Goal: Task Accomplishment & Management: Complete application form

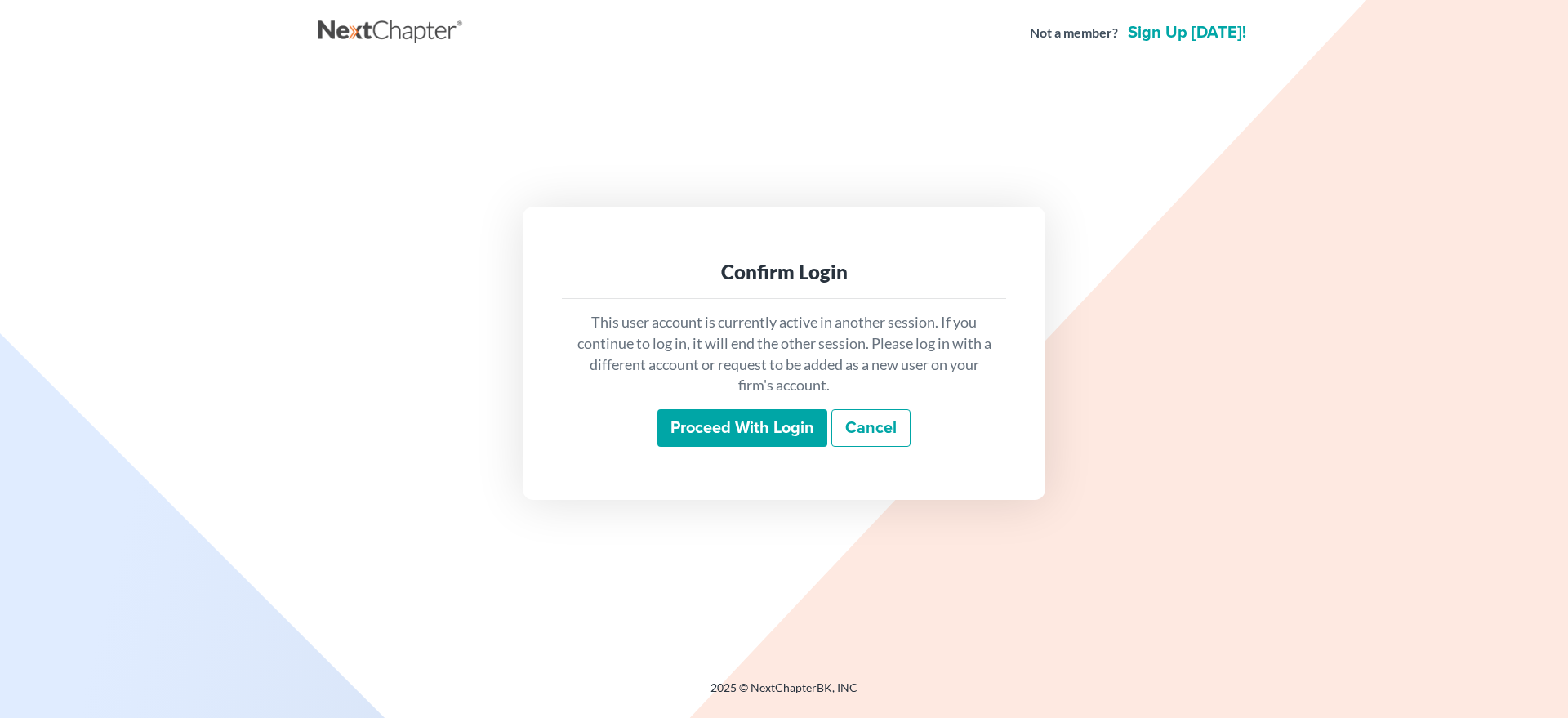
click at [670, 424] on input "Proceed with login" at bounding box center [742, 428] width 170 height 37
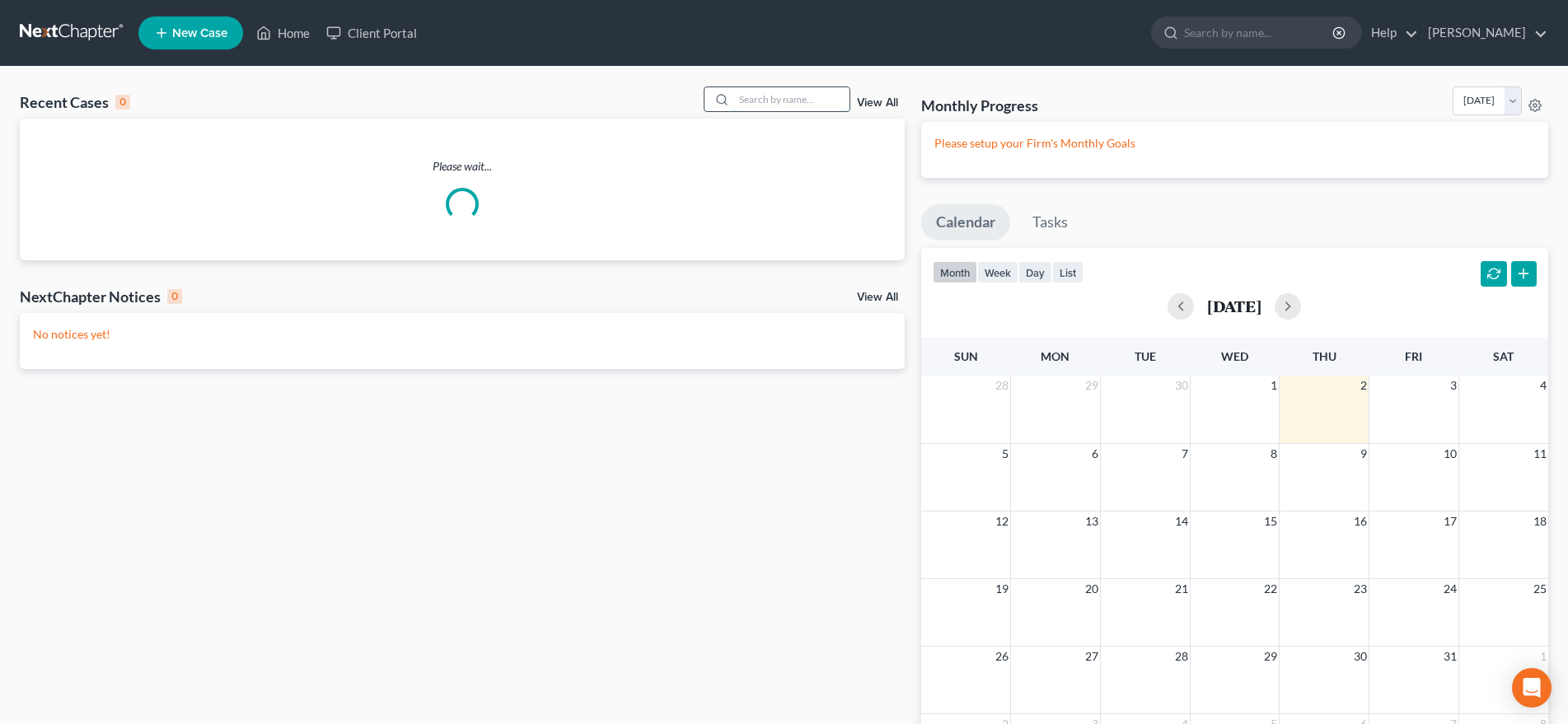
click at [736, 99] on input "search" at bounding box center [791, 98] width 115 height 24
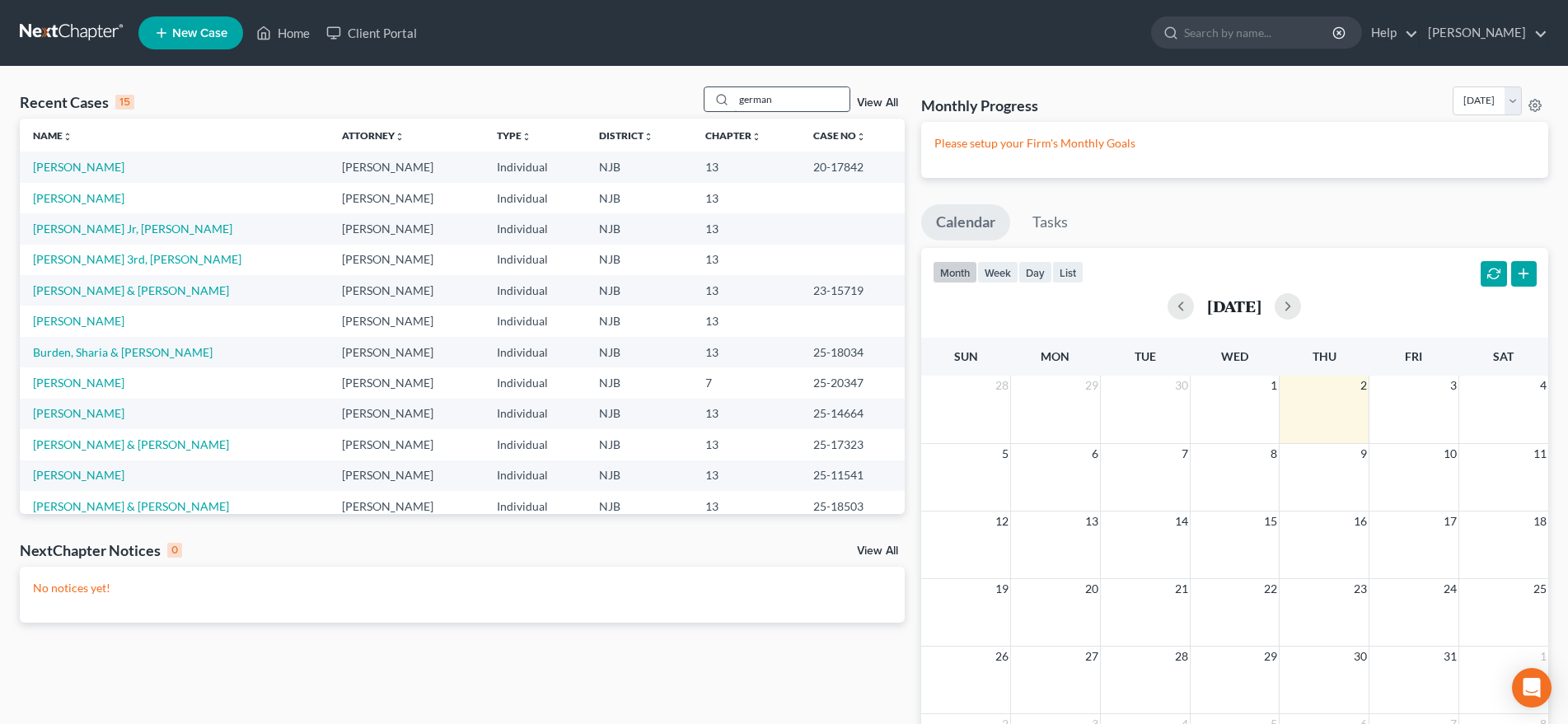
type input "german"
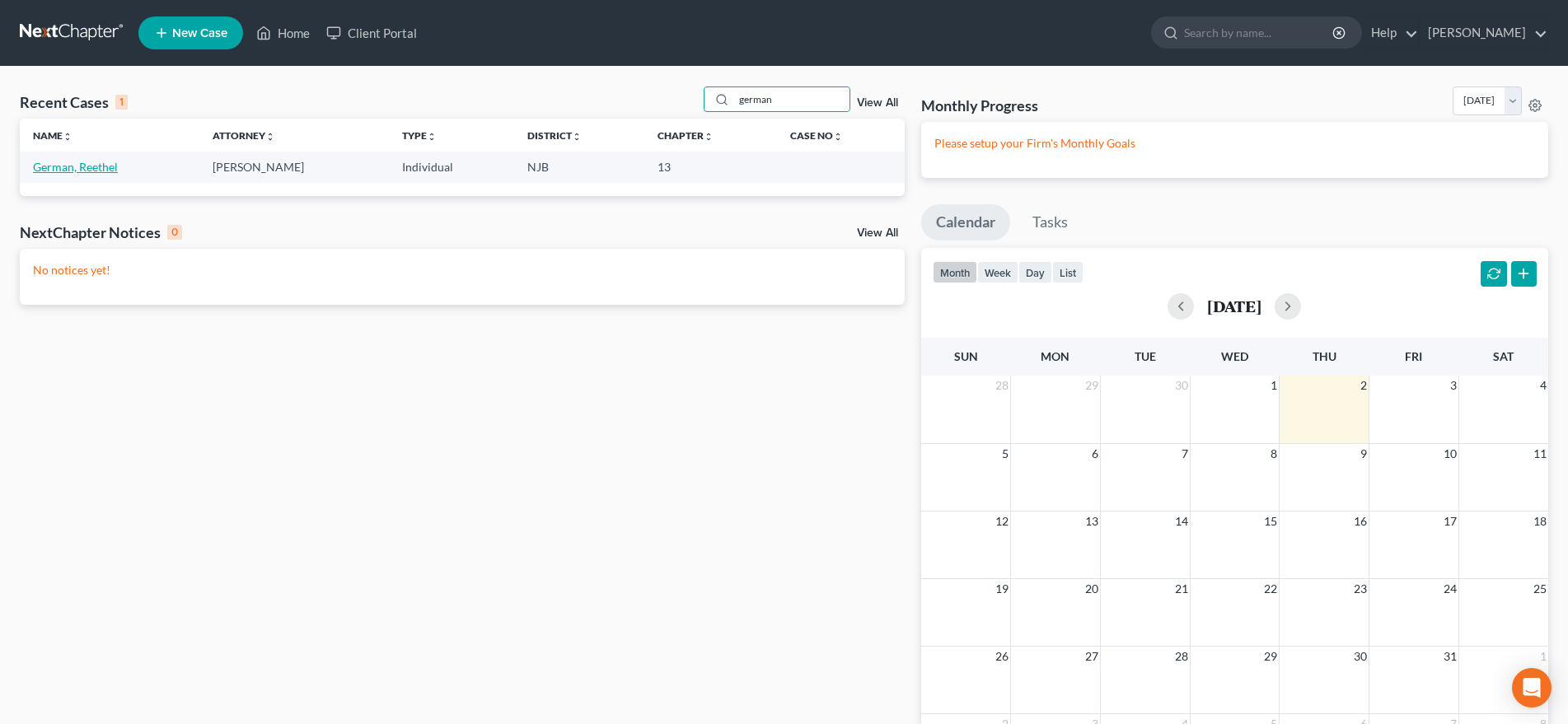
click at [92, 171] on link "German, Reethel" at bounding box center [75, 166] width 85 height 14
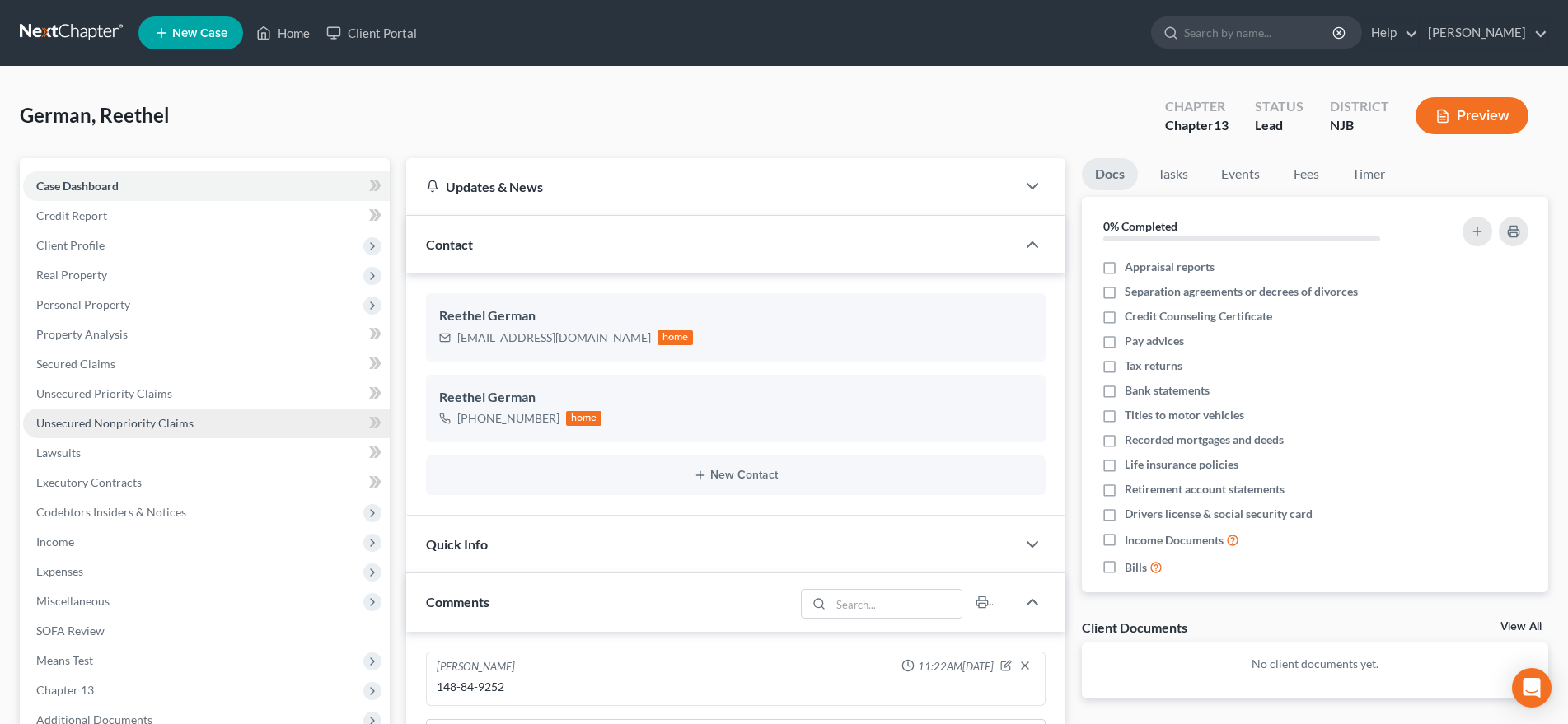
click at [197, 427] on link "Unsecured Nonpriority Claims" at bounding box center [206, 423] width 367 height 30
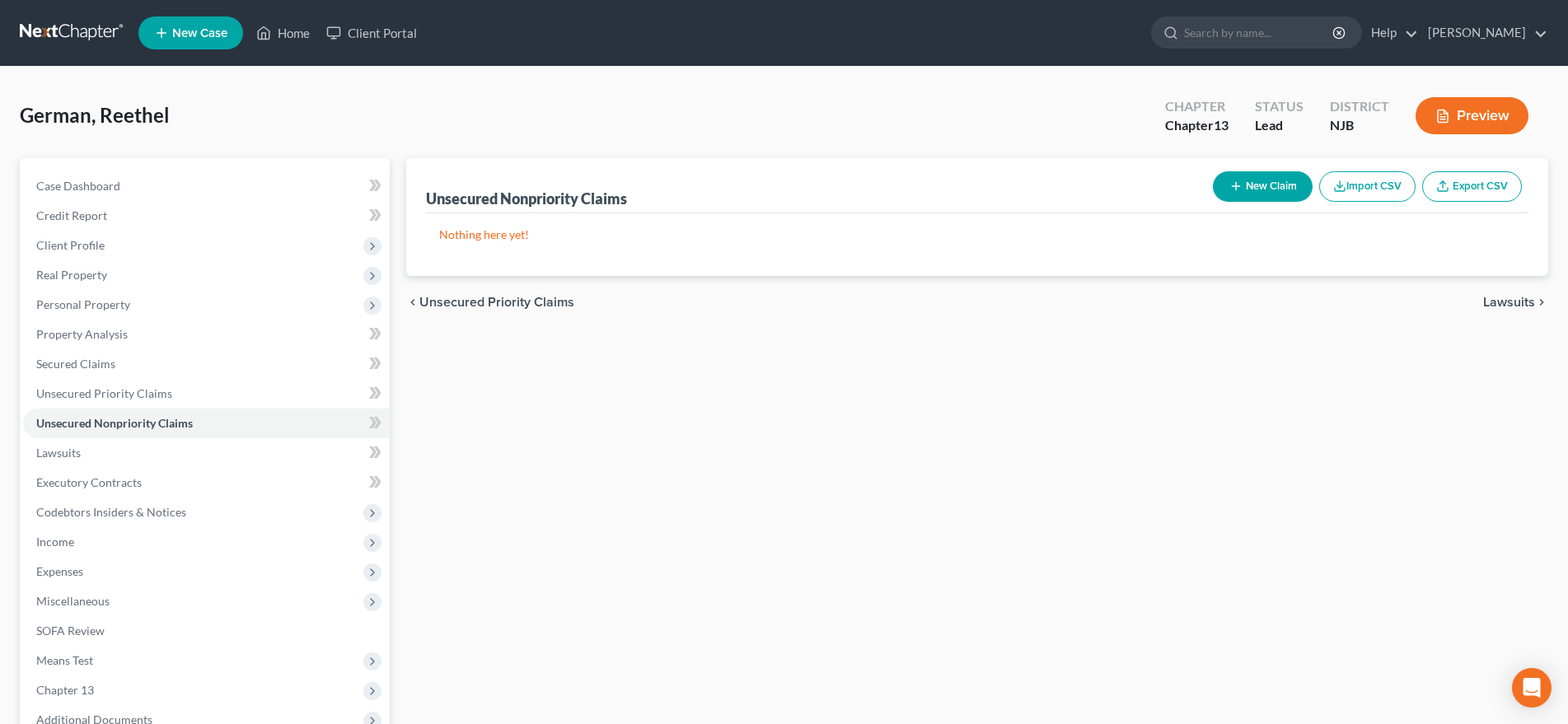
click at [1266, 187] on button "New Claim" at bounding box center [1263, 186] width 99 height 30
select select "0"
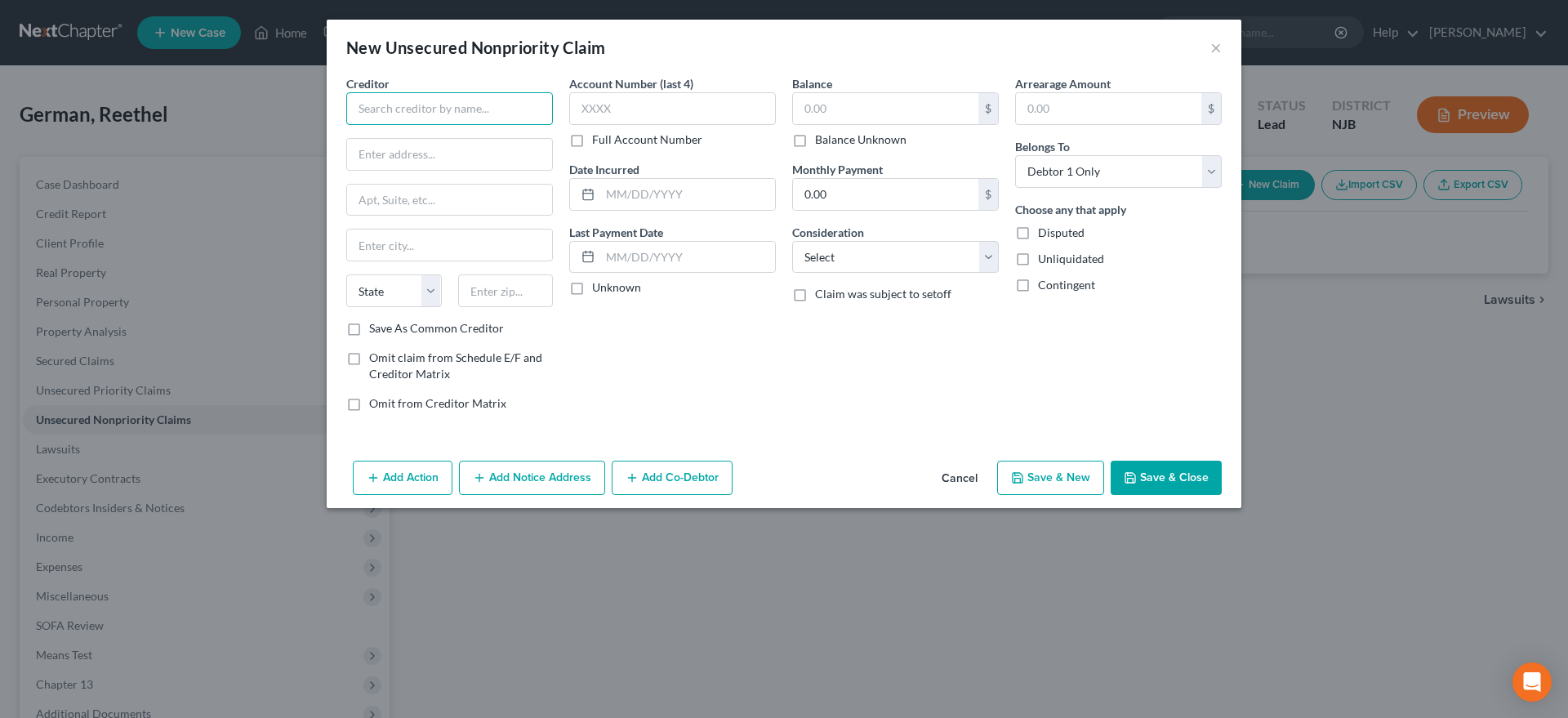
click at [396, 112] on input "text" at bounding box center [449, 109] width 206 height 33
type input "Advantage Auto Finance"
type input "Route 130 Klemm Ave."
click at [461, 308] on div "State AL AK AR AZ CA CO CT DE DC FL GA GU HI ID IL IN IA KS KY LA ME MD MA MI M…" at bounding box center [449, 297] width 223 height 46
click at [467, 289] on input "text" at bounding box center [505, 291] width 96 height 33
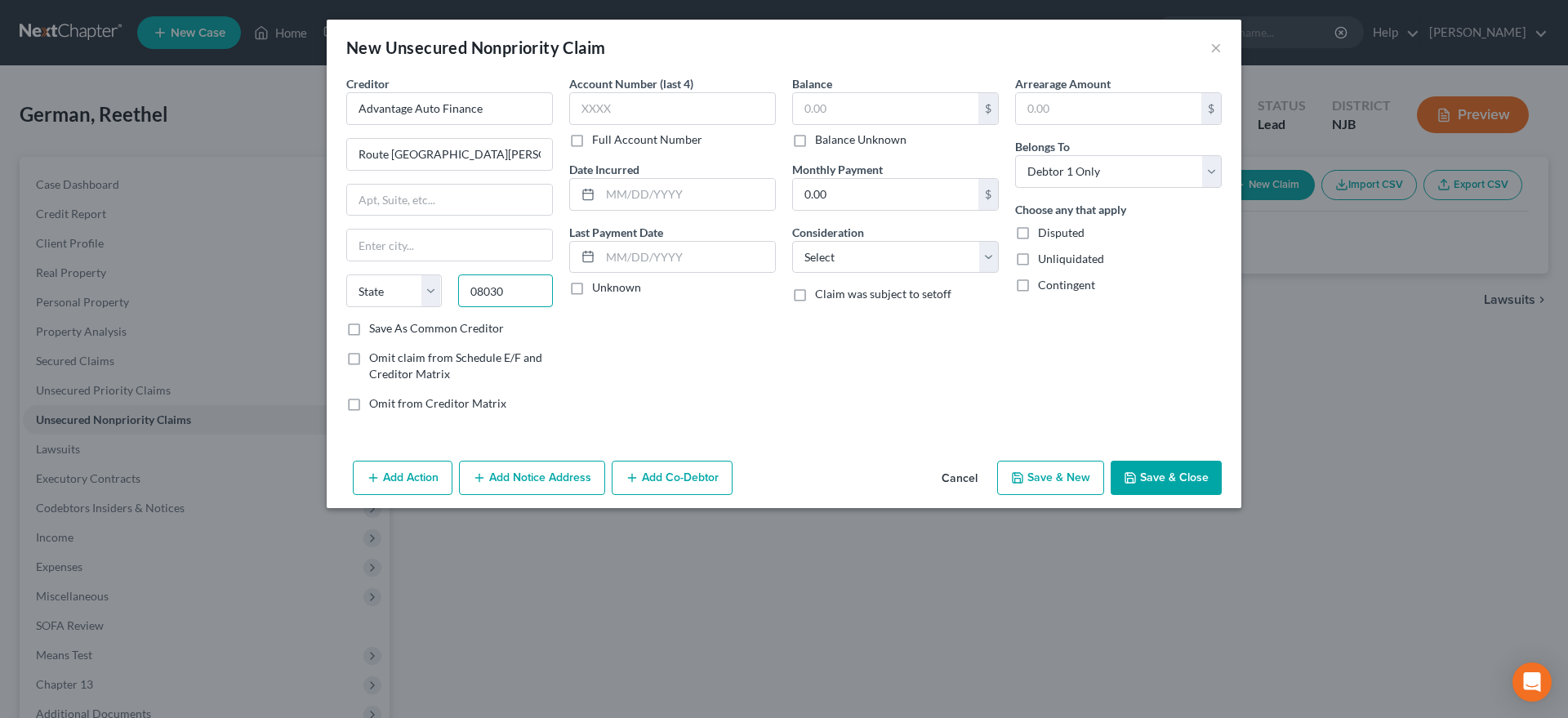
type input "08030"
click at [595, 365] on div "Account Number (last 4) Full Account Number Date Incurred Last Payment Date Unk…" at bounding box center [673, 250] width 223 height 350
type input "Gloucester City"
select select "33"
click at [838, 111] on input "text" at bounding box center [886, 109] width 186 height 31
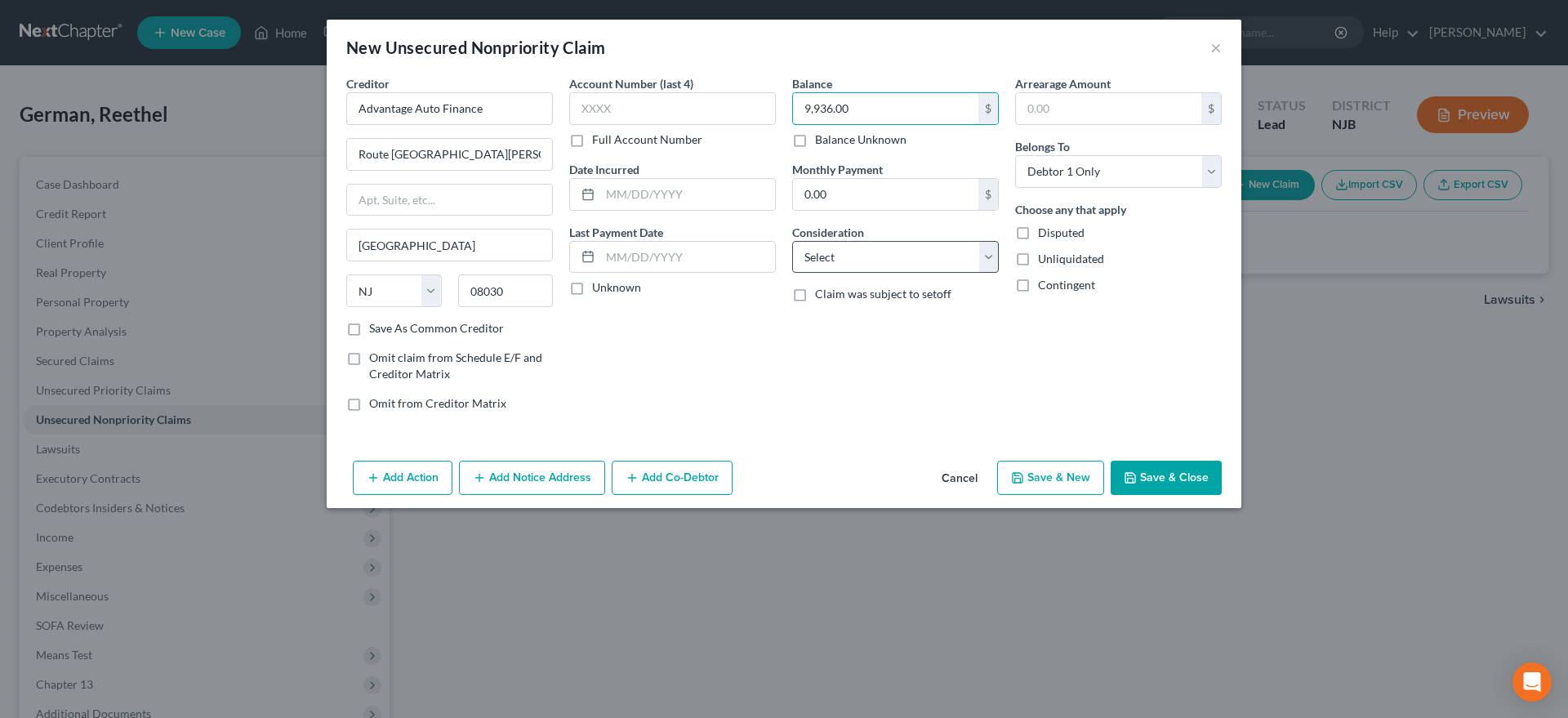
type input "9,936.00"
click at [792, 241] on select "Select Cable / Satellite Services Collection Agency Credit Card Debt Debt Couns…" at bounding box center [895, 257] width 206 height 33
select select "14"
click option "Other" at bounding box center [0, 0] width 0 height 0
click at [1038, 485] on button "Save & New" at bounding box center [1051, 478] width 107 height 35
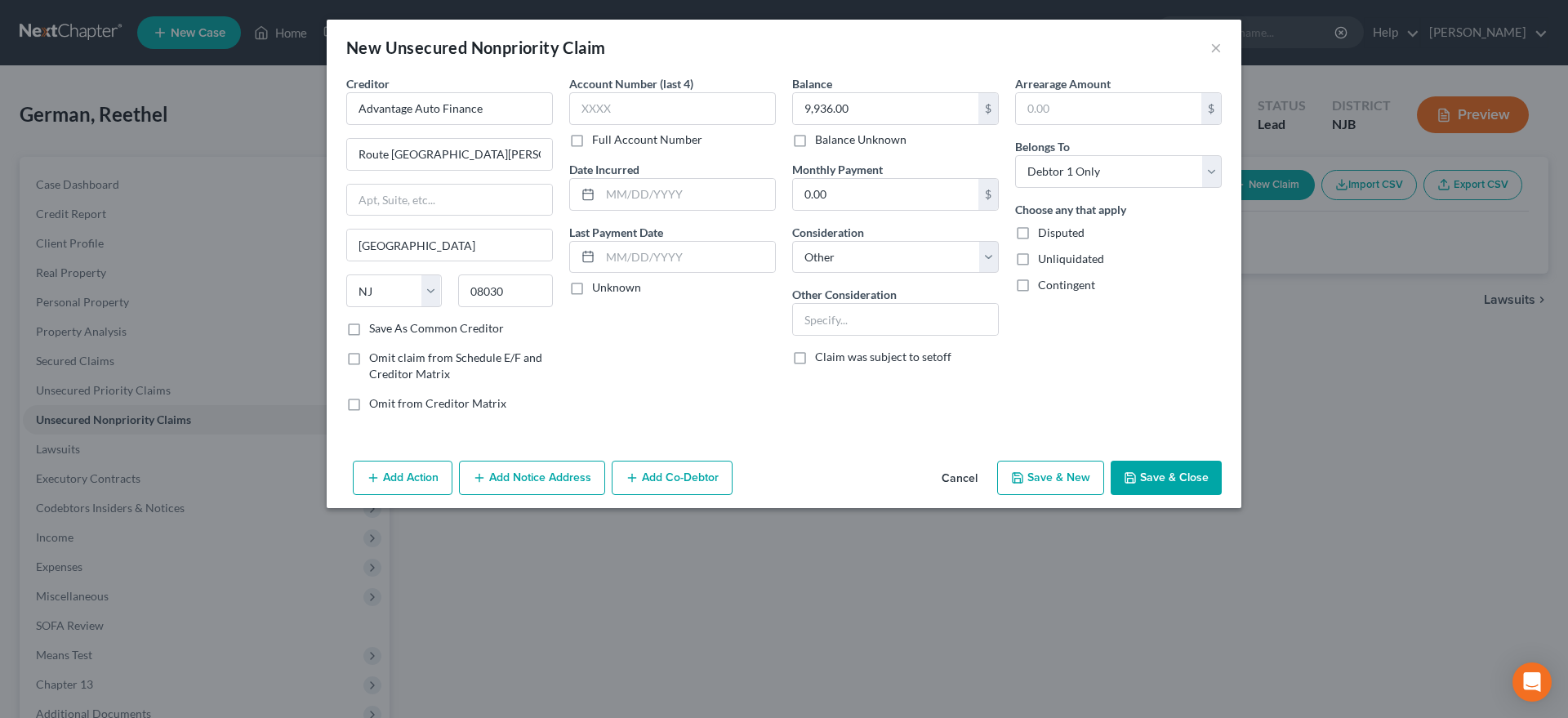
select select "0"
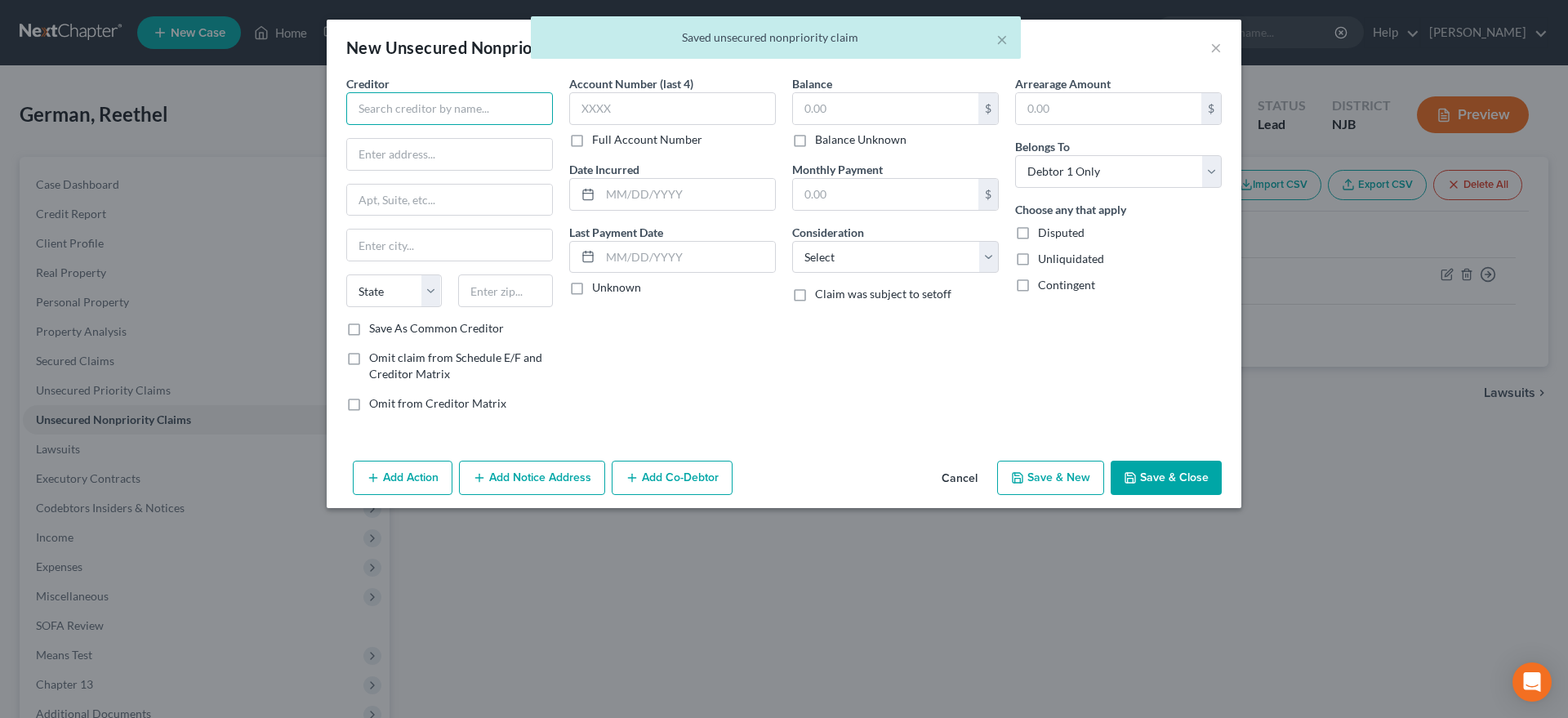
click at [396, 109] on input "text" at bounding box center [449, 109] width 206 height 33
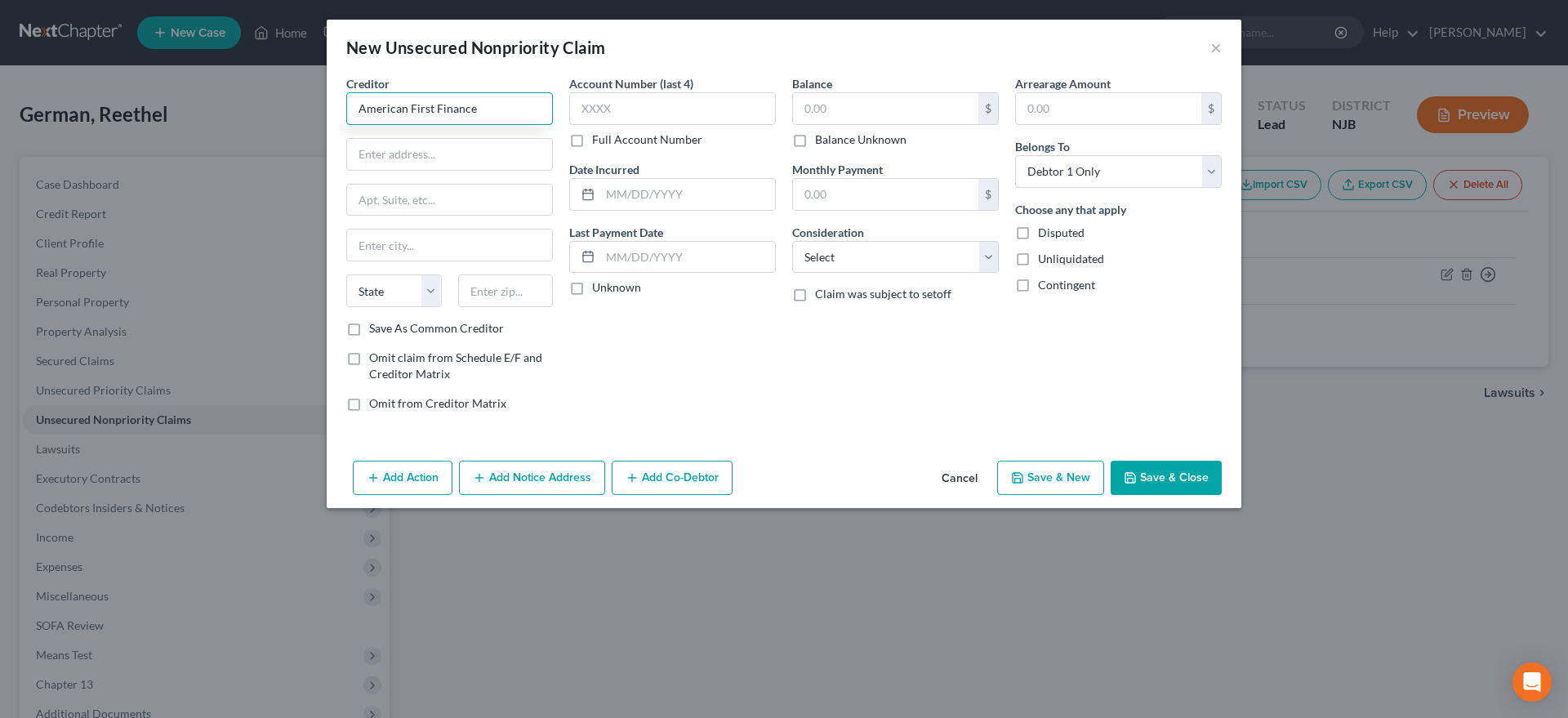
type input "American First Finance"
type input "PO Box 565848"
type input "75356"
click at [700, 353] on div "Account Number (last 4) Full Account Number Date Incurred Last Payment Date Unk…" at bounding box center [673, 250] width 223 height 350
type input "Dallas"
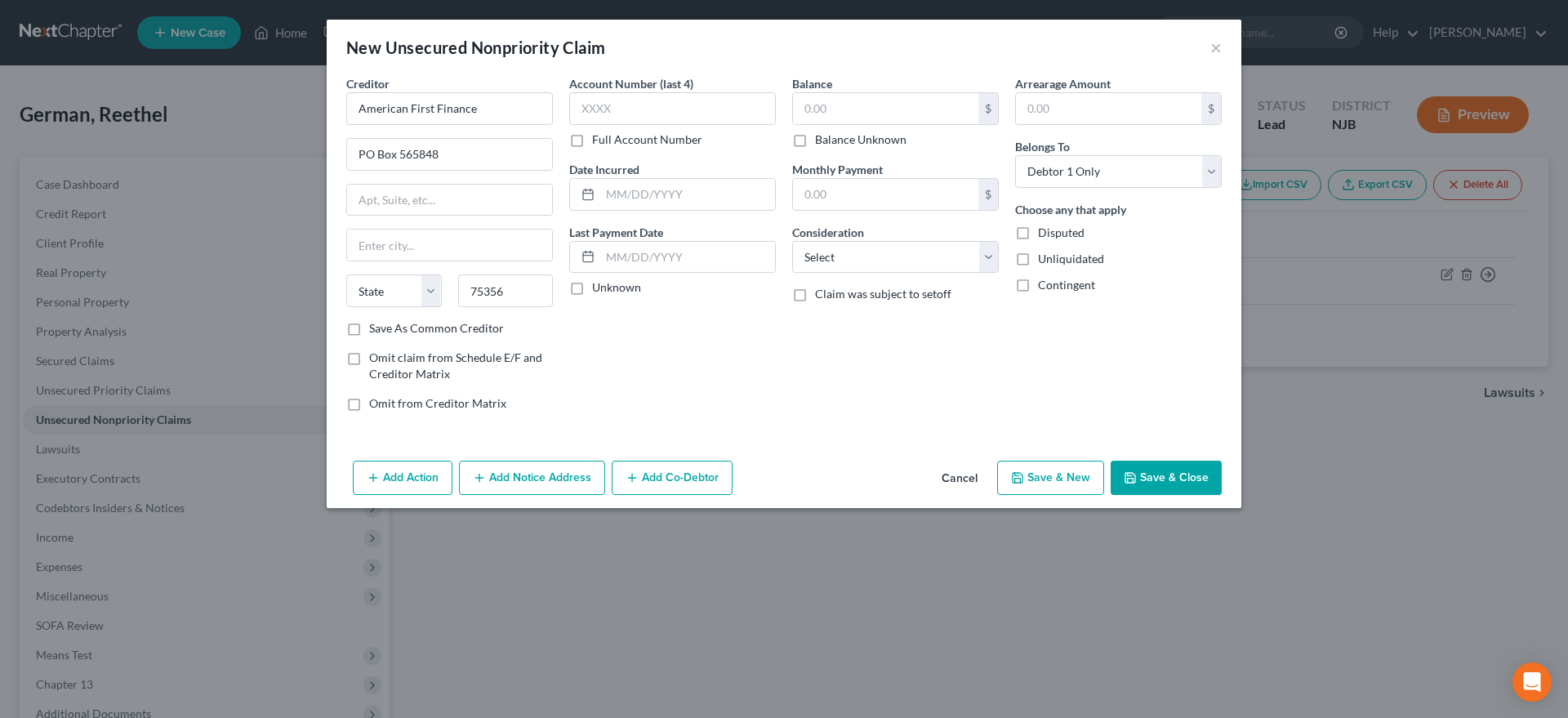
select select "45"
click at [853, 109] on input "text" at bounding box center [886, 109] width 186 height 31
type input "1,750.00"
click at [792, 241] on select "Select Cable / Satellite Services Collection Agency Credit Card Debt Debt Couns…" at bounding box center [895, 257] width 206 height 33
select select "14"
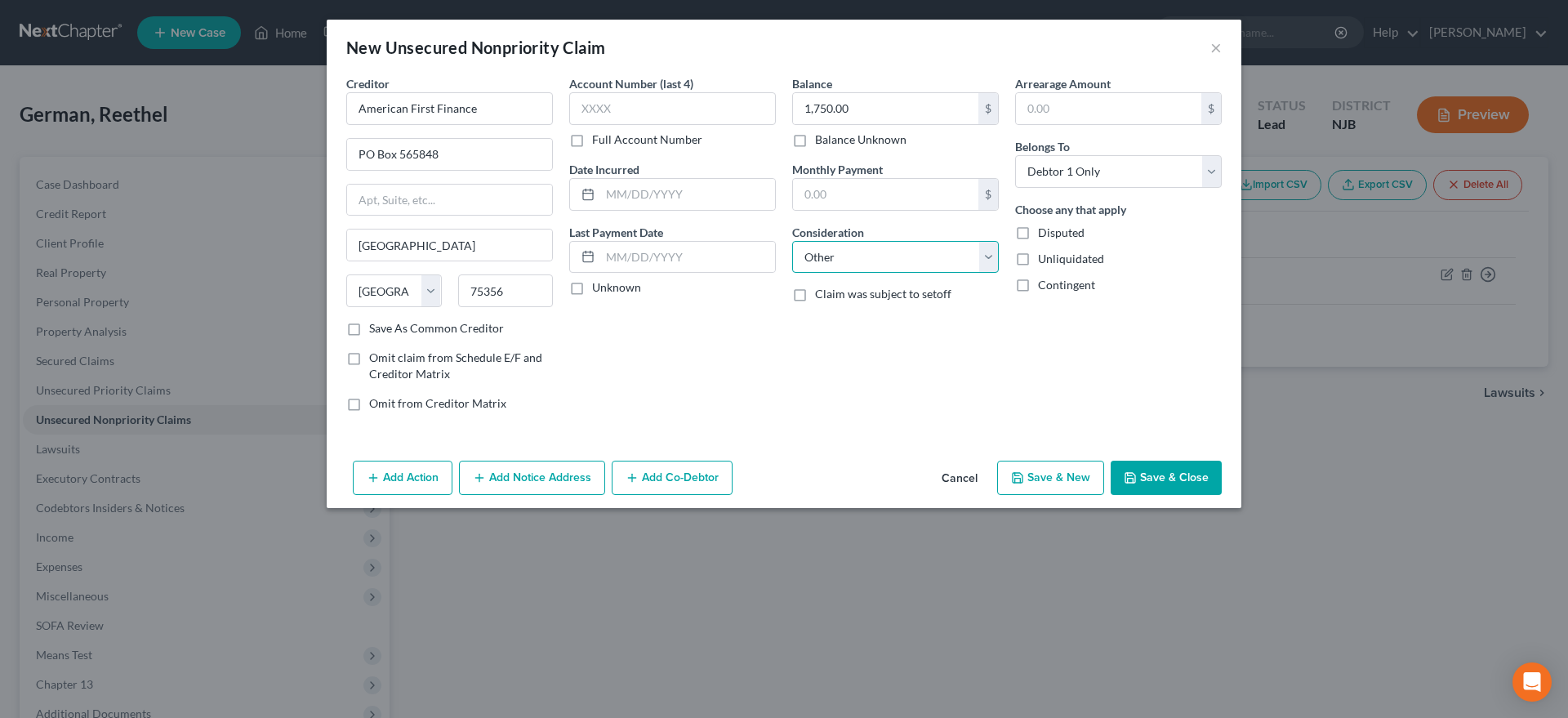
click option "Other" at bounding box center [0, 0] width 0 height 0
click at [1061, 482] on button "Save & New" at bounding box center [1051, 478] width 107 height 35
type input "0.00"
select select "0"
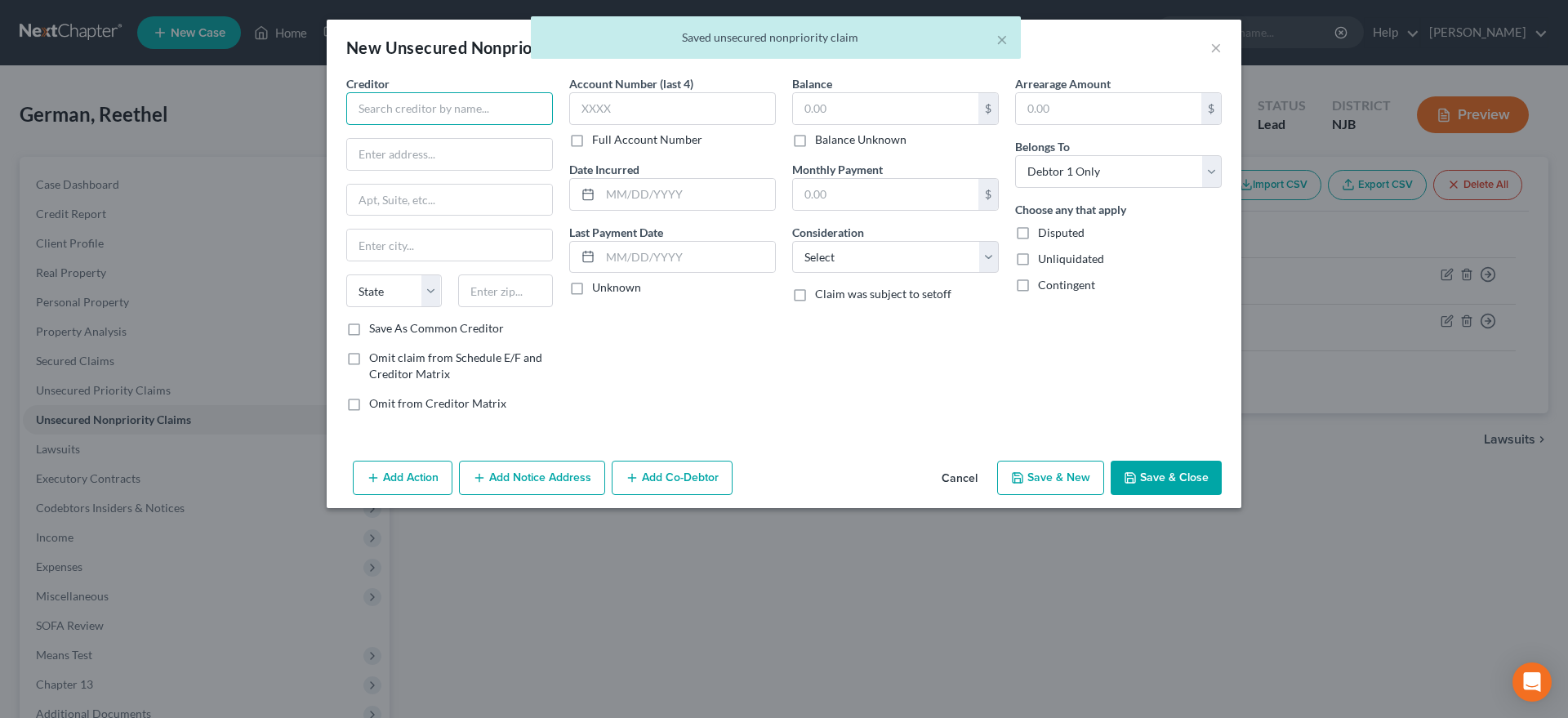
click at [406, 111] on input "text" at bounding box center [449, 109] width 206 height 33
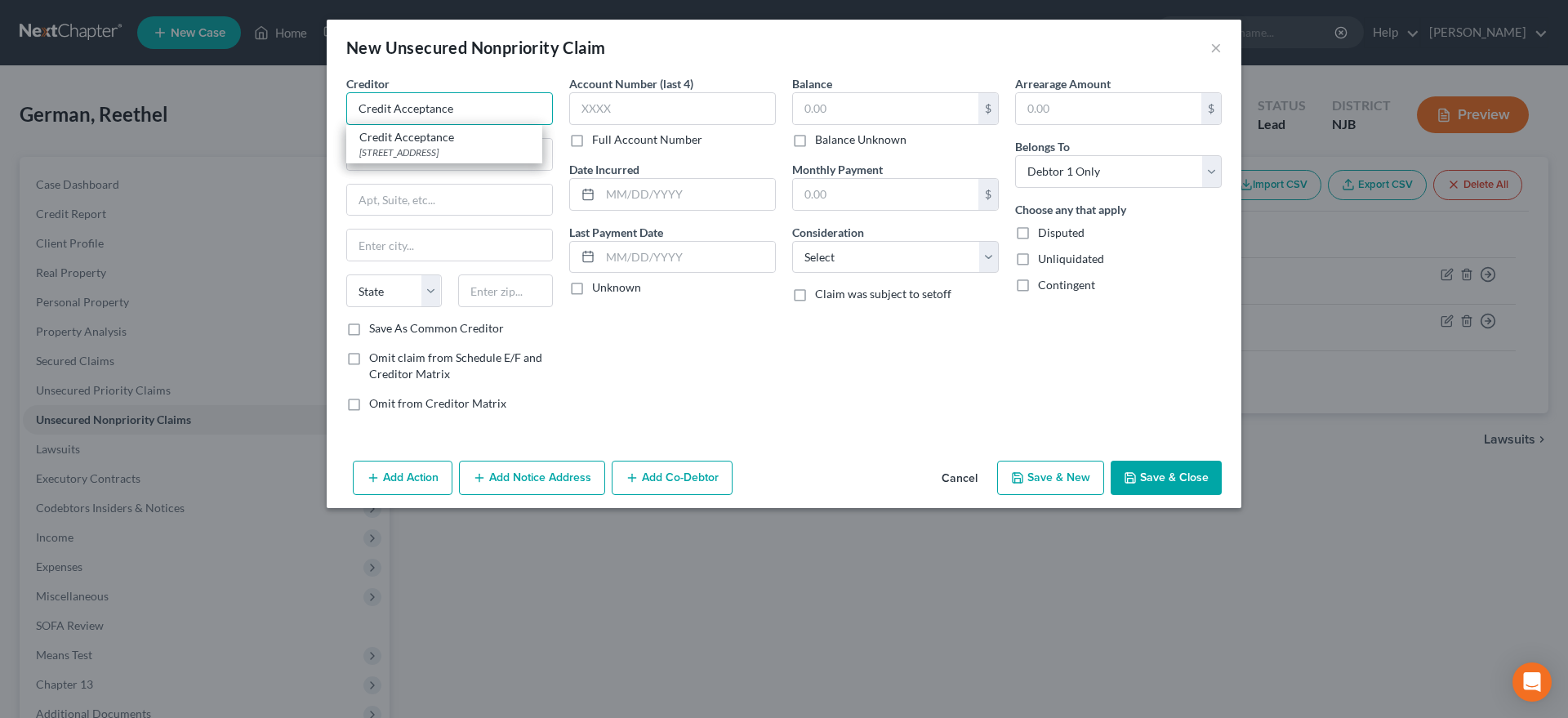
type input "Credit Acceptance"
type input "PO Box 5070"
type input "48086"
type input "Southfield"
select select "23"
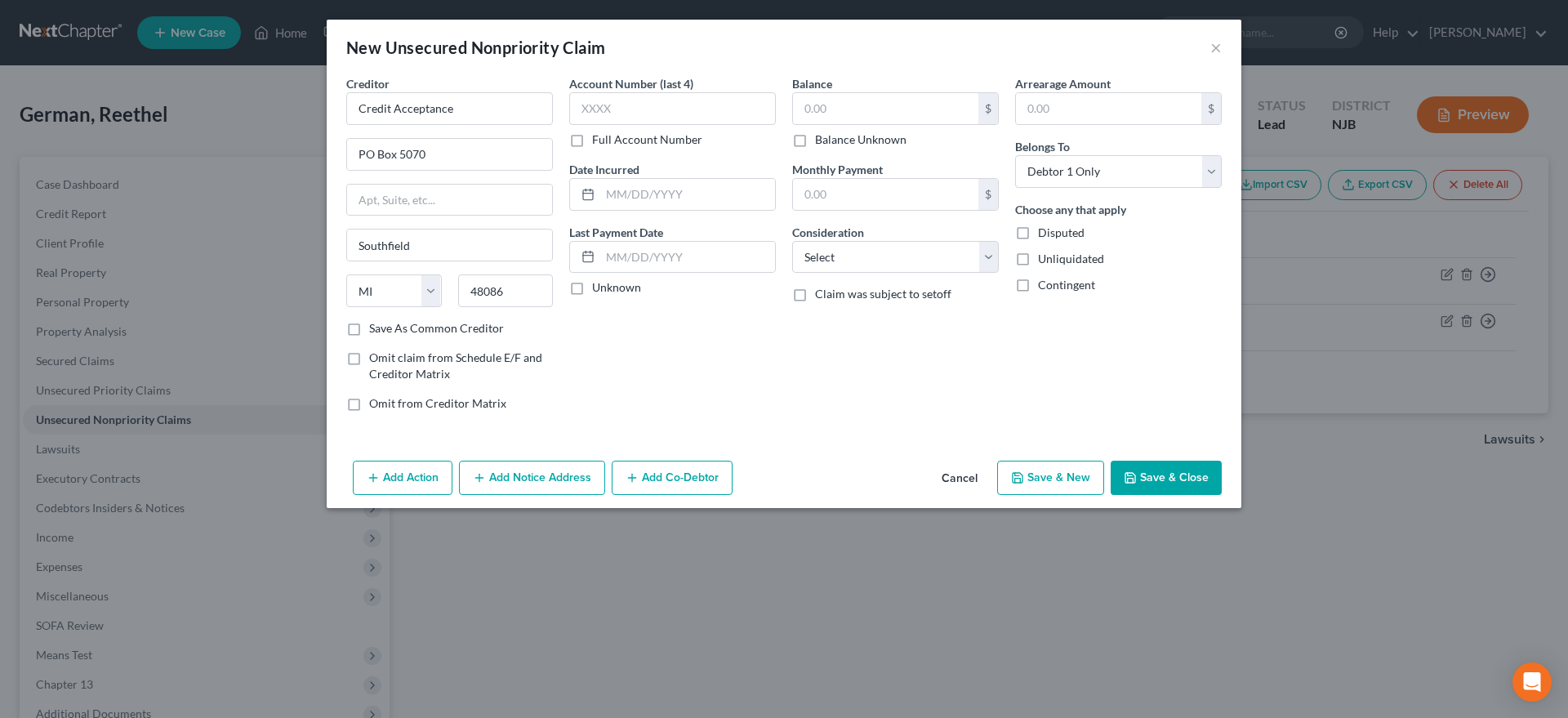
click at [672, 372] on div "Account Number (last 4) Full Account Number Date Incurred Last Payment Date Unk…" at bounding box center [673, 250] width 223 height 350
click at [859, 87] on div "Balance $ Balance Unknown Balance Undetermined $ Balance Unknown" at bounding box center [895, 111] width 206 height 73
click at [851, 110] on input "text" at bounding box center [886, 109] width 186 height 31
type input "16,042.00"
click at [792, 241] on select "Select Cable / Satellite Services Collection Agency Credit Card Debt Debt Couns…" at bounding box center [895, 257] width 206 height 33
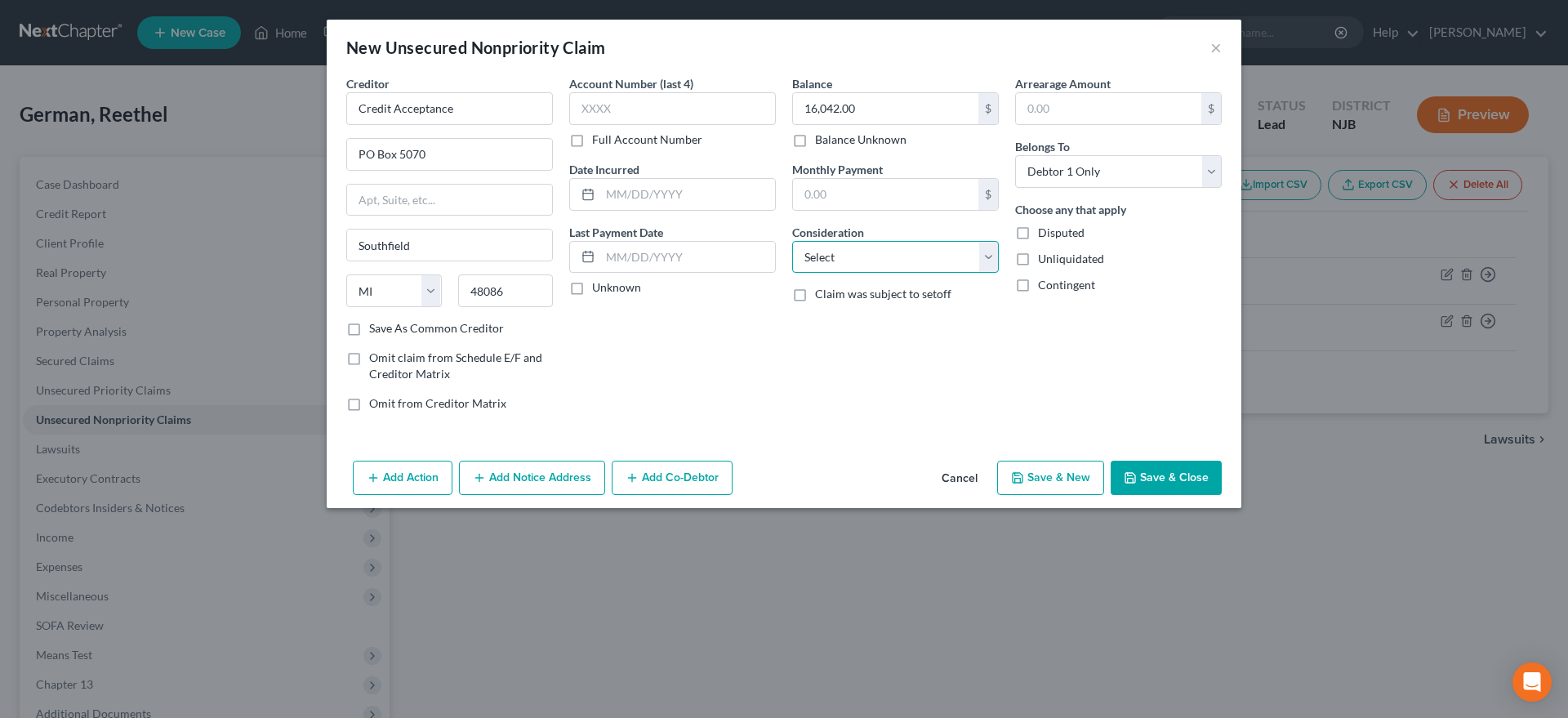
select select "14"
click option "Other" at bounding box center [0, 0] width 0 height 0
click at [826, 612] on div "New Unsecured Nonpriority Claim × Creditor * Credit Acceptance PO Box 5070 Sout…" at bounding box center [784, 359] width 1568 height 718
click at [1025, 488] on button "Save & New" at bounding box center [1051, 478] width 107 height 35
select select "0"
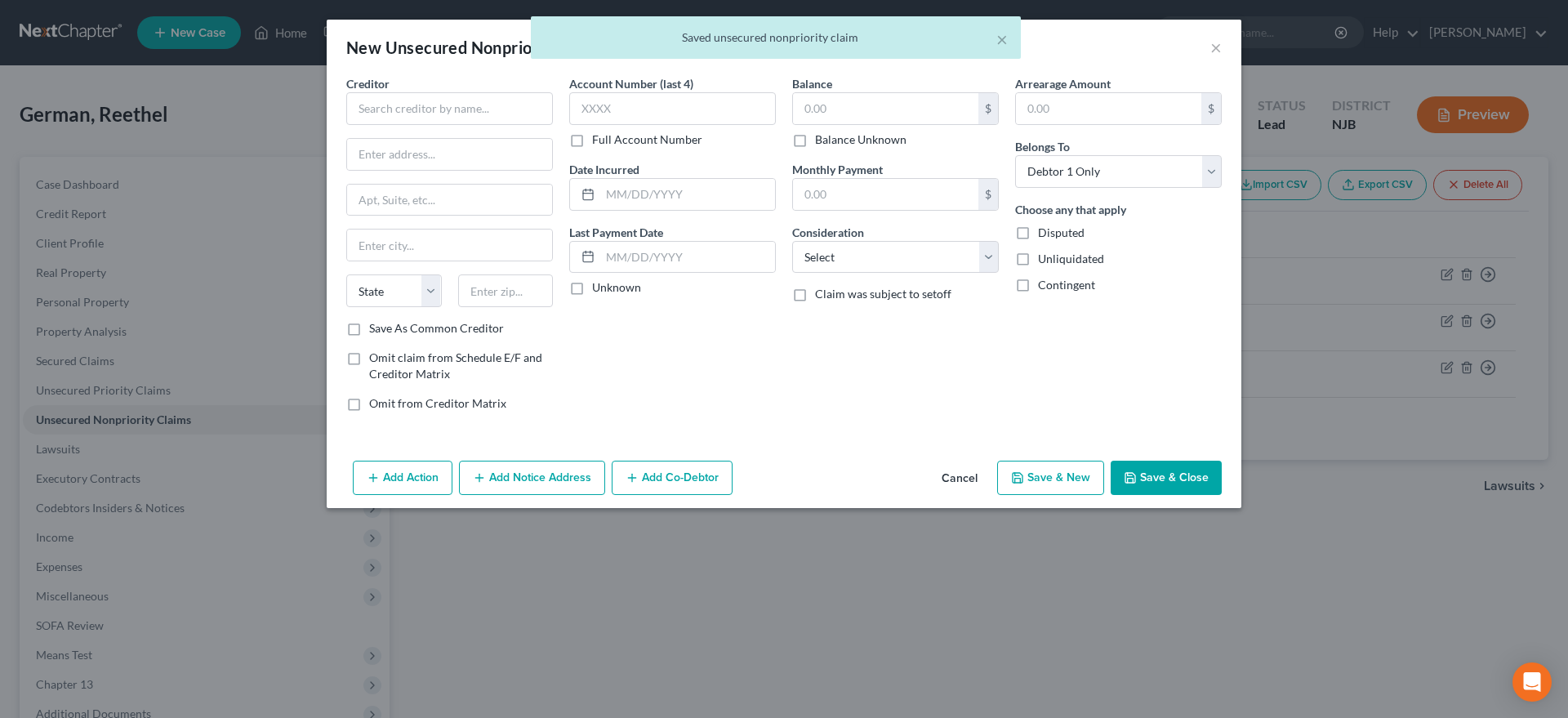
type input "0.00"
click at [418, 111] on input "text" at bounding box center [449, 109] width 206 height 33
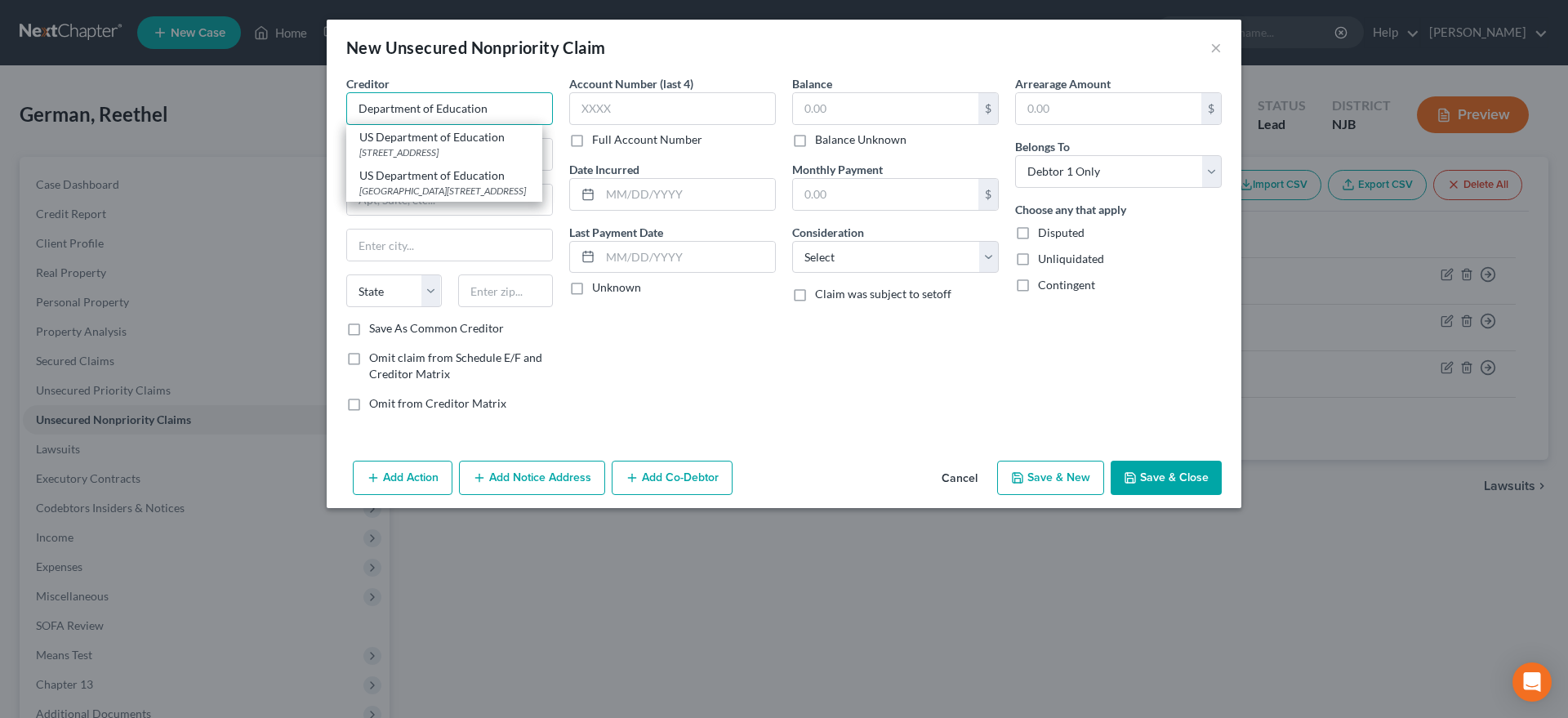
type input "Department of Education"
type input "PO Box 300001"
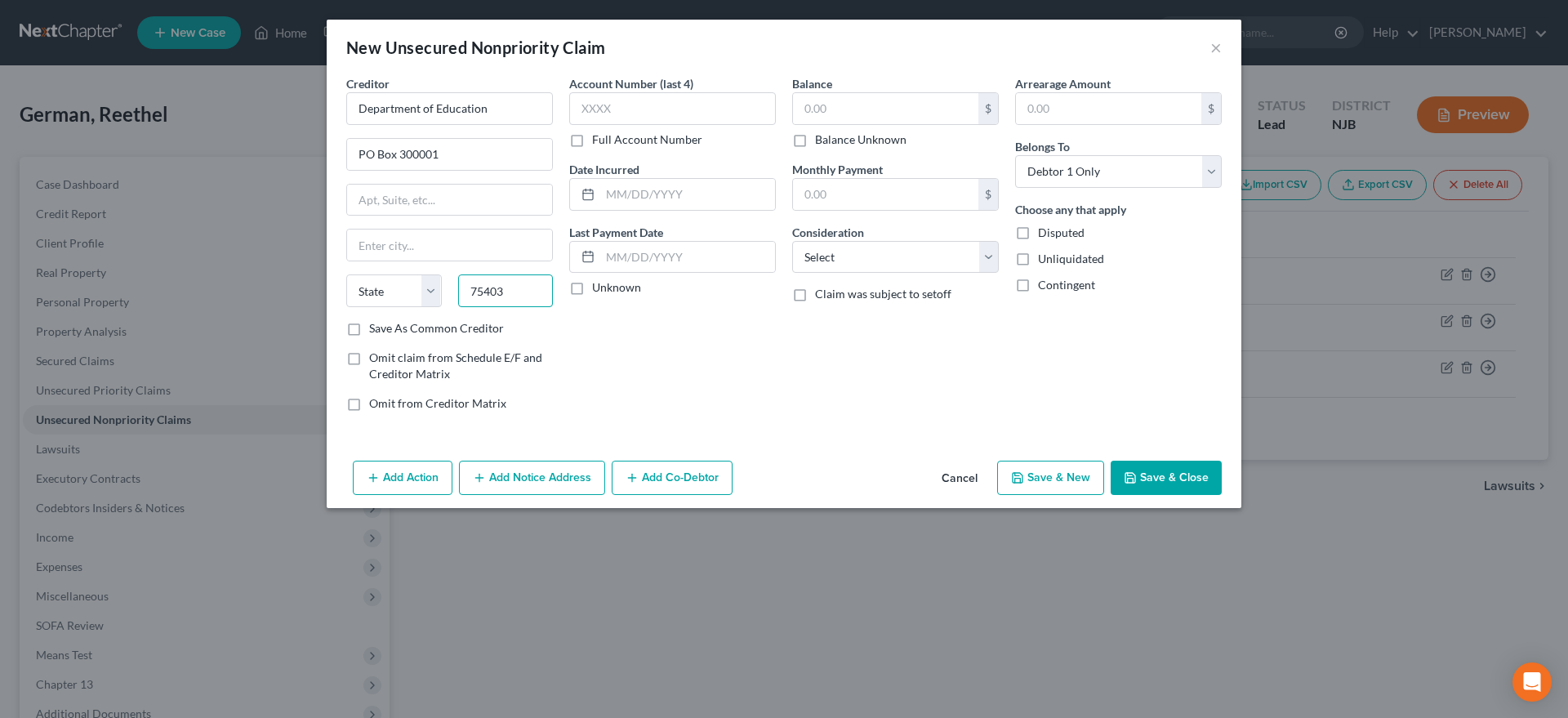
type input "75403"
click at [683, 397] on div "Account Number (last 4) Full Account Number Date Incurred Last Payment Date Unk…" at bounding box center [673, 250] width 223 height 350
type input "Greenville"
select select "45"
click at [836, 109] on input "text" at bounding box center [886, 109] width 186 height 31
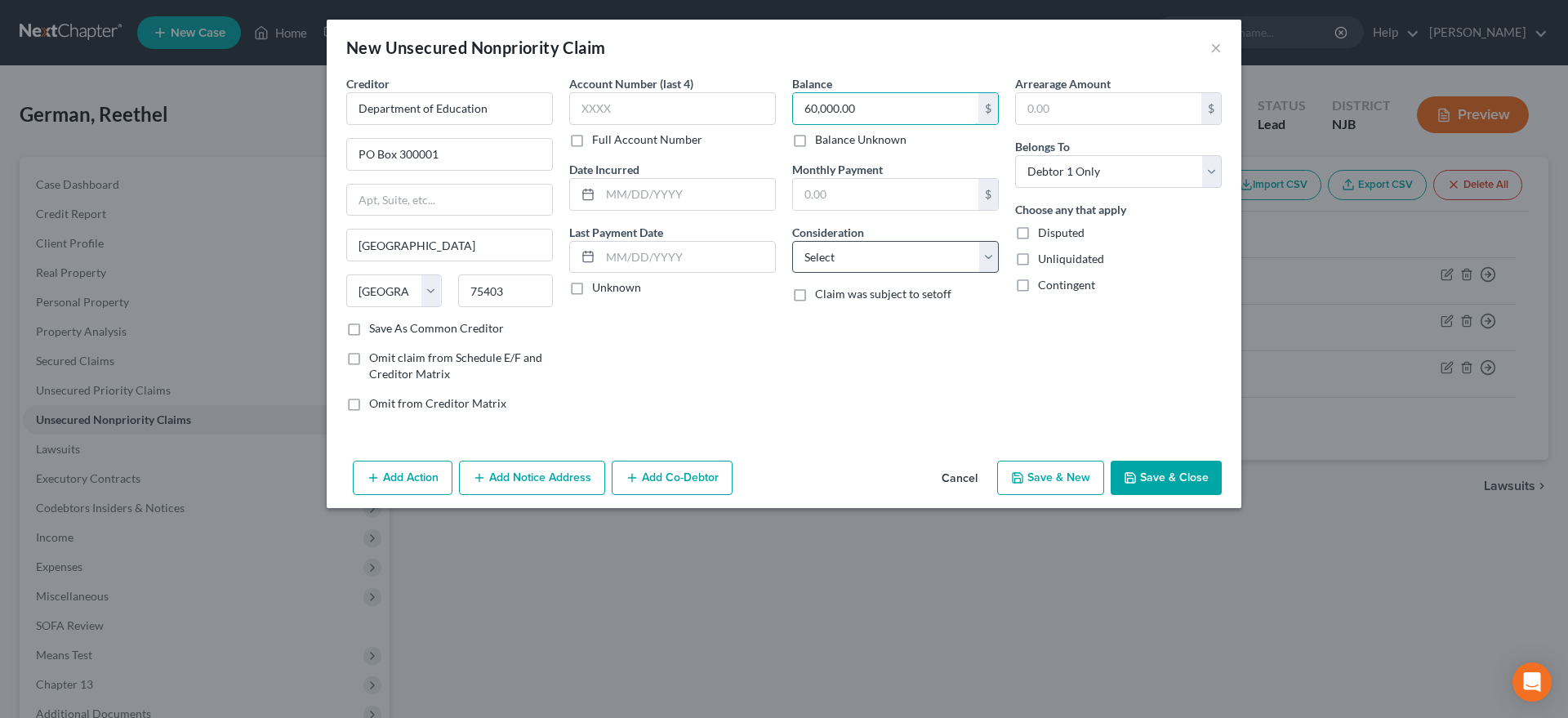
type input "60,000.00"
select select "17"
click option "Student Loans" at bounding box center [0, 0] width 0 height 0
click at [1041, 478] on button "Save & New" at bounding box center [1051, 478] width 107 height 35
select select "0"
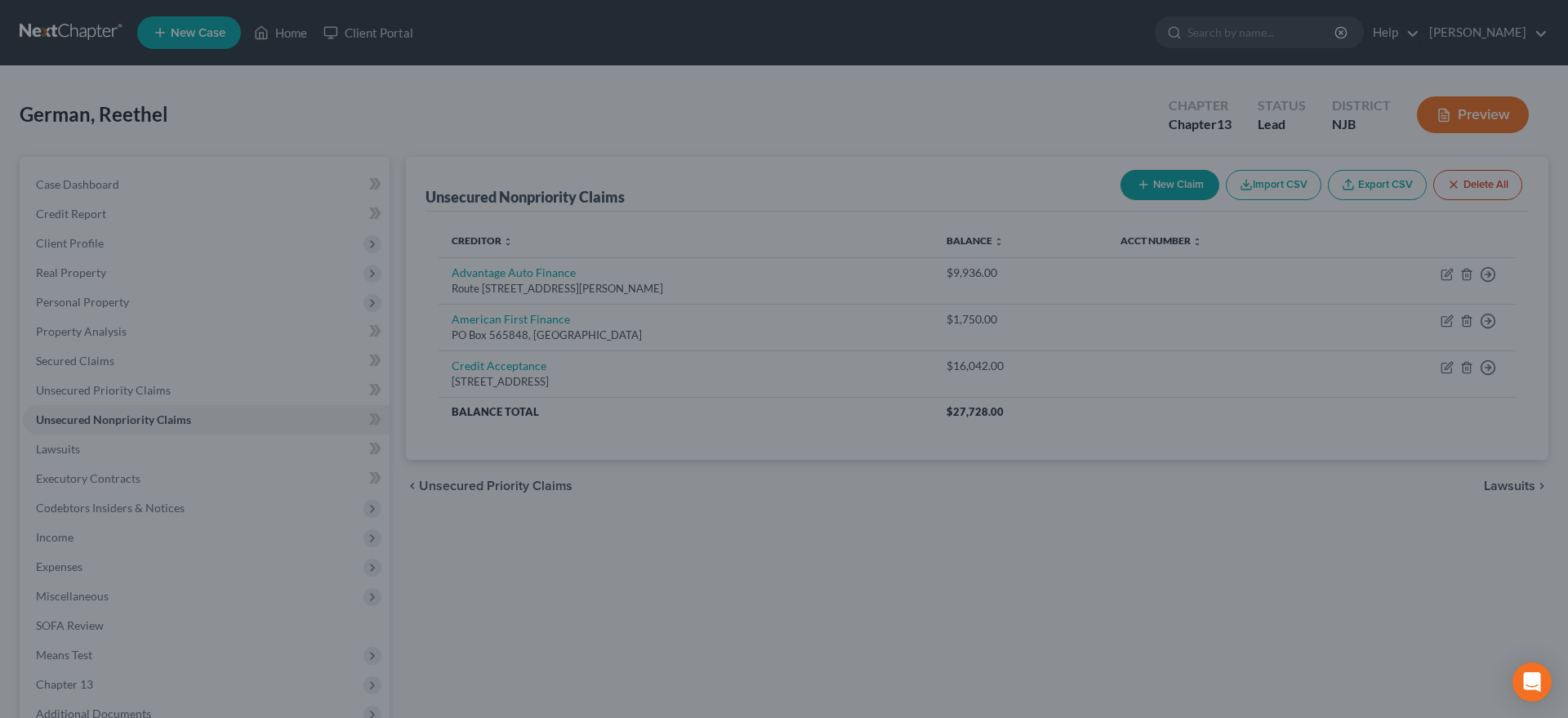
type input "0.00"
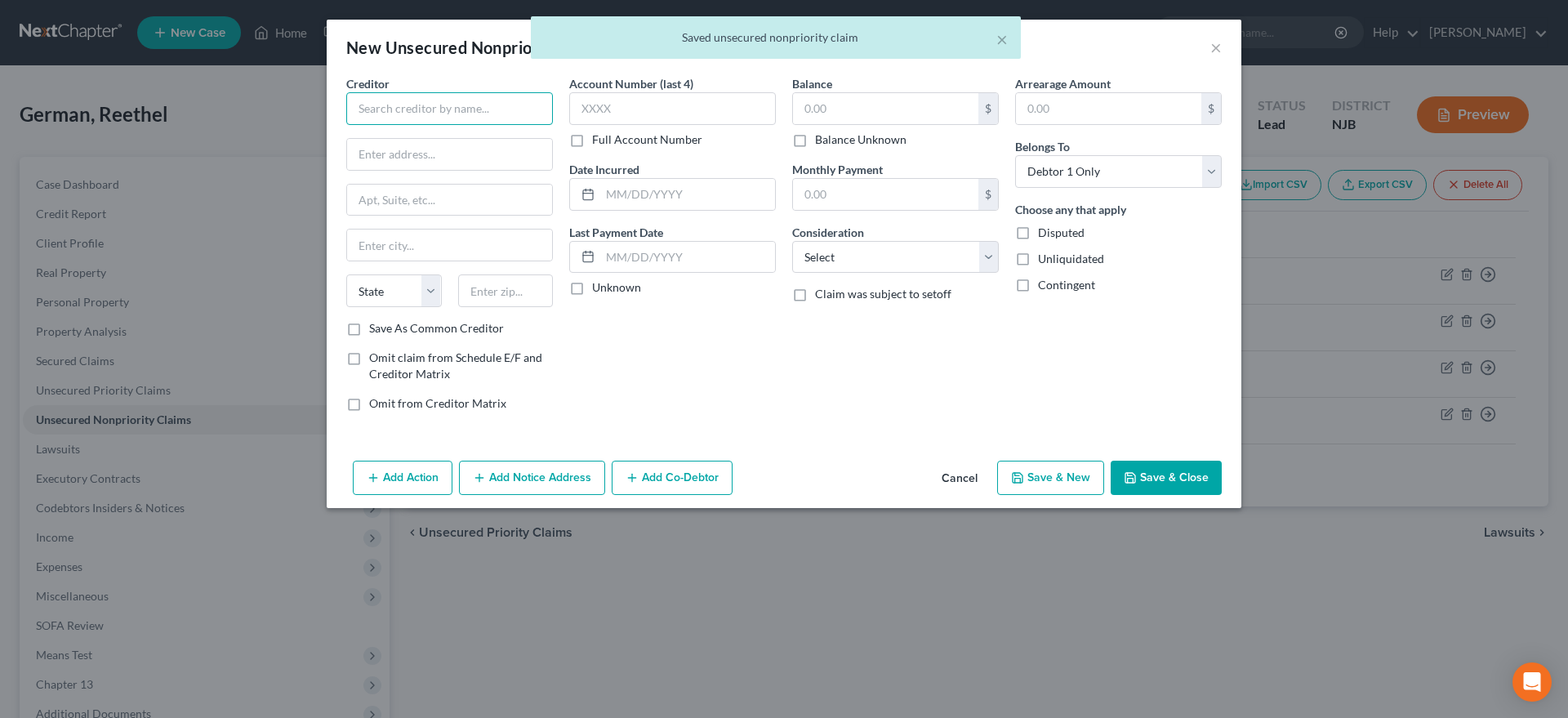
click at [397, 111] on input "text" at bounding box center [449, 109] width 206 height 33
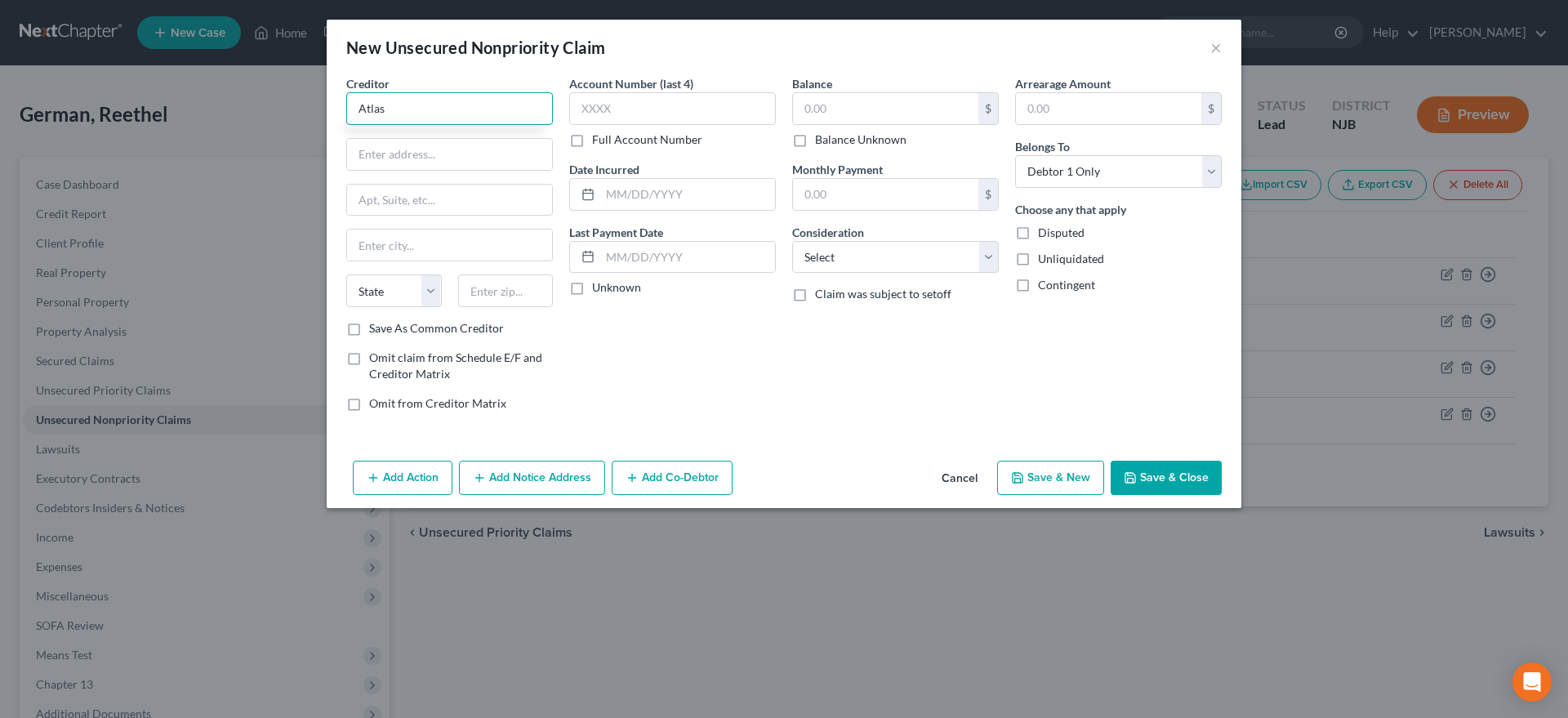
type input "Atlas"
type input "300 Coventry Rd."
type input "19407"
type input "Audubon"
select select "39"
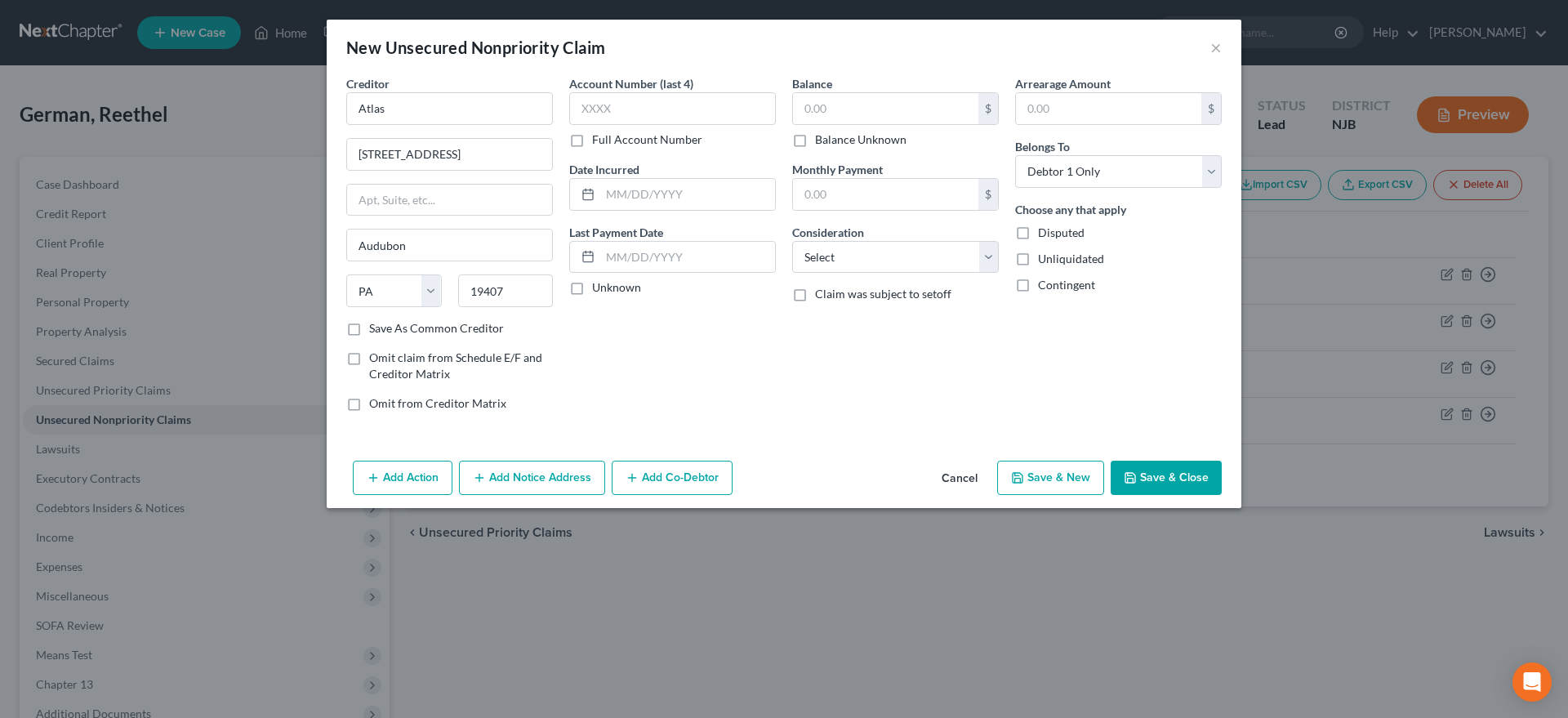
click at [629, 372] on div "Account Number (last 4) Full Account Number Date Incurred Last Payment Date Unk…" at bounding box center [673, 250] width 223 height 350
click at [519, 280] on input "19407" at bounding box center [505, 291] width 96 height 33
type input "1"
type input "94707"
click at [677, 367] on div "Account Number (last 4) Full Account Number Date Incurred Last Payment Date Unk…" at bounding box center [673, 250] width 223 height 350
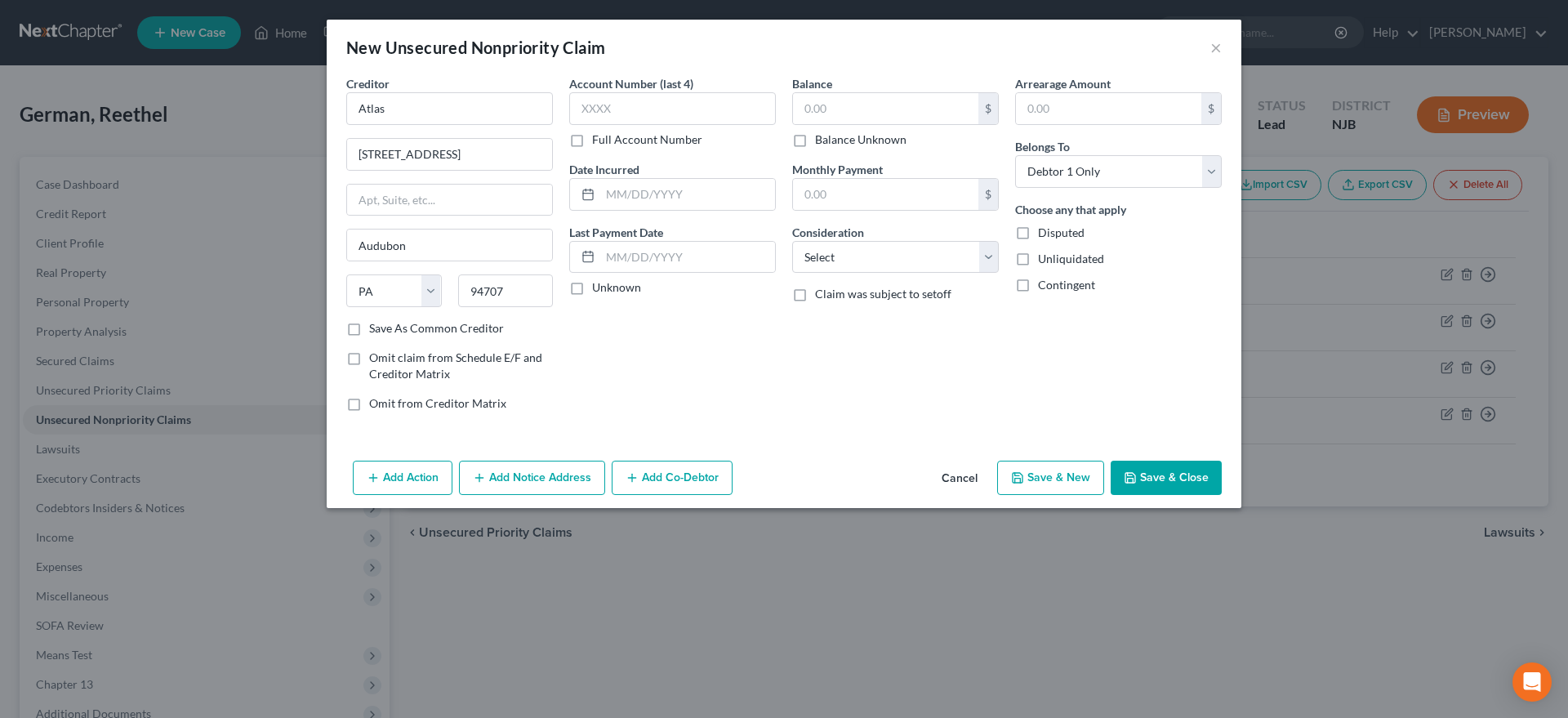
type input "Berkeley"
select select "4"
click at [848, 106] on input "text" at bounding box center [886, 109] width 186 height 31
type input "512.00"
select select "14"
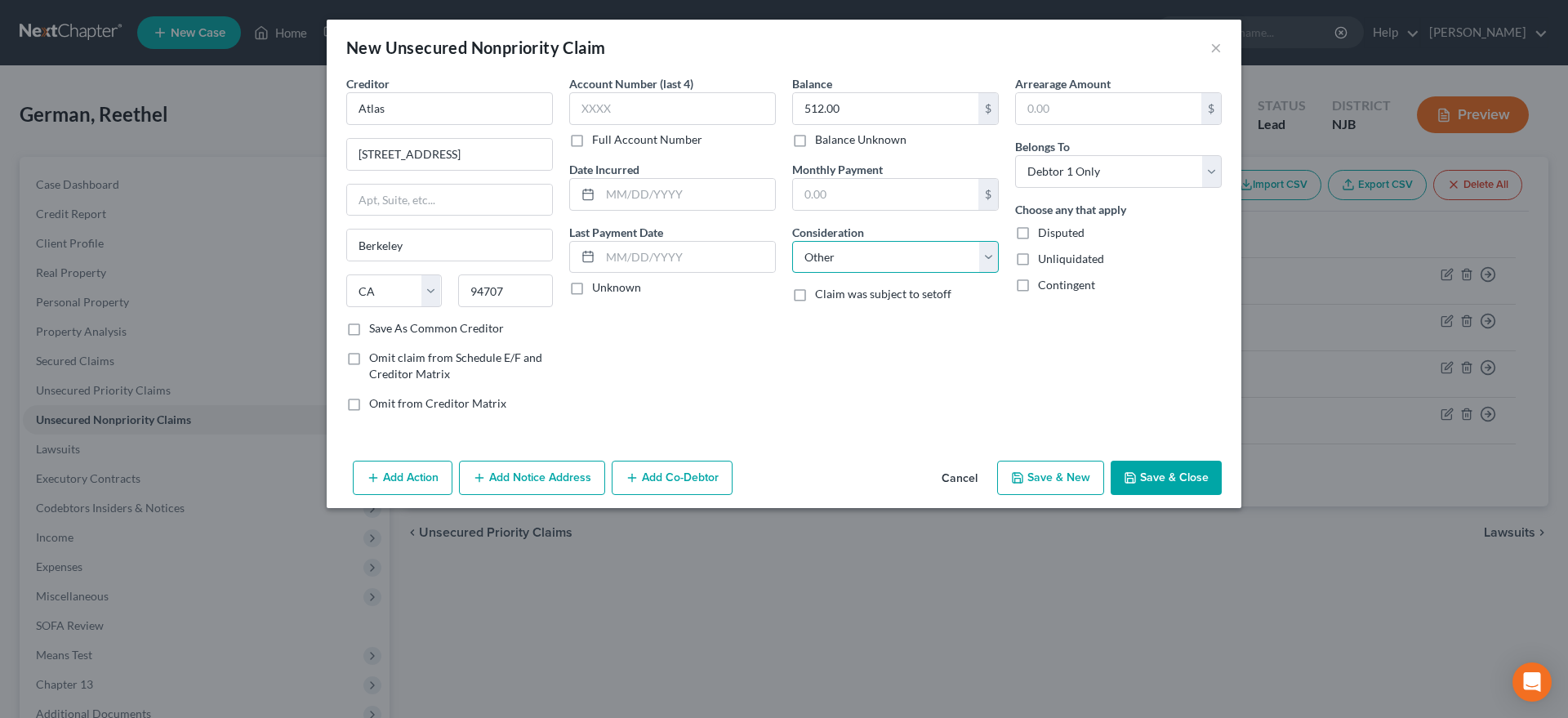
click option "Other" at bounding box center [0, 0] width 0 height 0
click at [1028, 480] on button "Save & New" at bounding box center [1051, 478] width 107 height 35
select select "0"
type input "0.00"
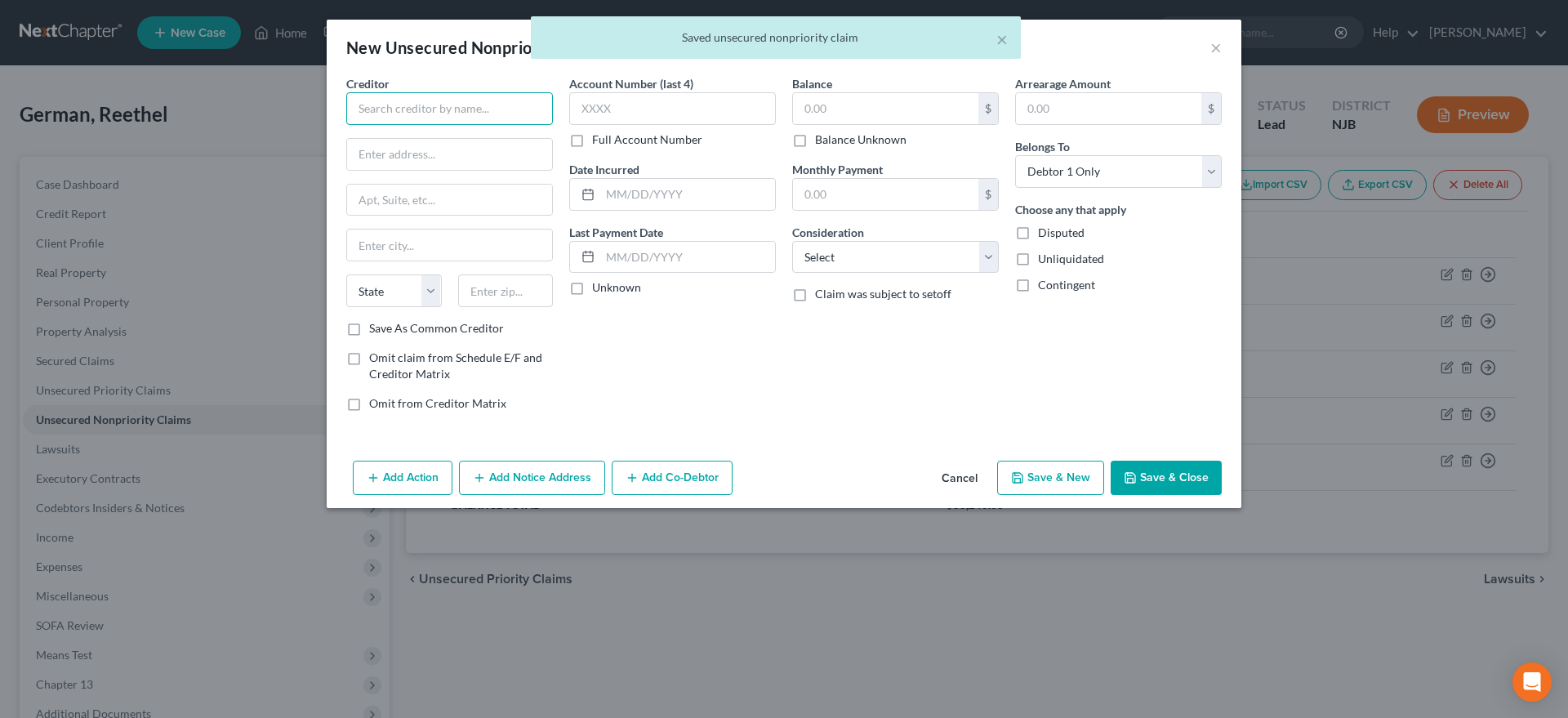
click at [405, 112] on input "text" at bounding box center [449, 109] width 206 height 33
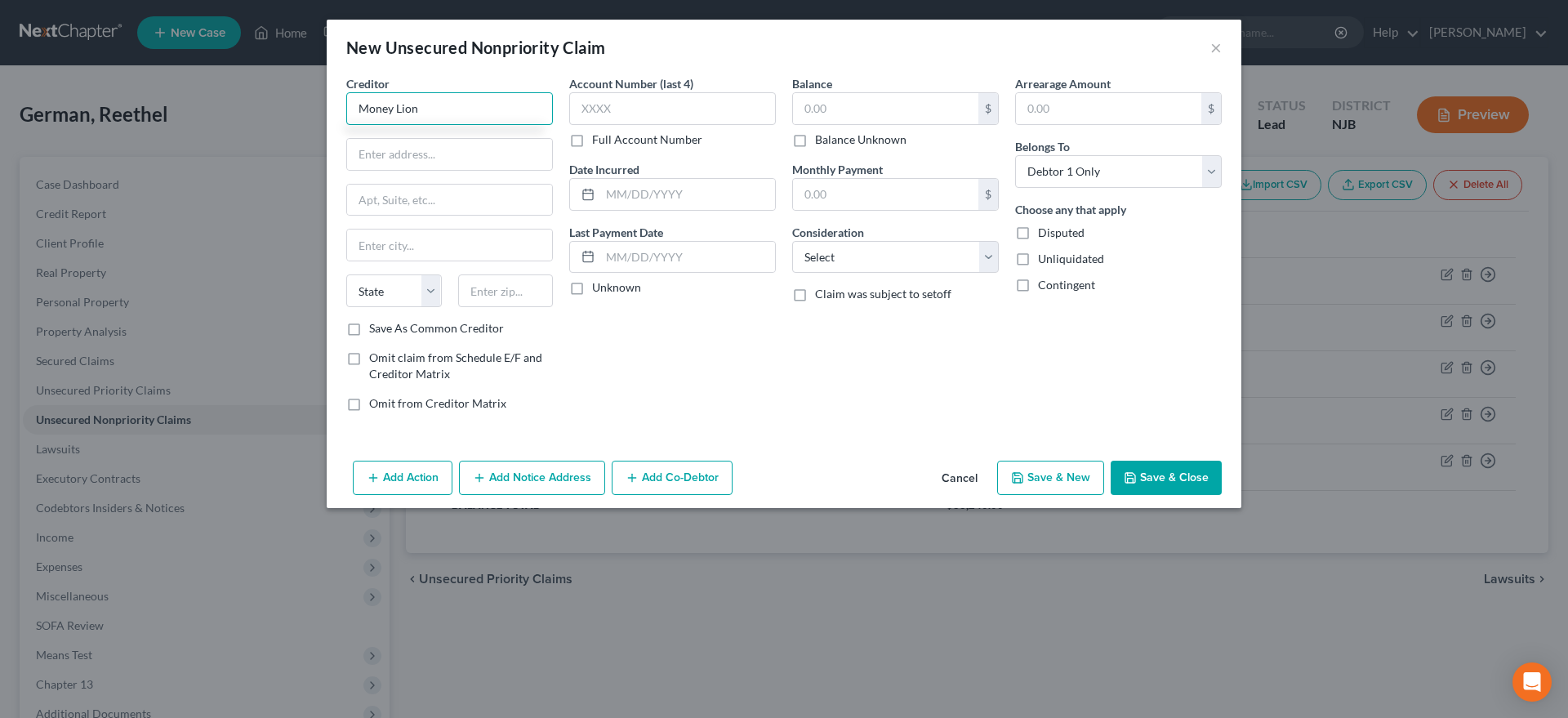
type input "Money Lion"
type input "PO Box 1547"
type input "84091"
type input "Sandy"
select select "46"
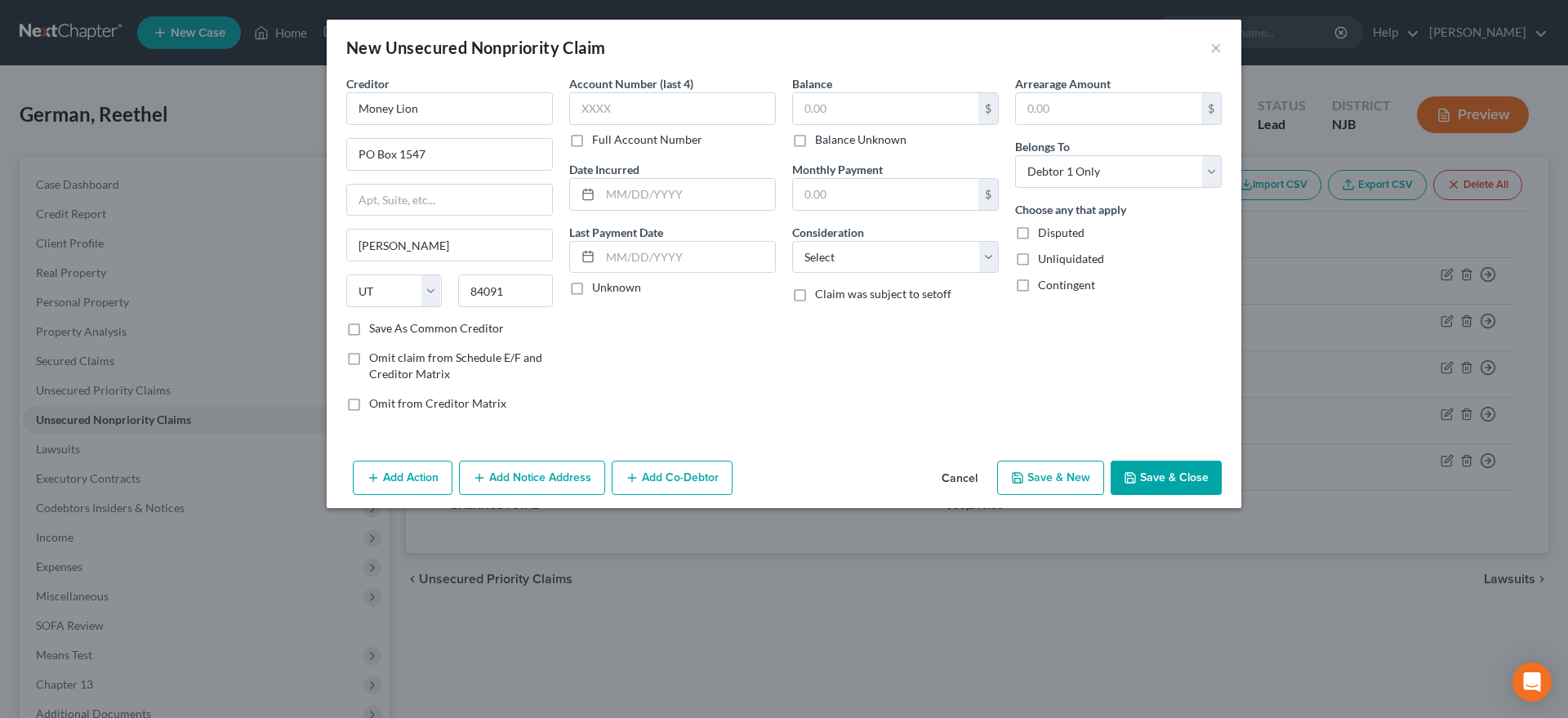
click at [697, 340] on div "Account Number (last 4) Full Account Number Date Incurred Last Payment Date Unk…" at bounding box center [673, 250] width 223 height 350
click at [829, 105] on input "text" at bounding box center [886, 109] width 186 height 31
type input "300.00"
click at [792, 241] on select "Select Cable / Satellite Services Collection Agency Credit Card Debt Debt Couns…" at bounding box center [895, 257] width 206 height 33
select select "14"
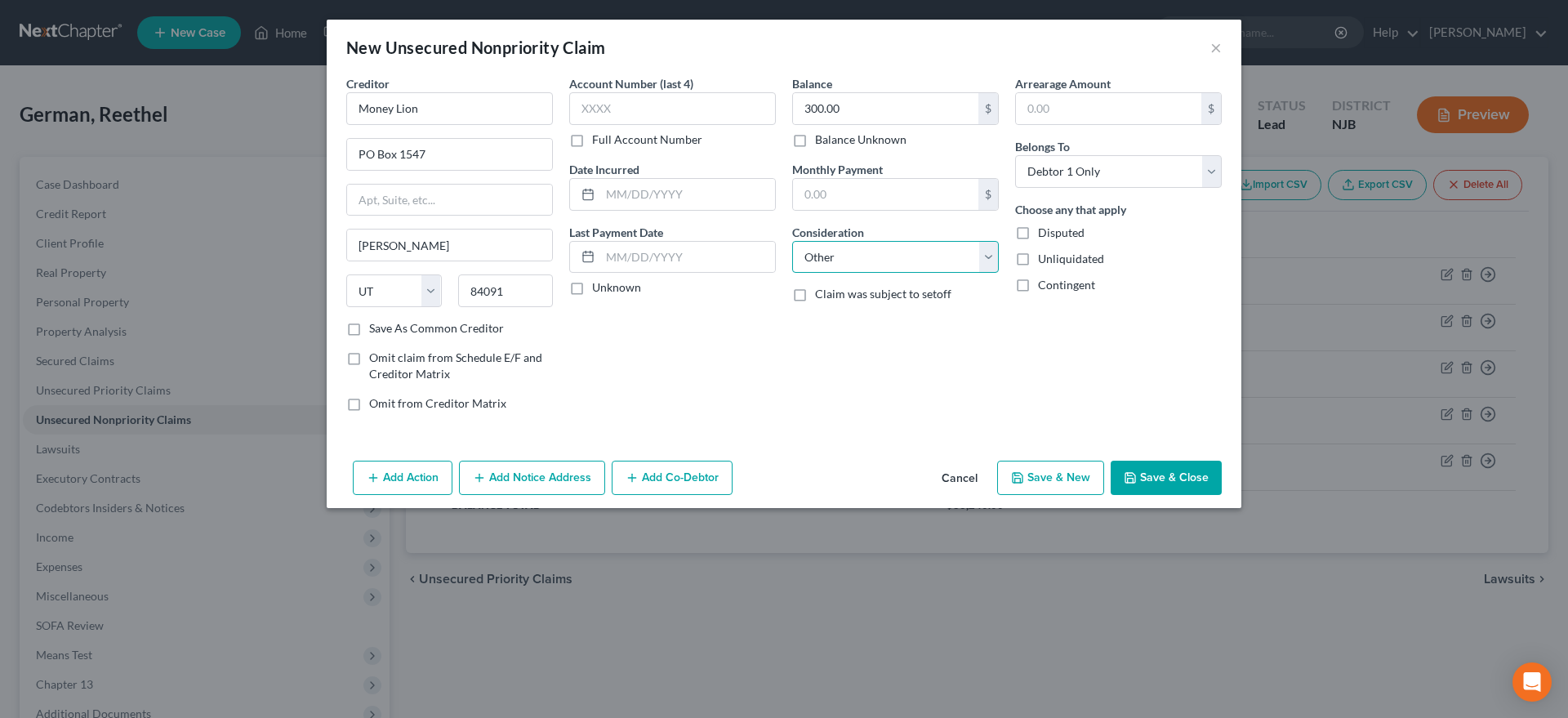
click option "Other" at bounding box center [0, 0] width 0 height 0
click at [1011, 486] on button "Save & New" at bounding box center [1051, 478] width 107 height 35
select select "0"
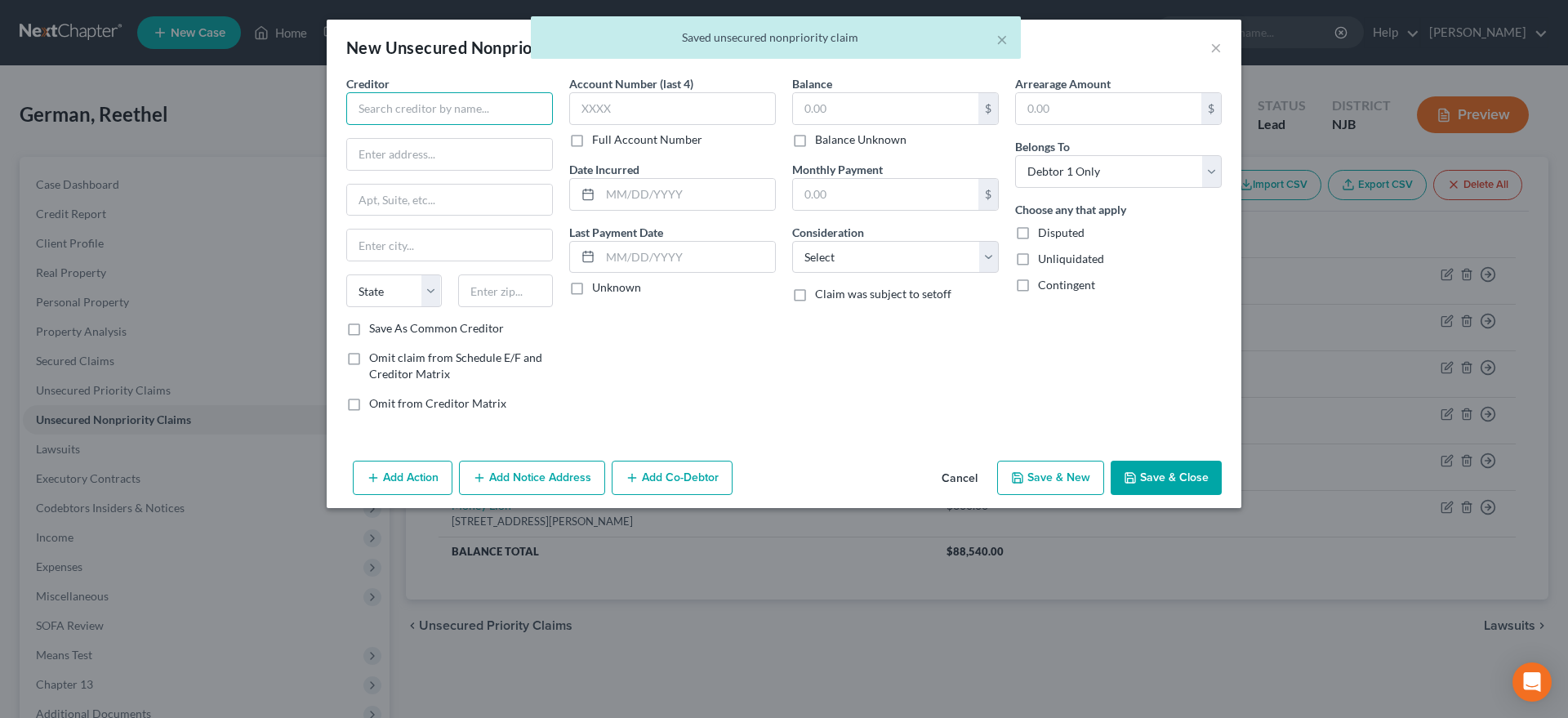
click at [400, 114] on input "text" at bounding box center [449, 109] width 206 height 33
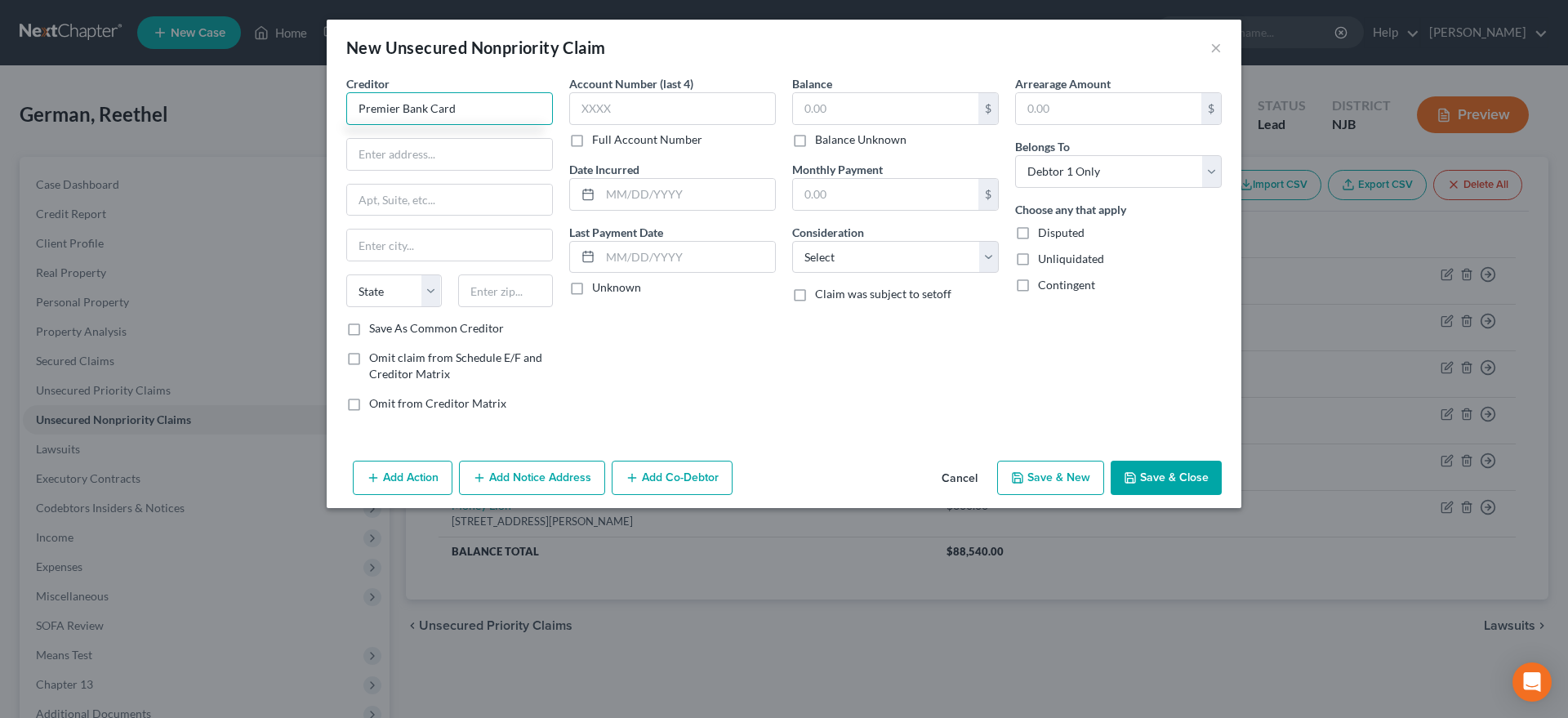
type input "Premier Bank Card"
type input "S. Minnesota Ave."
type input "57104"
click at [672, 382] on div "Account Number (last 4) Full Account Number Date Incurred Last Payment Date Unk…" at bounding box center [673, 250] width 223 height 350
type input "Sioux Falls"
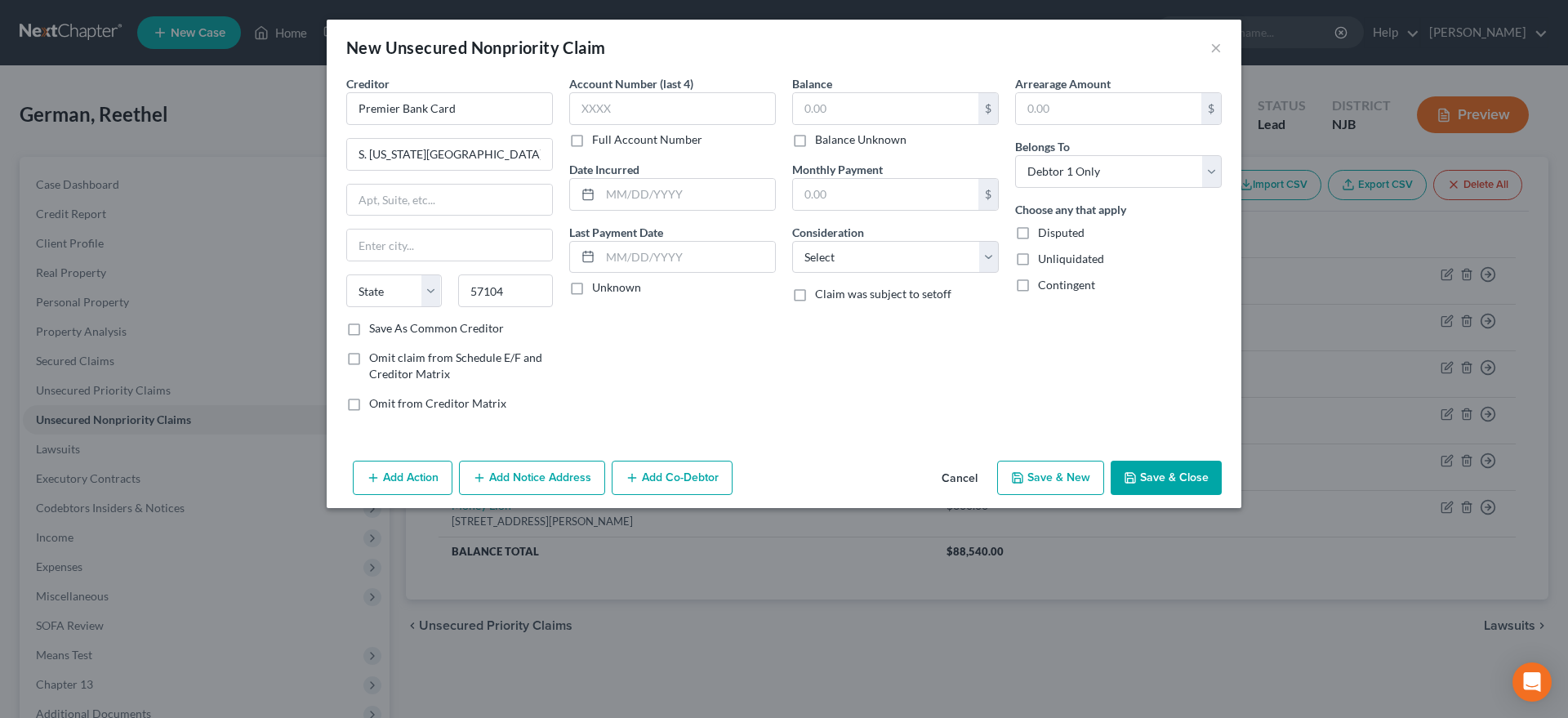
select select "43"
click at [833, 104] on input "text" at bounding box center [886, 109] width 186 height 31
type input "601.00"
click at [466, 156] on input "S. Minnesota Ave." at bounding box center [449, 155] width 205 height 31
type input "S"
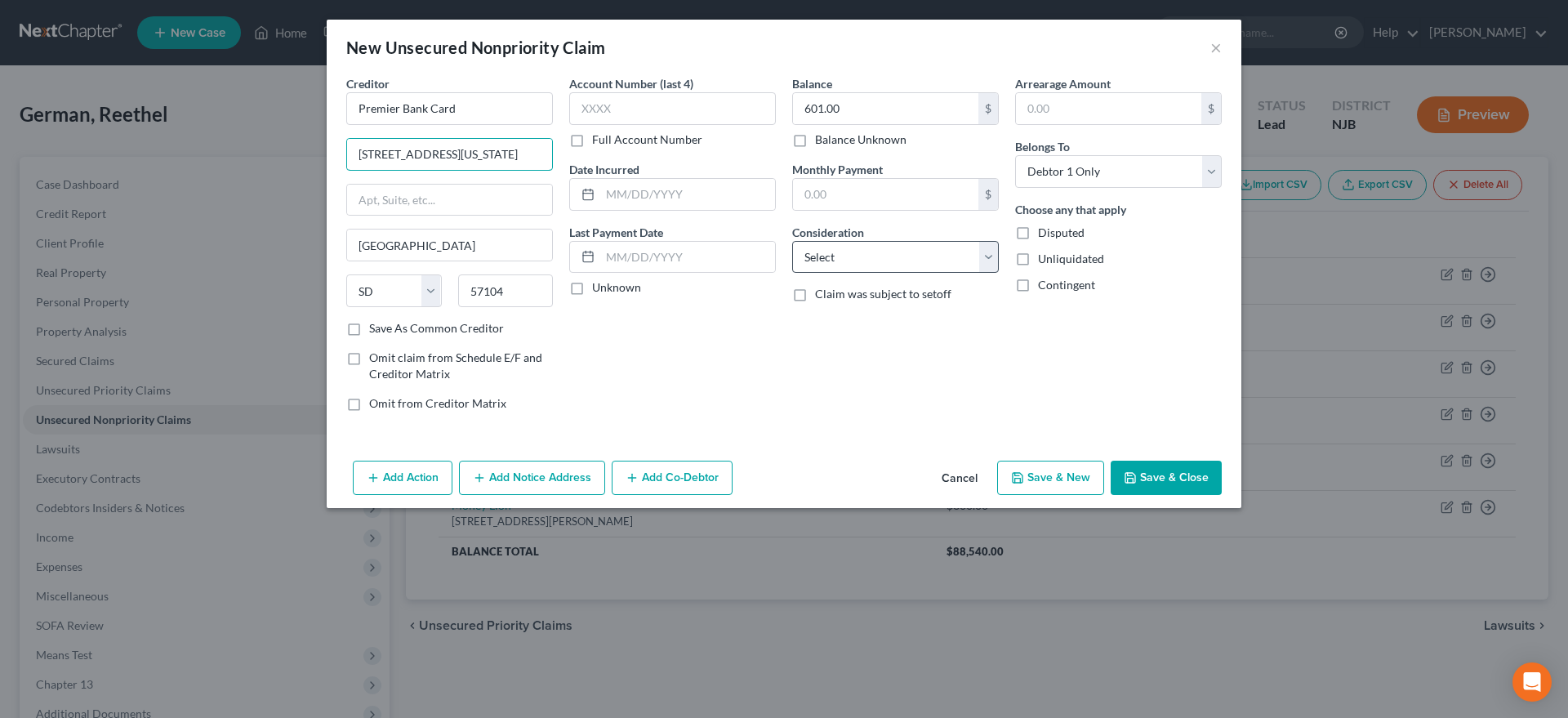
type input "986 S. Minnesota Ave."
click at [792, 241] on select "Select Cable / Satellite Services Collection Agency Credit Card Debt Debt Couns…" at bounding box center [895, 257] width 206 height 33
select select "2"
click option "Credit Card Debt" at bounding box center [0, 0] width 0 height 0
click at [1025, 476] on icon "button" at bounding box center [1018, 478] width 13 height 13
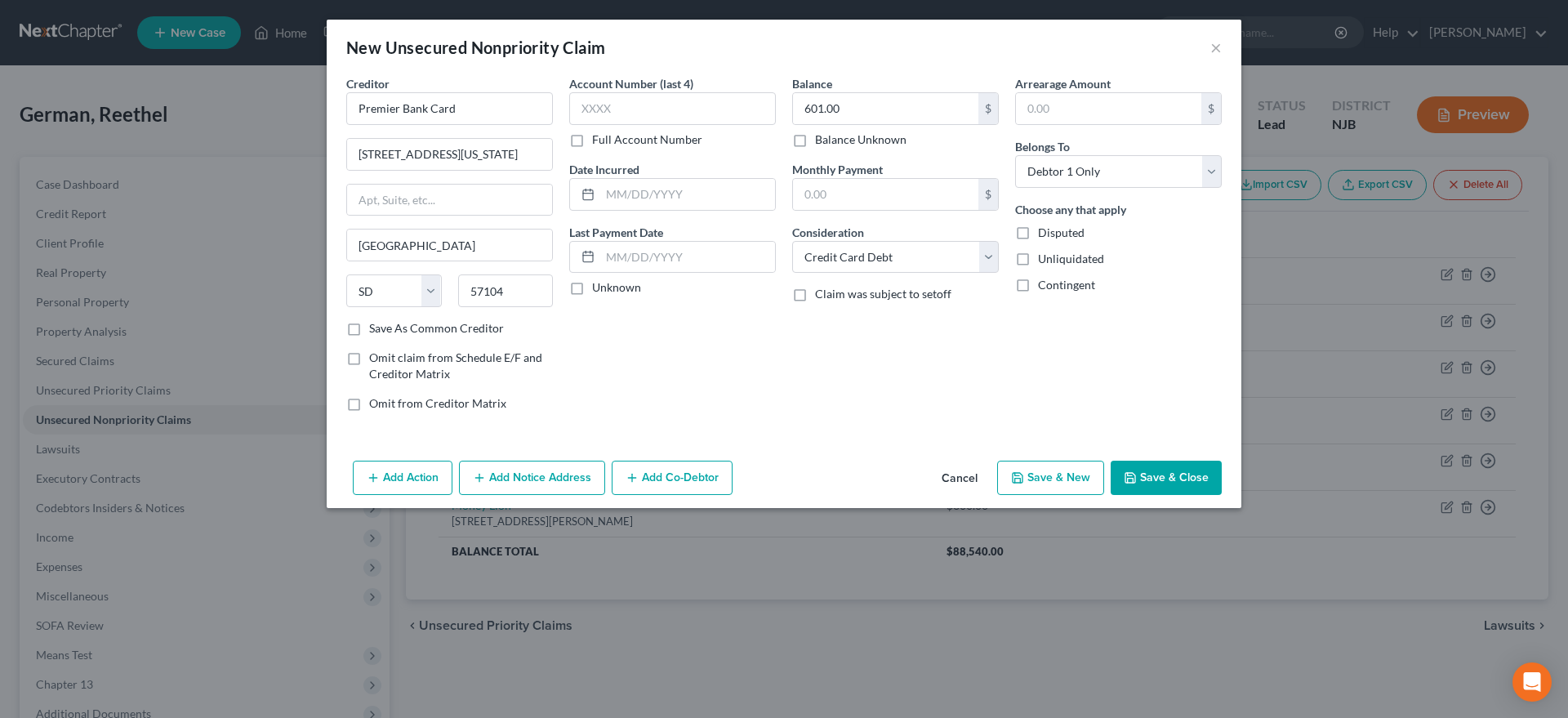
select select "0"
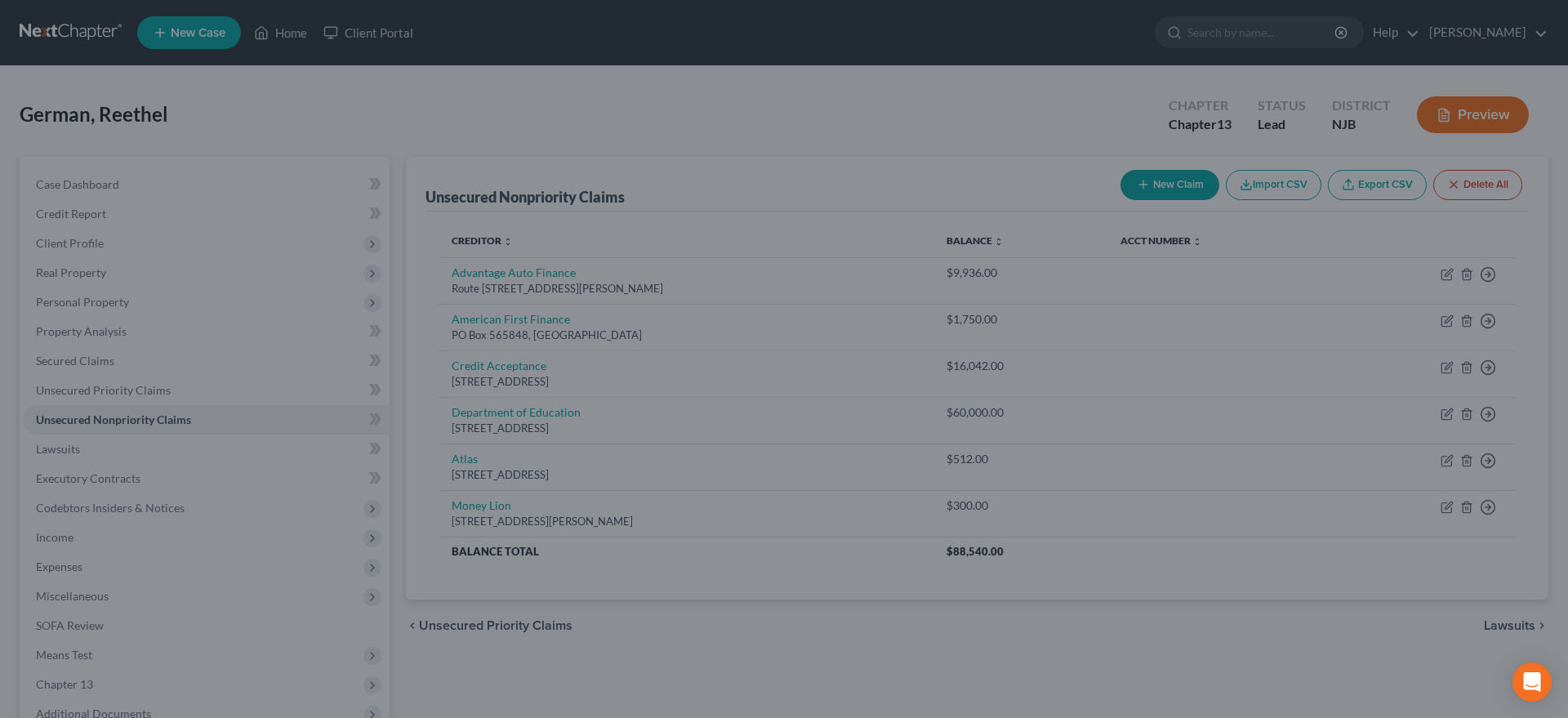
type input "0.00"
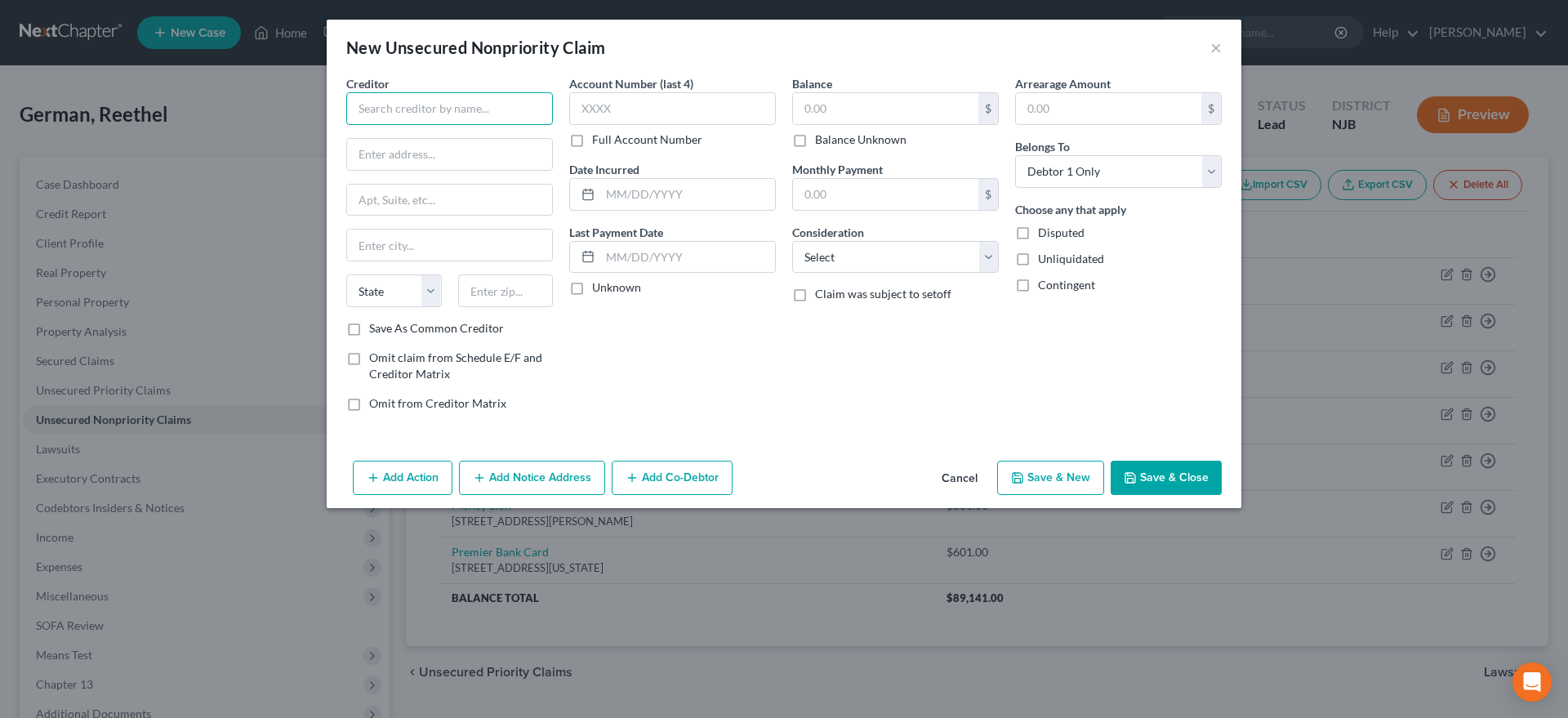
click at [419, 114] on input "text" at bounding box center [449, 109] width 206 height 33
type input "Verizon"
type input "PO Box 650584"
type input "75265"
type input "Dallas"
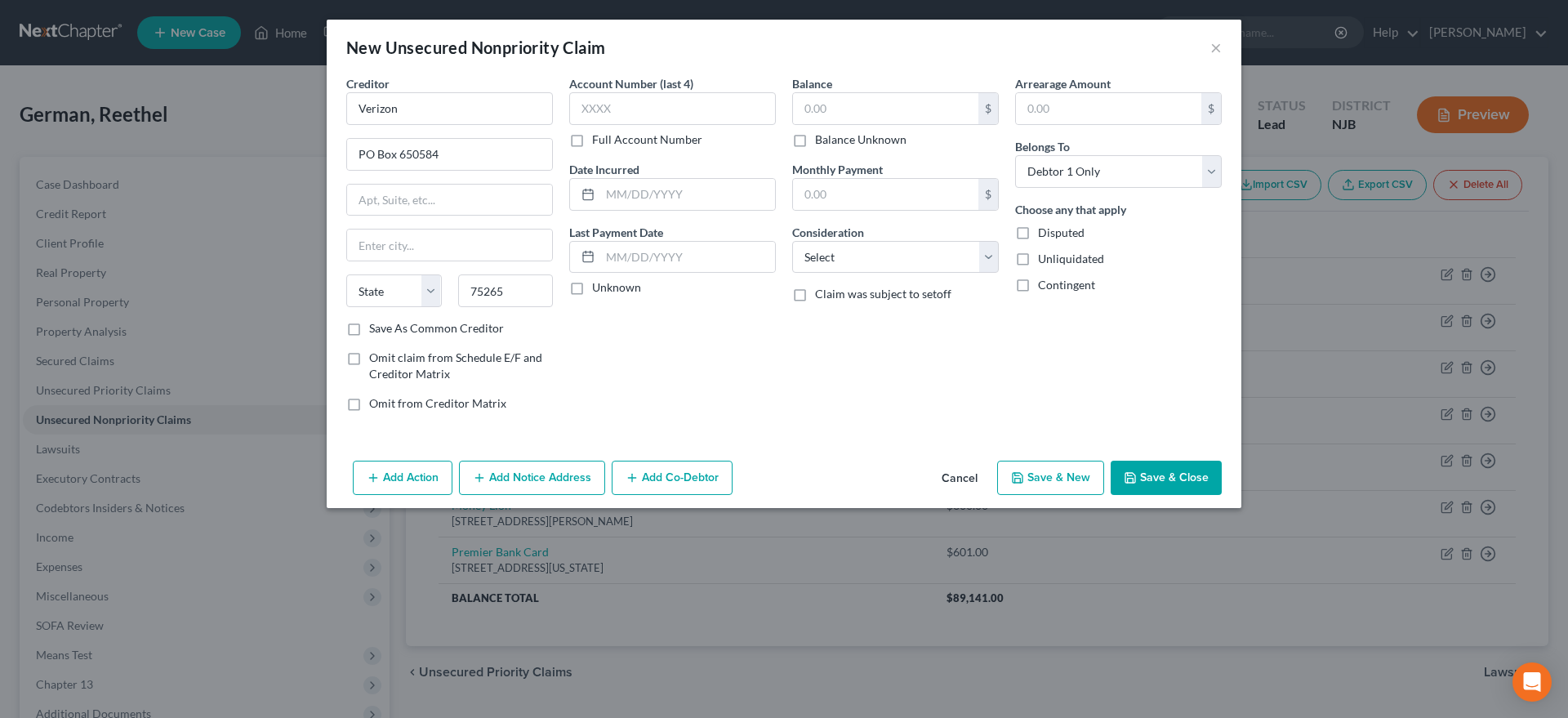
select select "45"
click at [657, 343] on div "Account Number (last 4) Full Account Number Date Incurred Last Payment Date Unk…" at bounding box center [673, 250] width 223 height 350
click at [848, 100] on input "text" at bounding box center [886, 109] width 186 height 31
type input "00.00"
click at [792, 241] on select "Select Cable / Satellite Services Collection Agency Credit Card Debt Debt Couns…" at bounding box center [895, 257] width 206 height 33
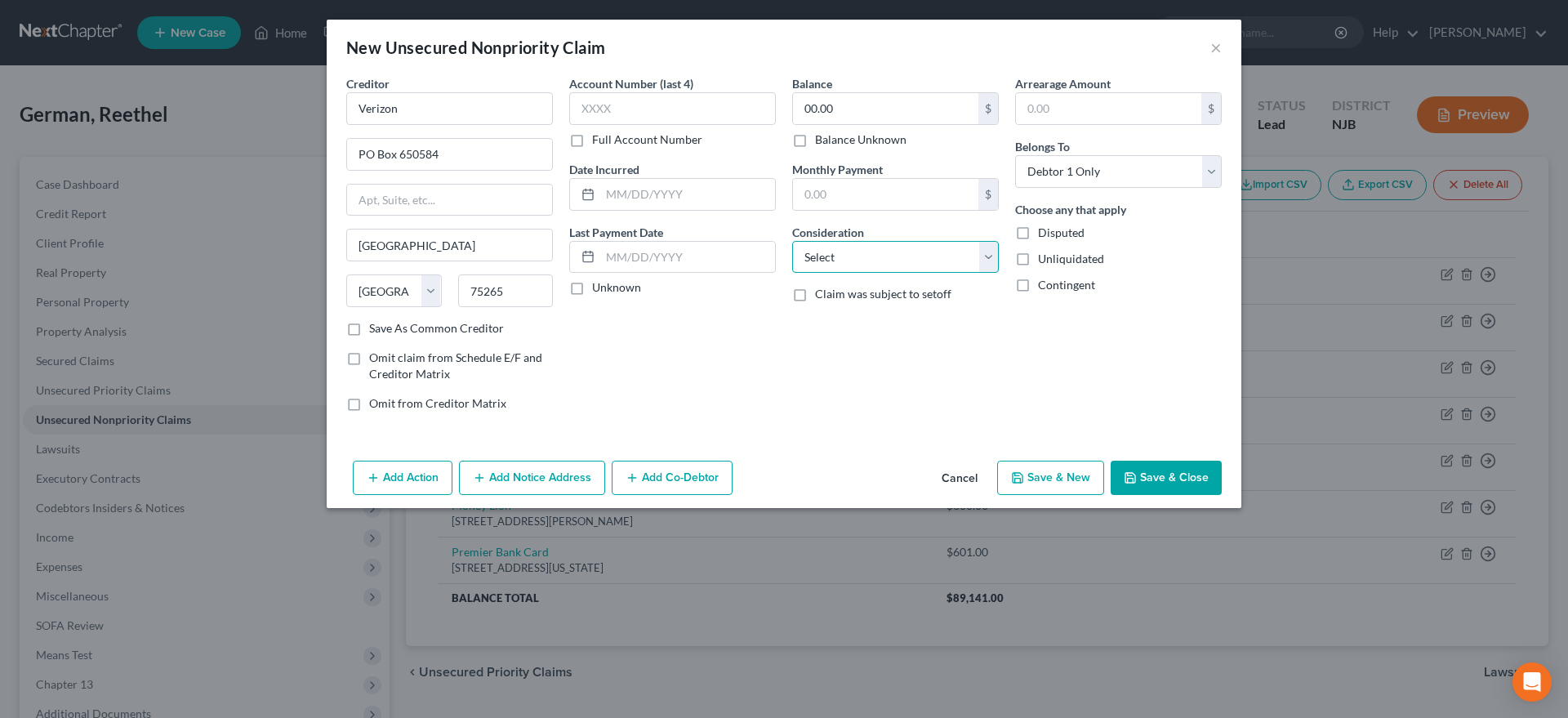
select select "14"
click option "Other" at bounding box center [0, 0] width 0 height 0
click at [1017, 480] on icon "button" at bounding box center [1018, 478] width 13 height 13
select select "0"
type input "0.00"
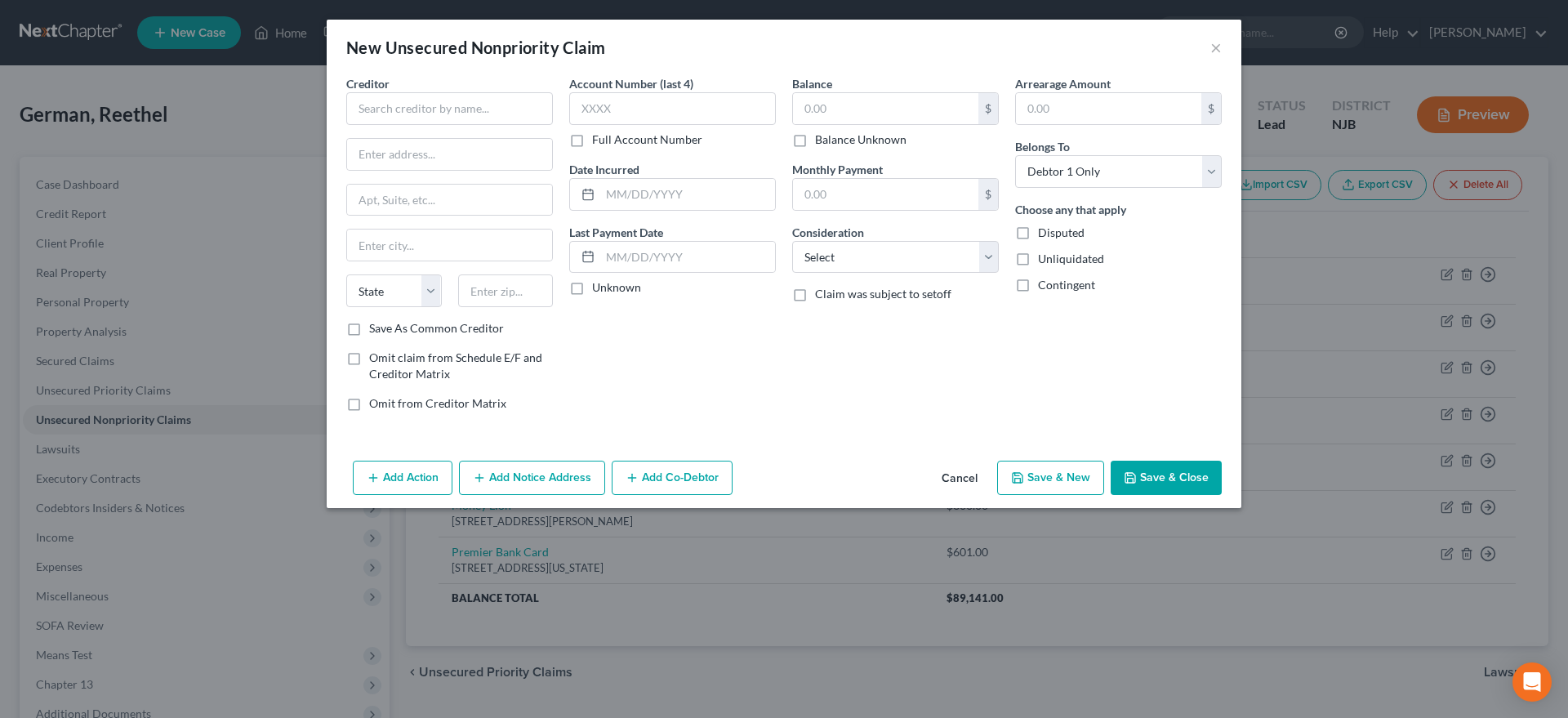
type input "0.00"
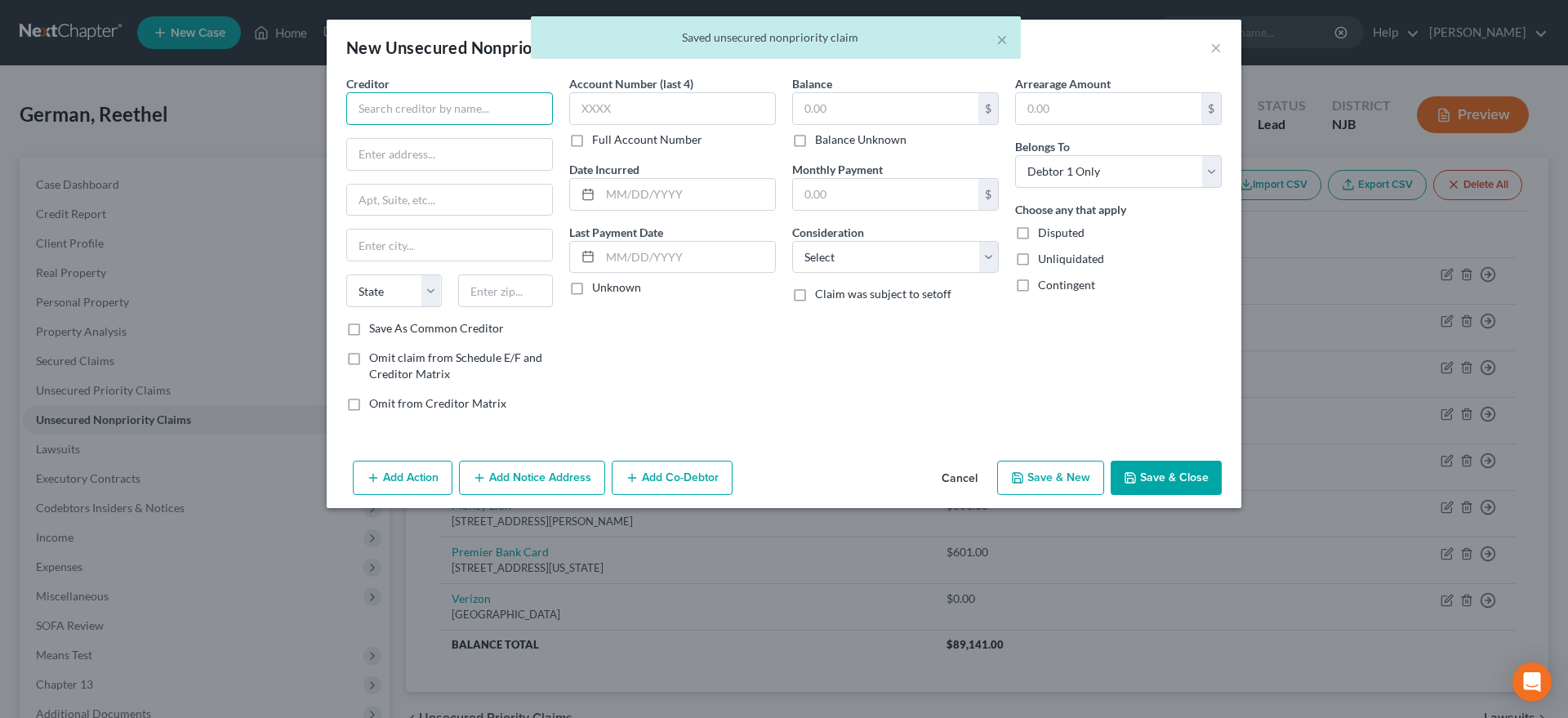
click at [423, 111] on input "text" at bounding box center [449, 109] width 206 height 33
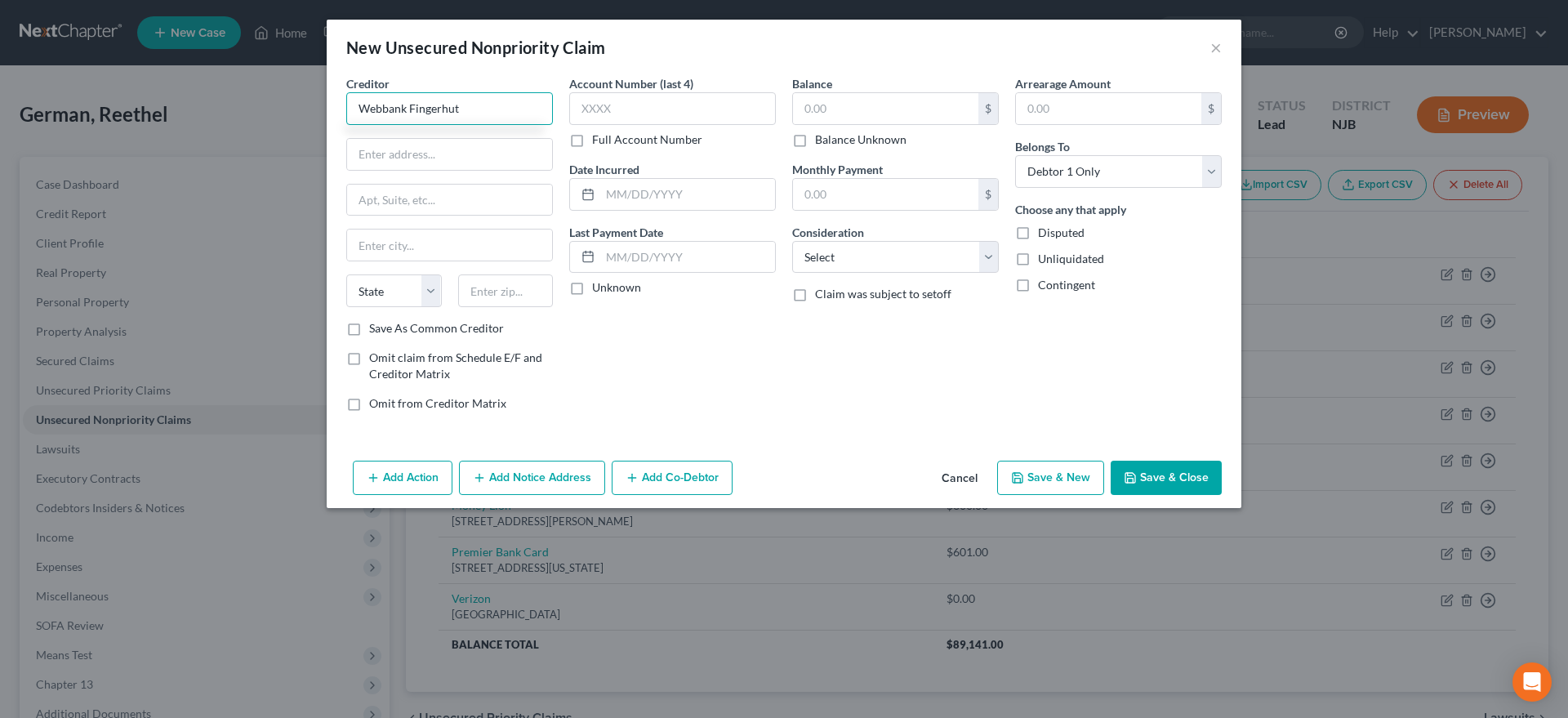
type input "Webbank Fingerhut"
type input "6250 Ridgewood Rd."
type input "56303"
click at [654, 374] on div "Account Number (last 4) Full Account Number Date Incurred Last Payment Date Unk…" at bounding box center [673, 250] width 223 height 350
type input "Saint Cloud"
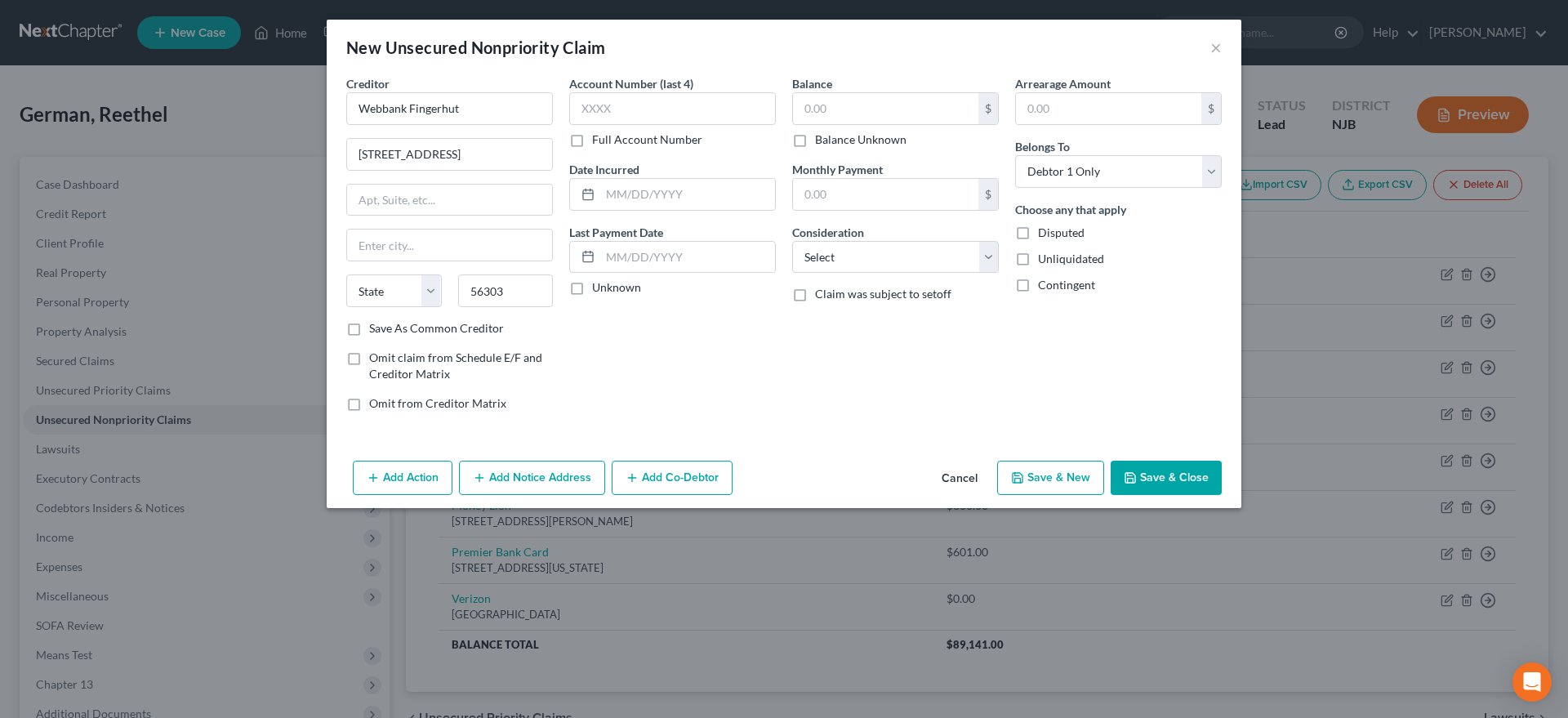
select select "24"
click at [820, 116] on input "text" at bounding box center [886, 109] width 186 height 31
type input "205.00"
select select "14"
click option "Other" at bounding box center [0, 0] width 0 height 0
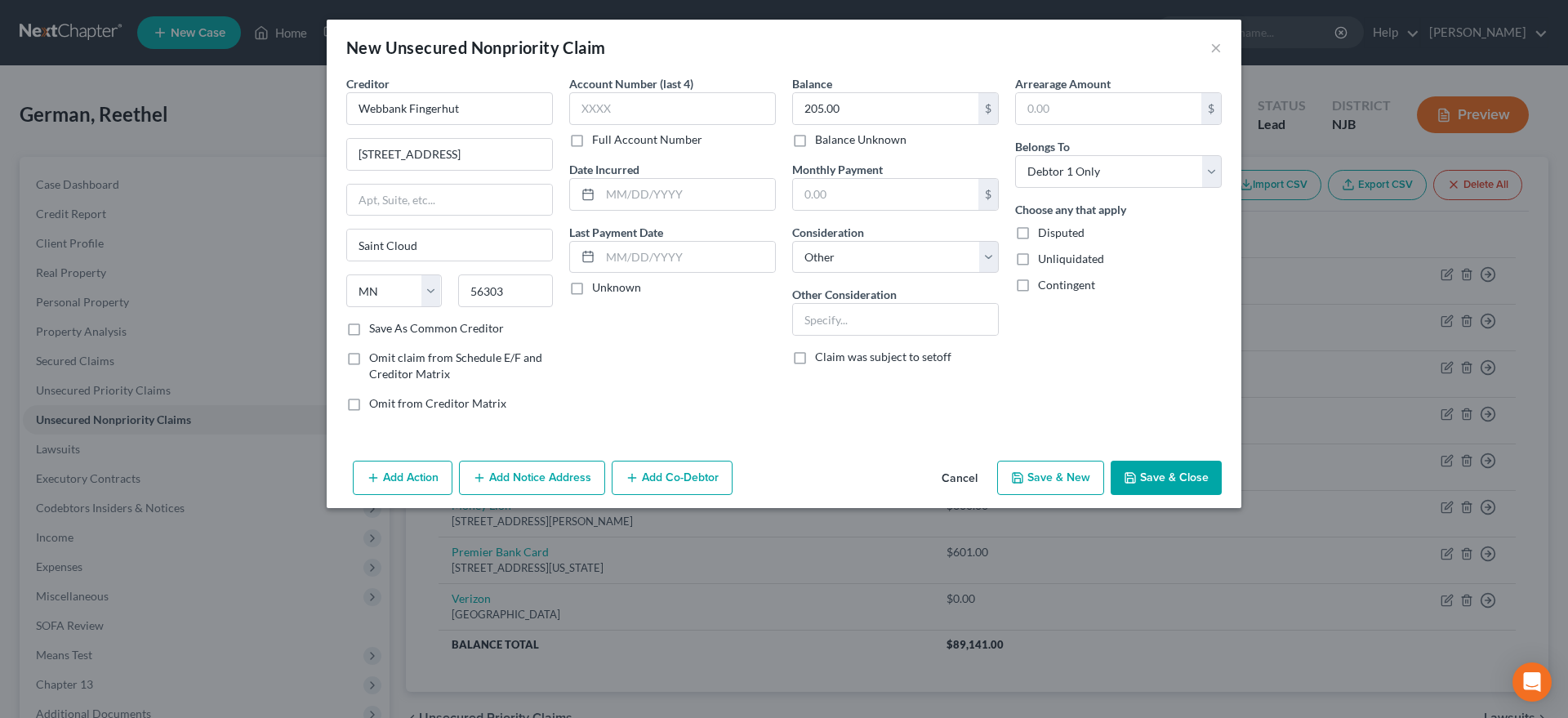
click at [1019, 487] on button "Save & New" at bounding box center [1051, 478] width 107 height 35
select select "0"
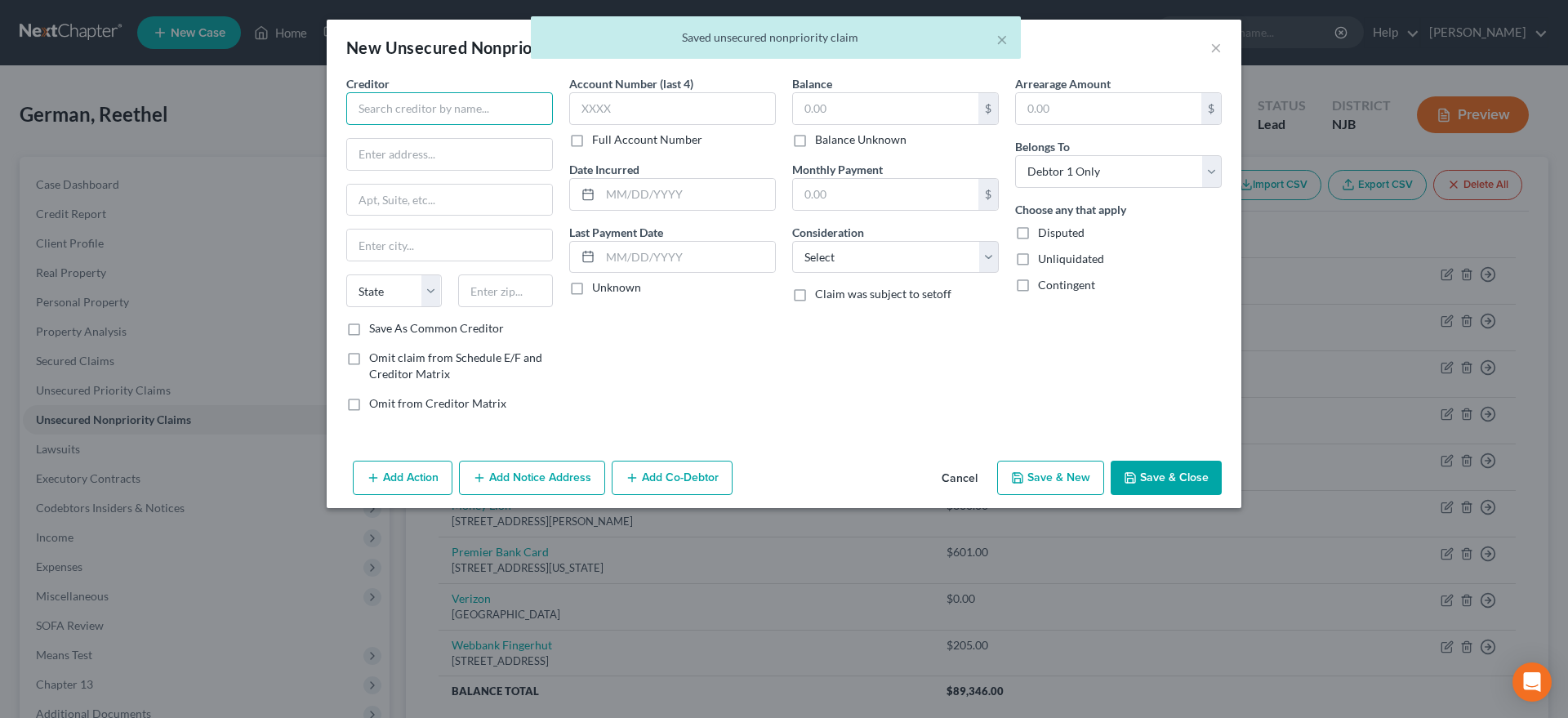
click at [409, 112] on input "text" at bounding box center [449, 109] width 206 height 33
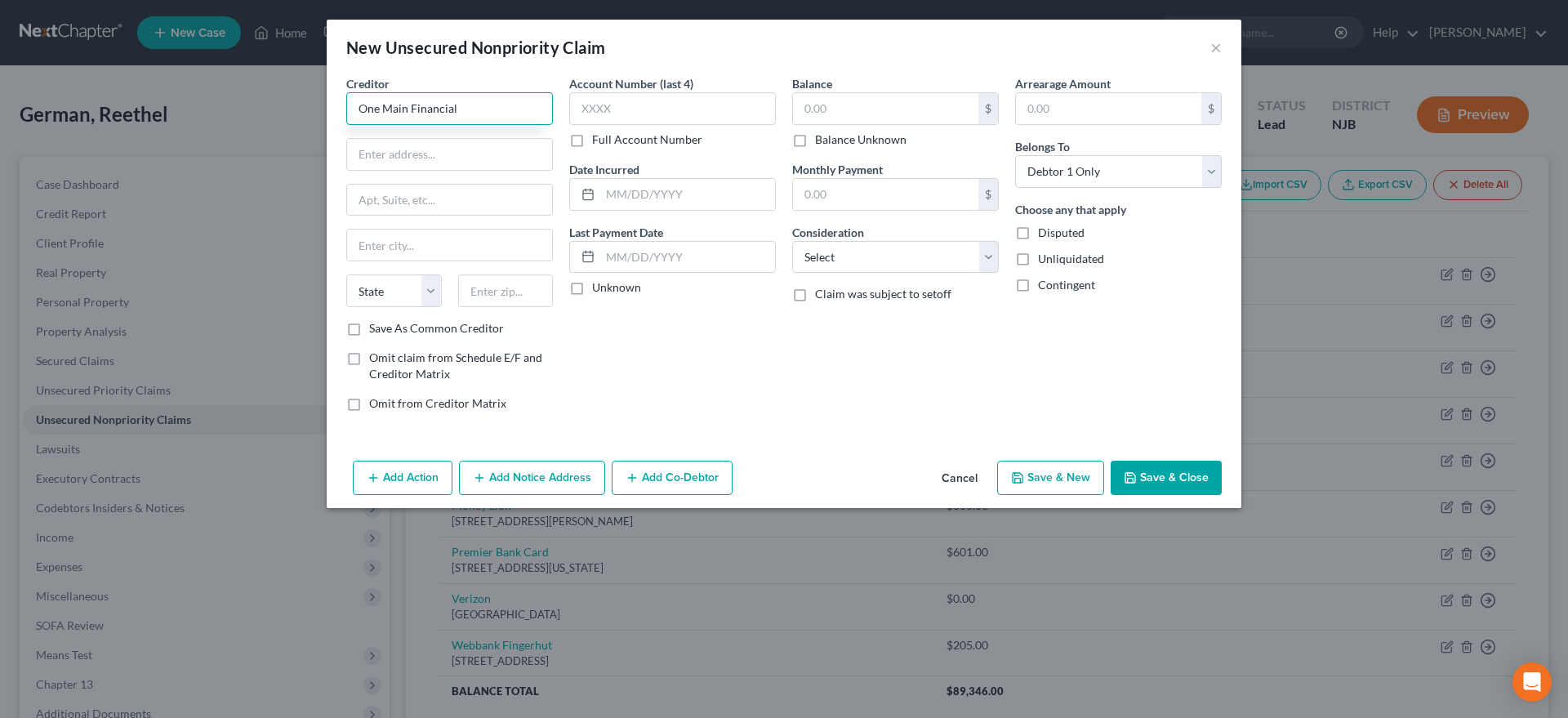
type input "One Main Financial"
type input "PO Box 3327"
click at [648, 350] on div "Account Number (last 4) Full Account Number Date Incurred Last Payment Date Unk…" at bounding box center [673, 250] width 223 height 350
click at [652, 341] on div "Account Number (last 4) Full Account Number Date Incurred Last Payment Date Unk…" at bounding box center [673, 250] width 223 height 350
click at [514, 299] on input "47752" at bounding box center [505, 291] width 96 height 33
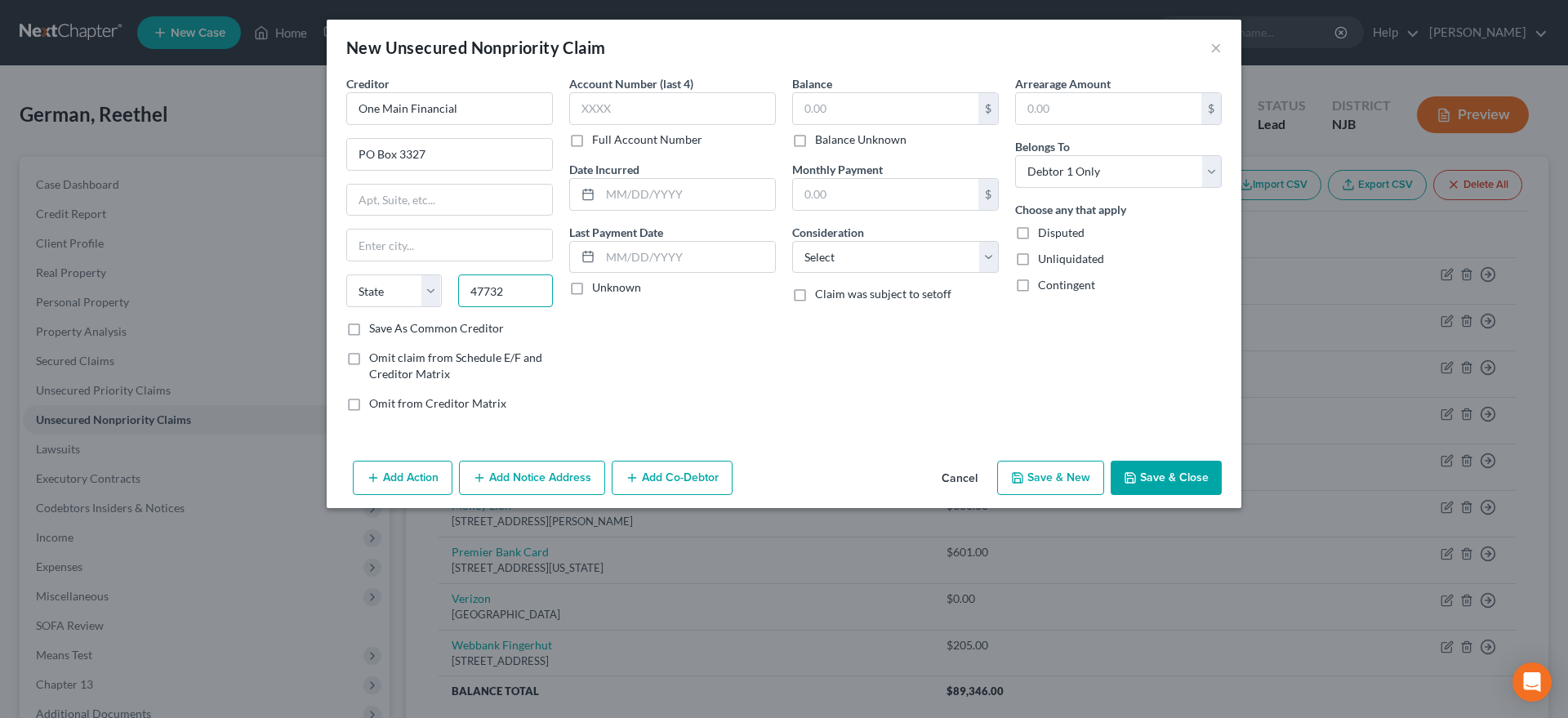
type input "47732"
click at [675, 370] on div "Account Number (last 4) Full Account Number Date Incurred Last Payment Date Unk…" at bounding box center [673, 250] width 223 height 350
type input "Evansville"
select select "15"
click at [837, 105] on input "text" at bounding box center [886, 109] width 186 height 31
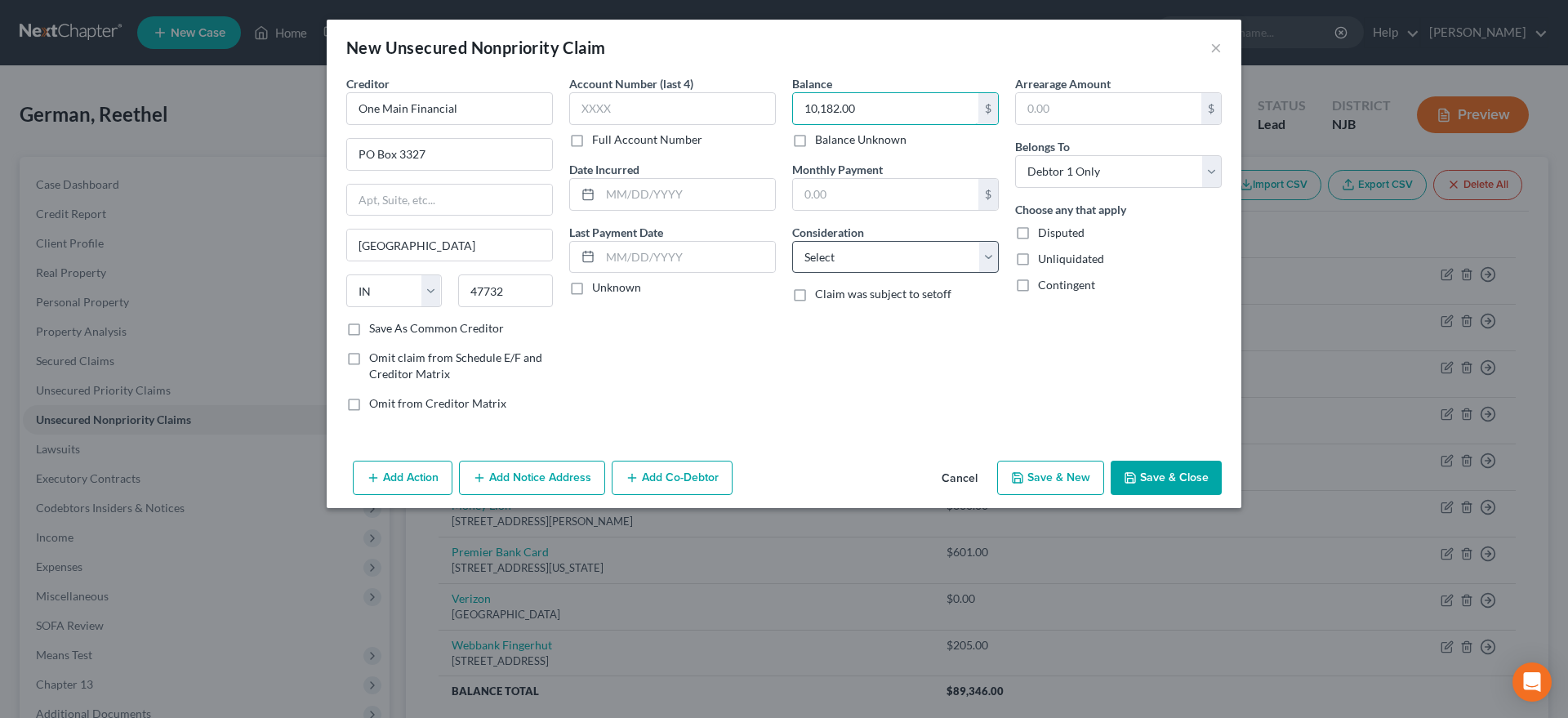
type input "10,182.00"
click at [792, 241] on select "Select Cable / Satellite Services Collection Agency Credit Card Debt Debt Couns…" at bounding box center [895, 257] width 206 height 33
select select "14"
click option "Other" at bounding box center [0, 0] width 0 height 0
click at [1018, 476] on icon "button" at bounding box center [1018, 478] width 13 height 13
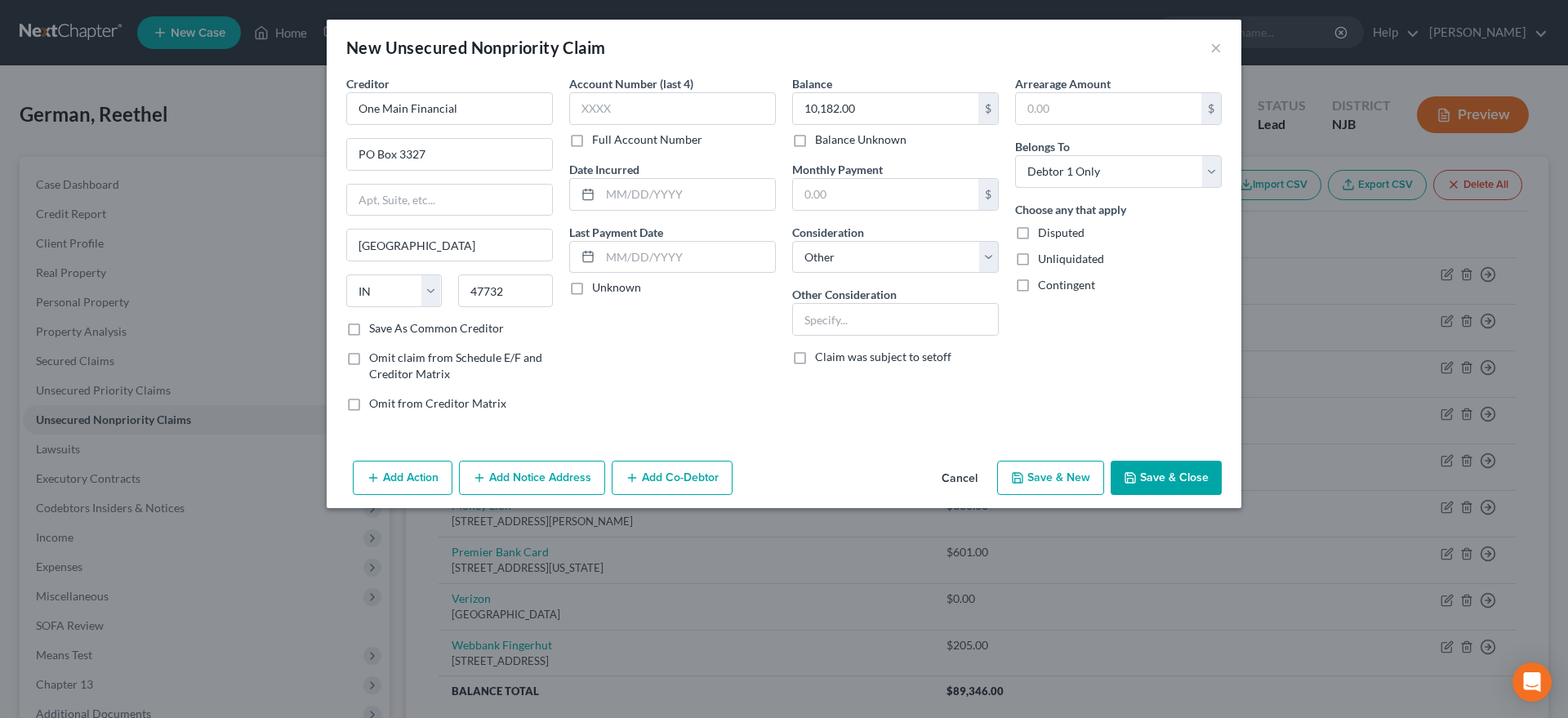
select select "0"
type input "0.00"
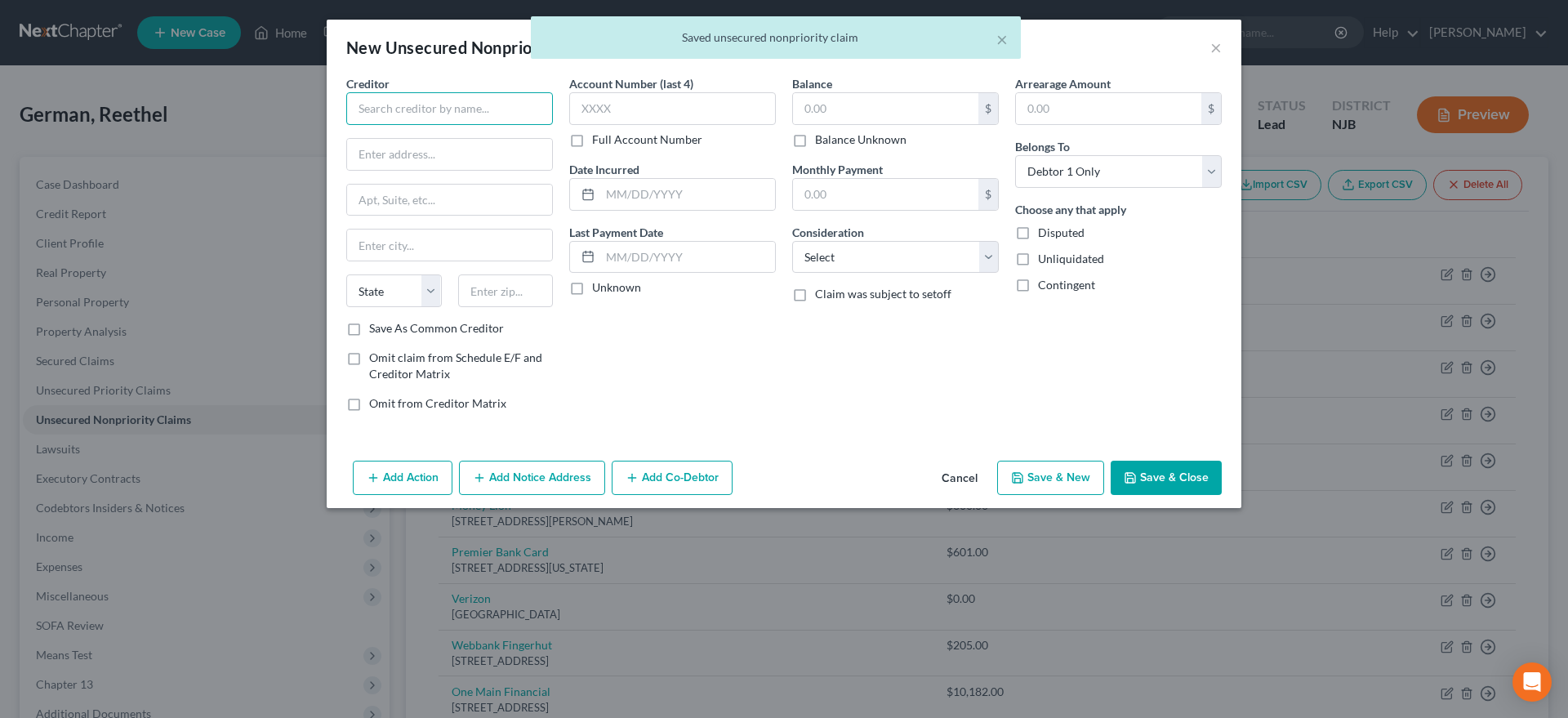
click at [428, 106] on input "text" at bounding box center [449, 109] width 206 height 33
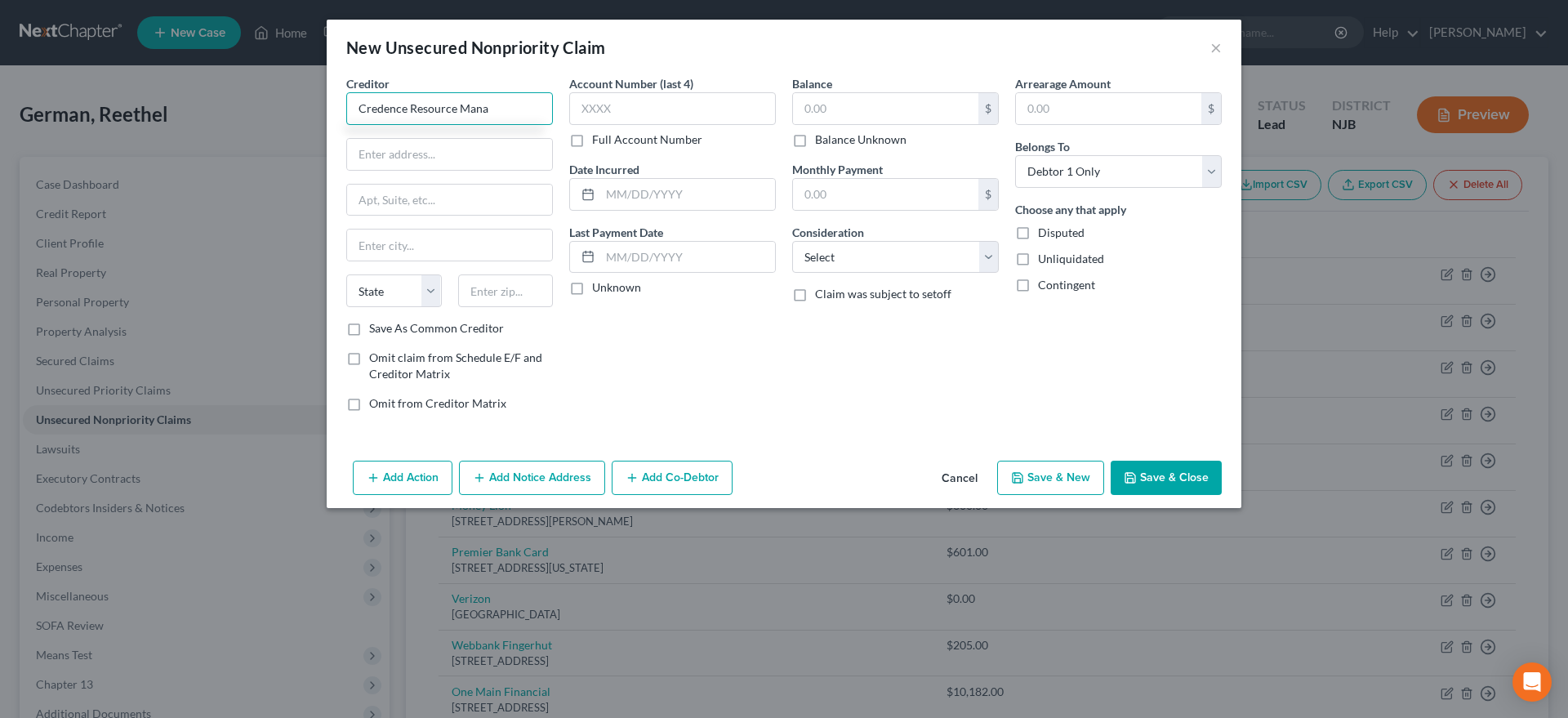
type input "Credence Resource Mana"
type input "4222 Trinity Mill Rd."
type input "75237"
click at [701, 324] on div "Account Number (last 4) Full Account Number Date Incurred Last Payment Date Unk…" at bounding box center [673, 250] width 223 height 350
type input "Dallas"
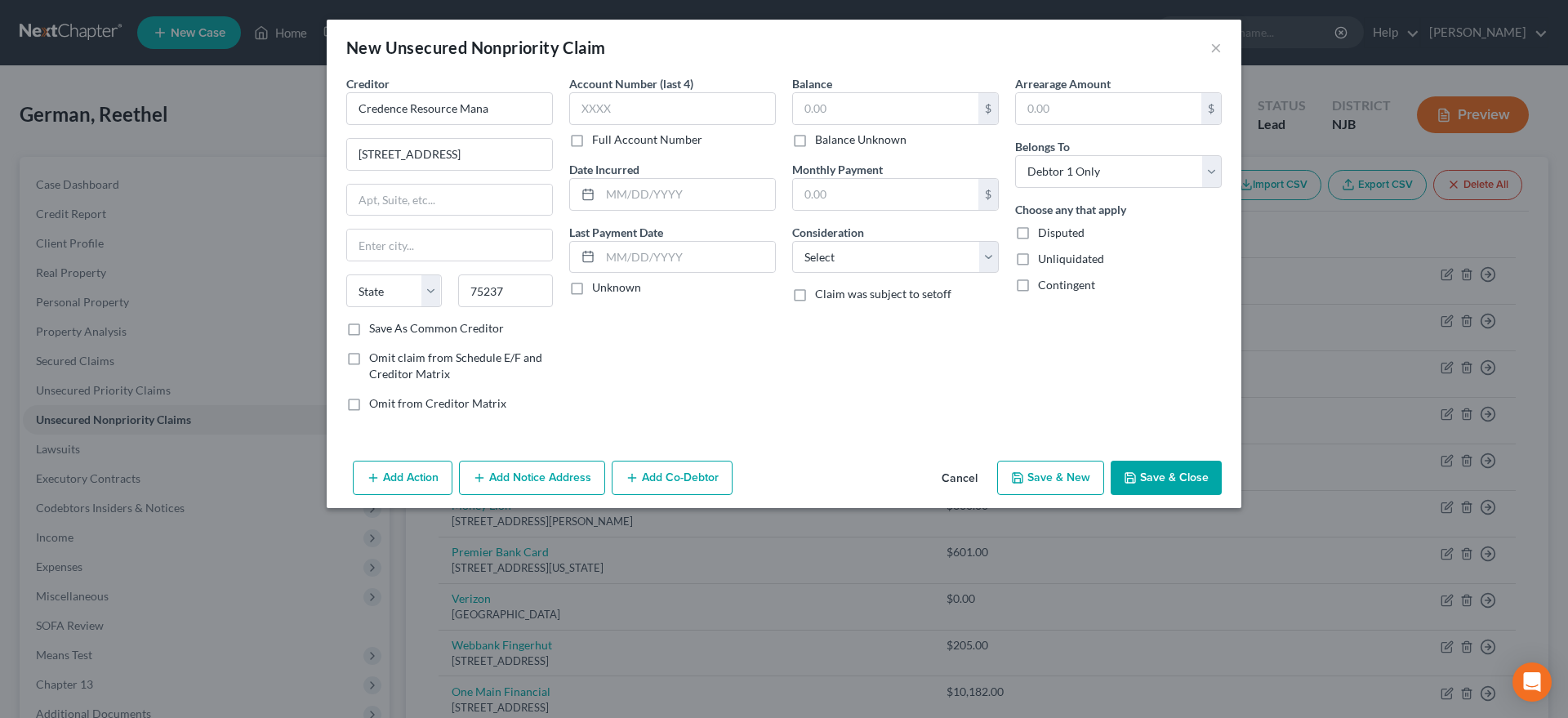
select select "45"
click at [425, 194] on input "text" at bounding box center [449, 200] width 205 height 31
type input "Suite 260"
click at [822, 115] on input "text" at bounding box center [886, 109] width 186 height 31
type input "5,692.00"
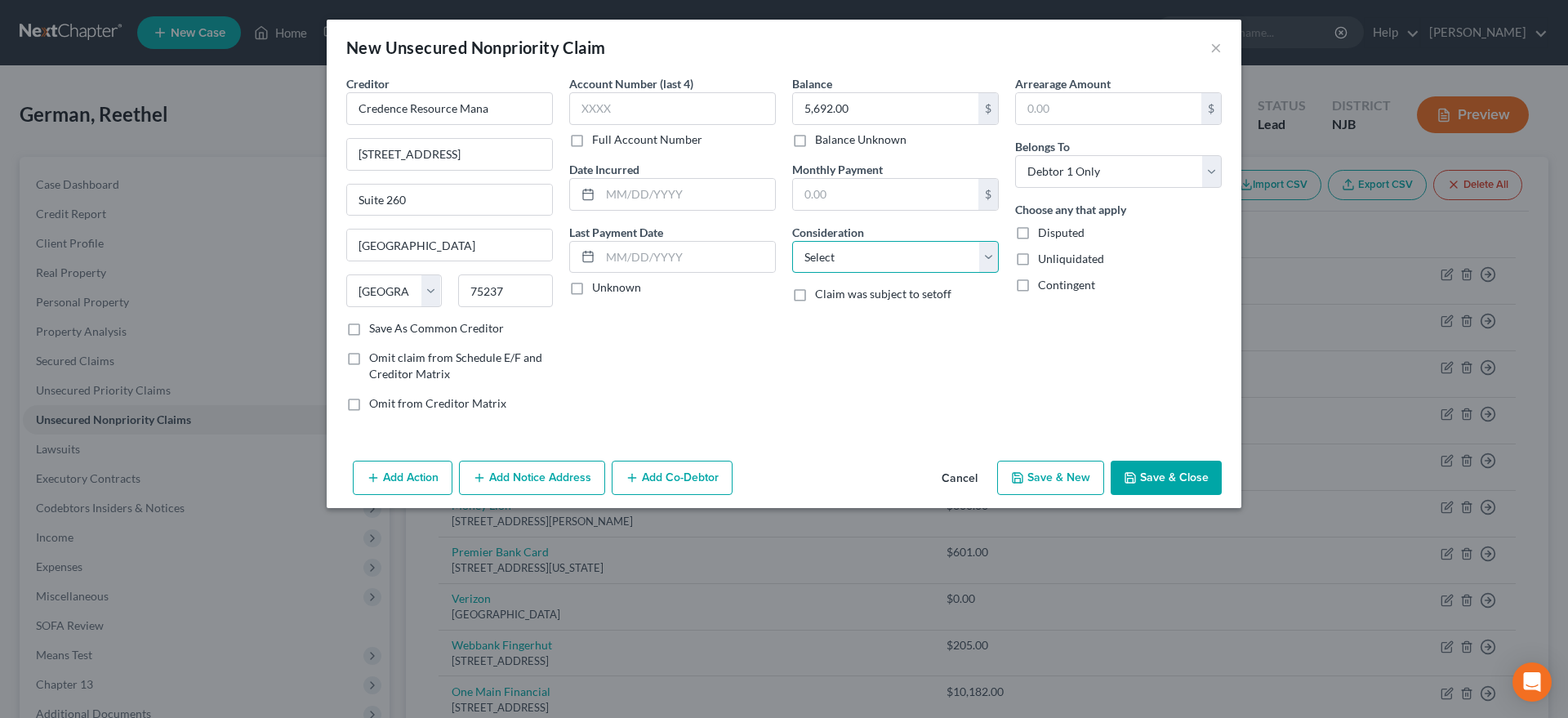
select select "14"
click option "Other" at bounding box center [0, 0] width 0 height 0
click at [1032, 478] on button "Save & New" at bounding box center [1051, 478] width 107 height 35
select select "0"
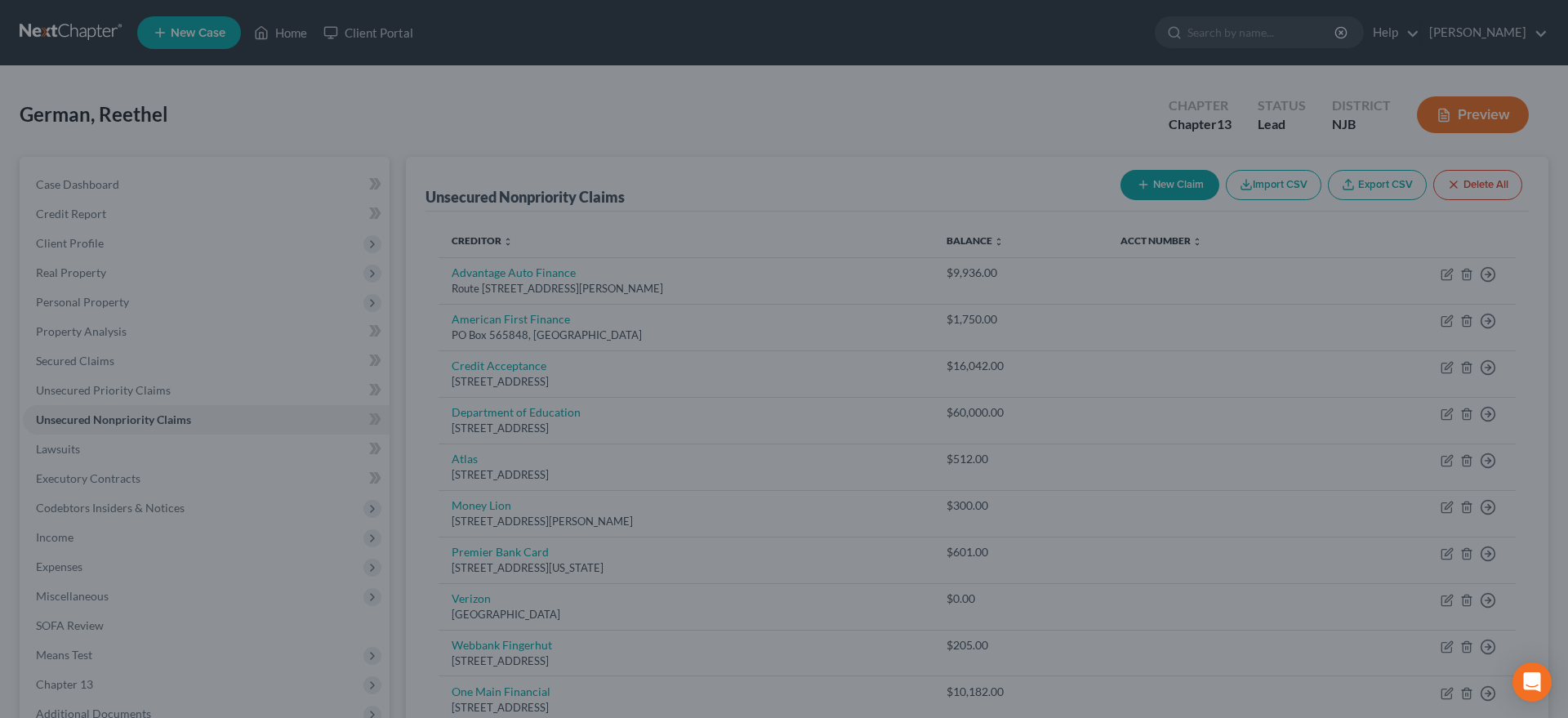
type input "0.00"
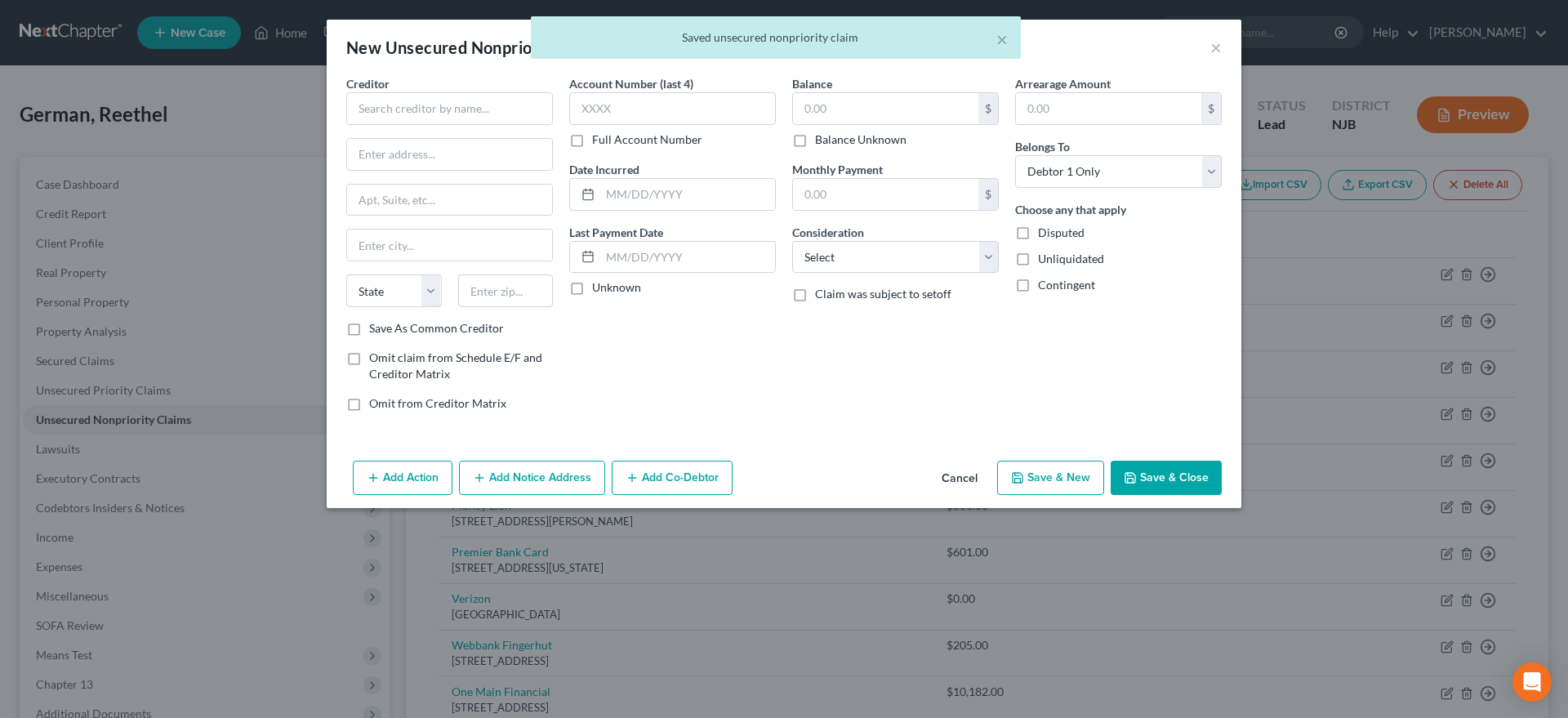
click at [659, 391] on div "Account Number (last 4) Full Account Number Date Incurred Last Payment Date Unk…" at bounding box center [673, 250] width 223 height 350
click at [403, 108] on input "text" at bounding box center [449, 109] width 206 height 33
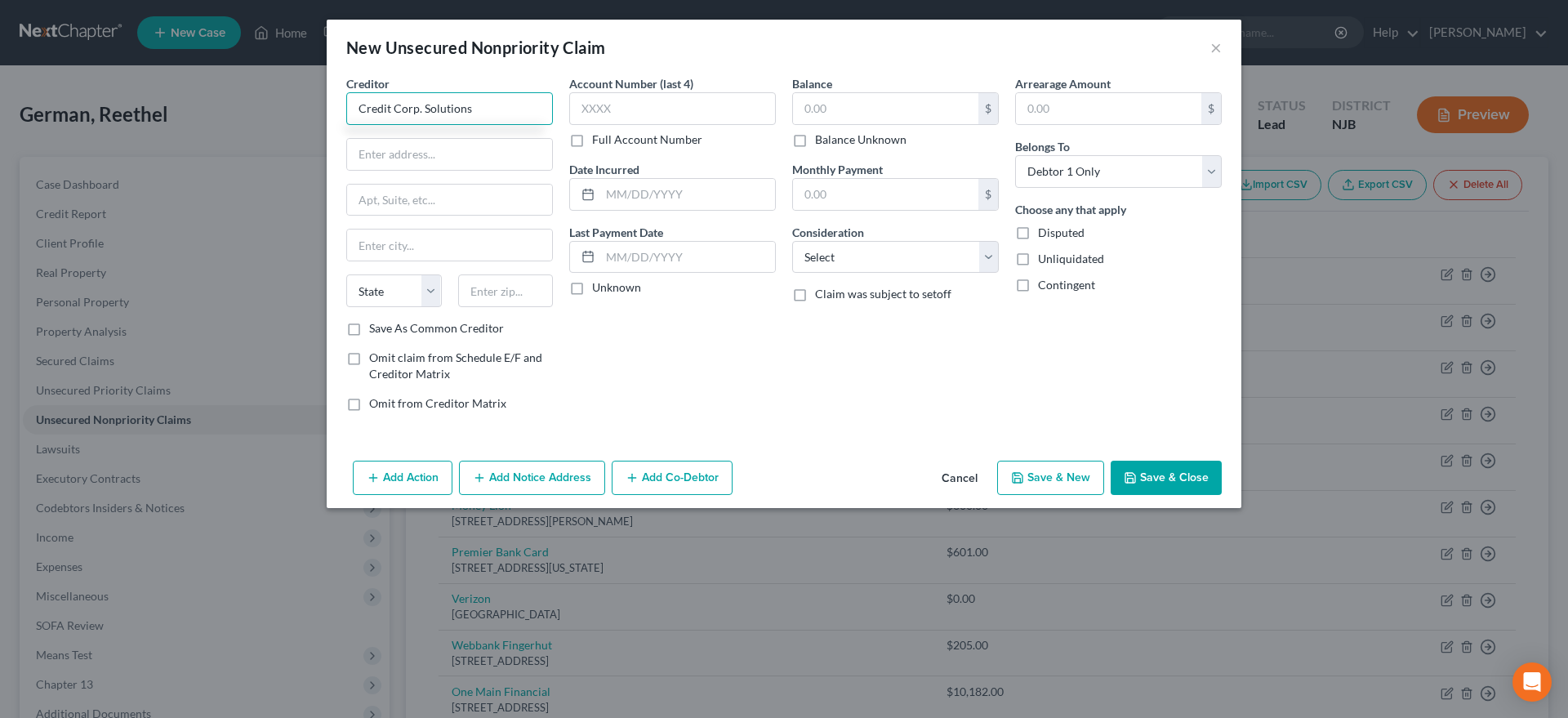
type input "Credit Corp. Solutions"
type input "121 W. Election Rd."
type input "Suite 200"
click at [674, 333] on div "Account Number (last 4) Full Account Number Date Incurred Last Payment Date Unk…" at bounding box center [673, 250] width 223 height 350
click at [672, 334] on div "Account Number (last 4) Full Account Number Date Incurred Last Payment Date Unk…" at bounding box center [673, 250] width 223 height 350
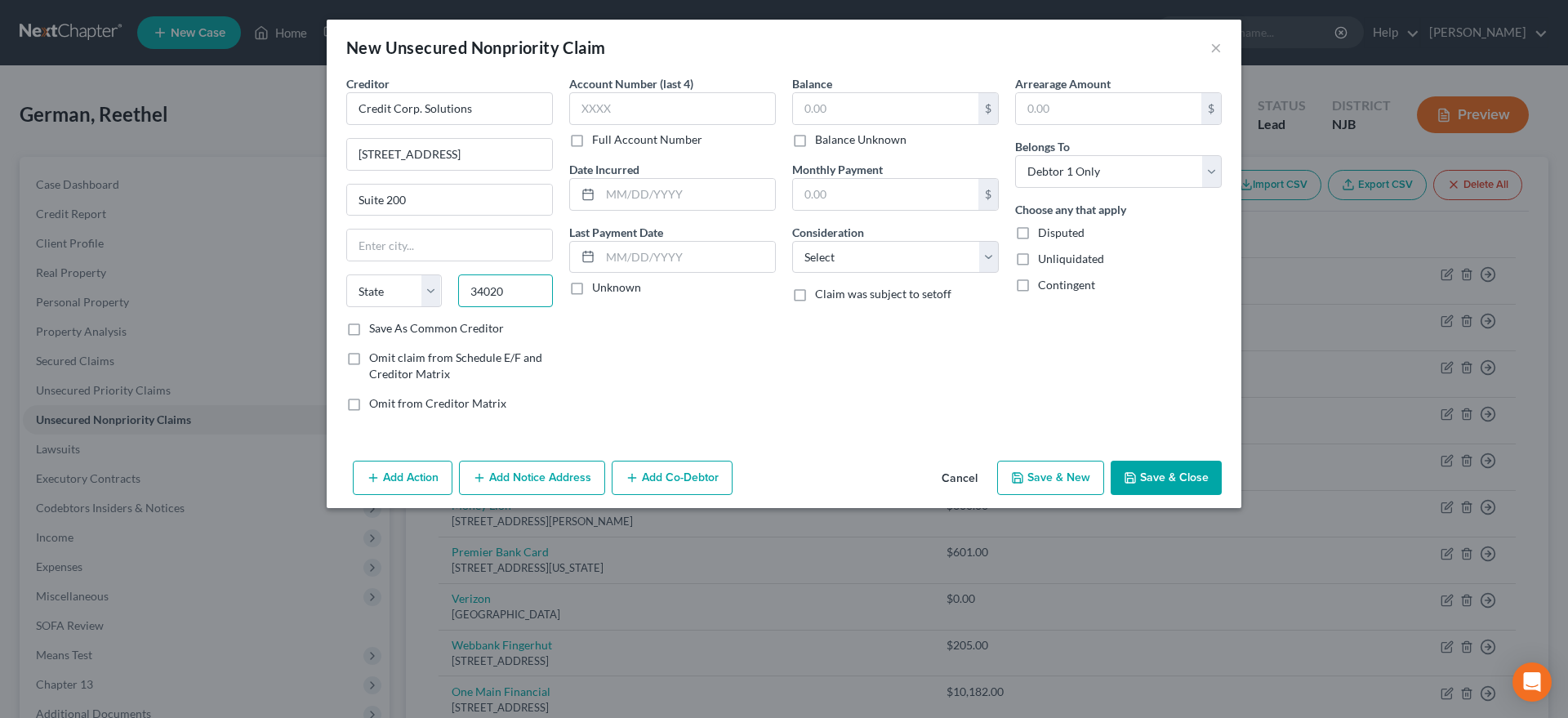
click at [517, 295] on input "34020" at bounding box center [505, 291] width 96 height 33
type input "3"
type input "84020"
click at [619, 371] on div "Account Number (last 4) Full Account Number Date Incurred Last Payment Date Unk…" at bounding box center [673, 250] width 223 height 350
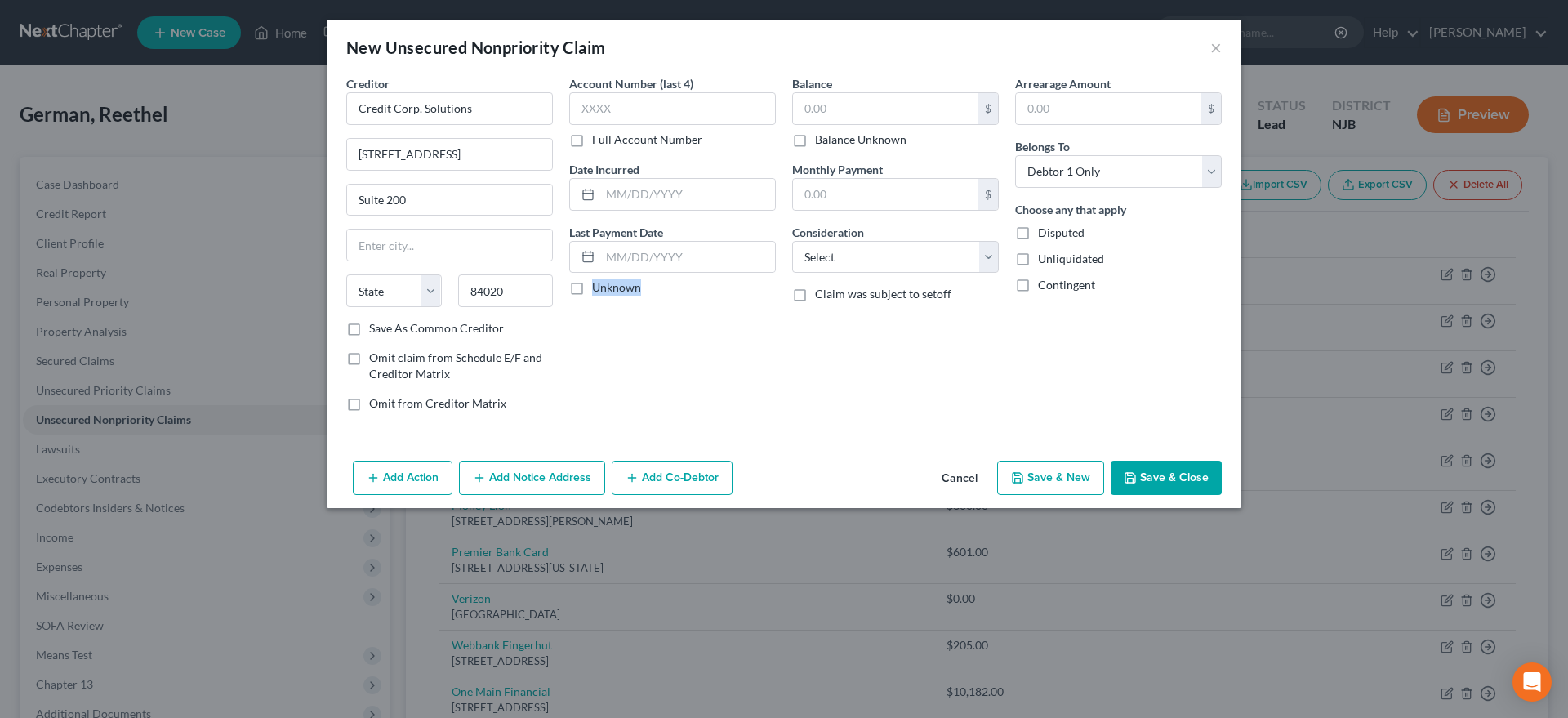
type input "Draper"
select select "46"
click at [873, 112] on input "text" at bounding box center [886, 109] width 186 height 31
type input "135.00"
click at [792, 241] on select "Select Cable / Satellite Services Collection Agency Credit Card Debt Debt Couns…" at bounding box center [895, 257] width 206 height 33
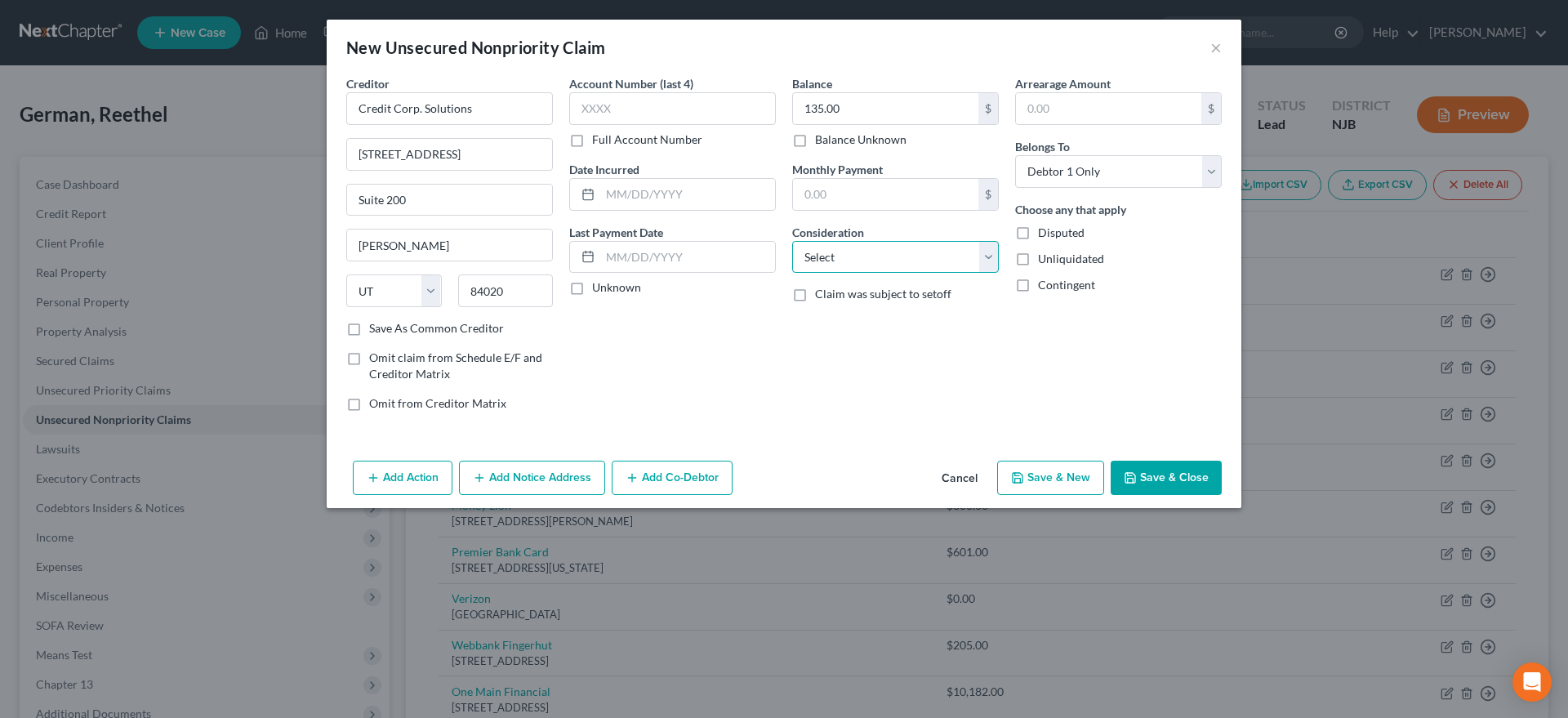
select select "14"
click option "Other" at bounding box center [0, 0] width 0 height 0
click at [1019, 475] on polyline "button" at bounding box center [1017, 473] width 4 height 3
select select "0"
type input "0.00"
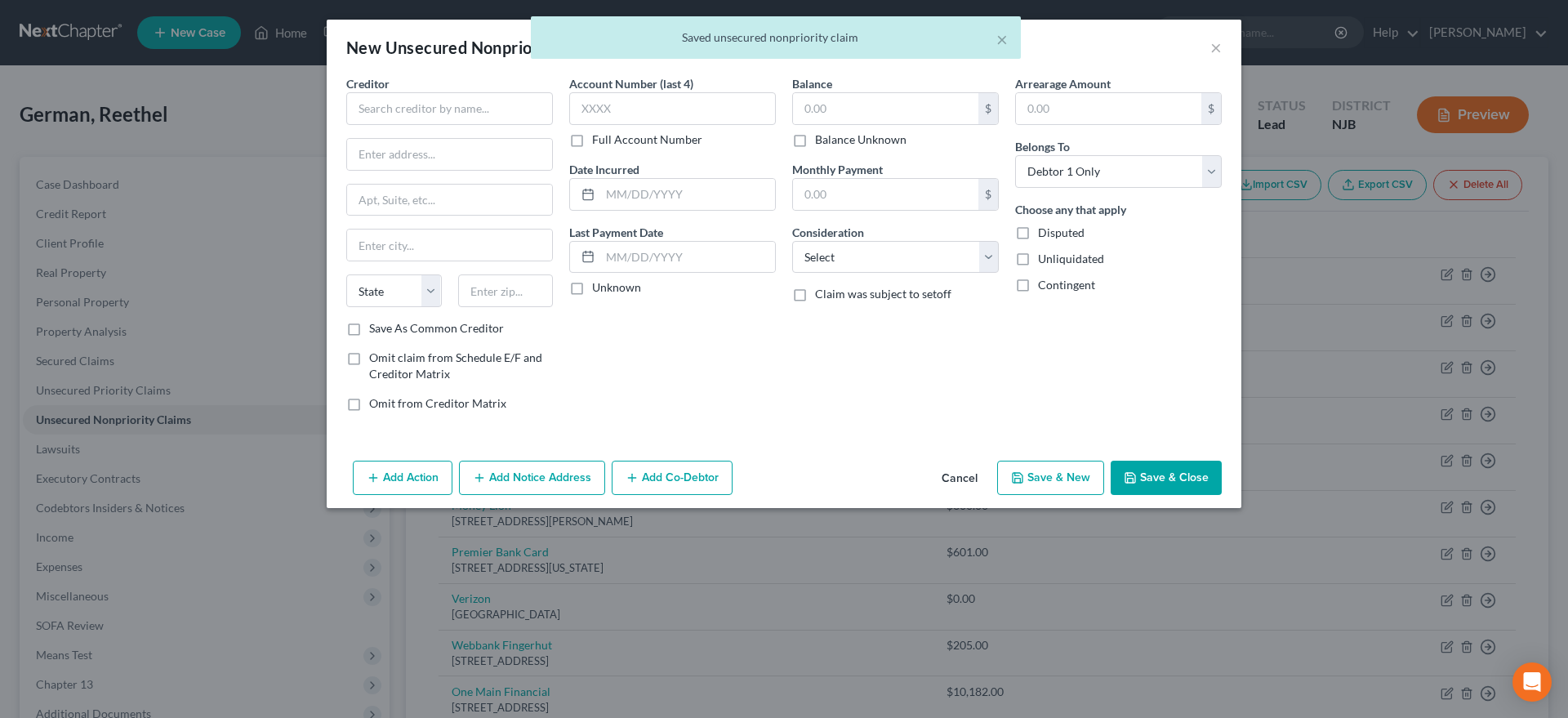
click at [685, 348] on div "Account Number (last 4) Full Account Number Date Incurred Last Payment Date Unk…" at bounding box center [673, 250] width 223 height 350
click at [389, 109] on input "text" at bounding box center [449, 109] width 206 height 33
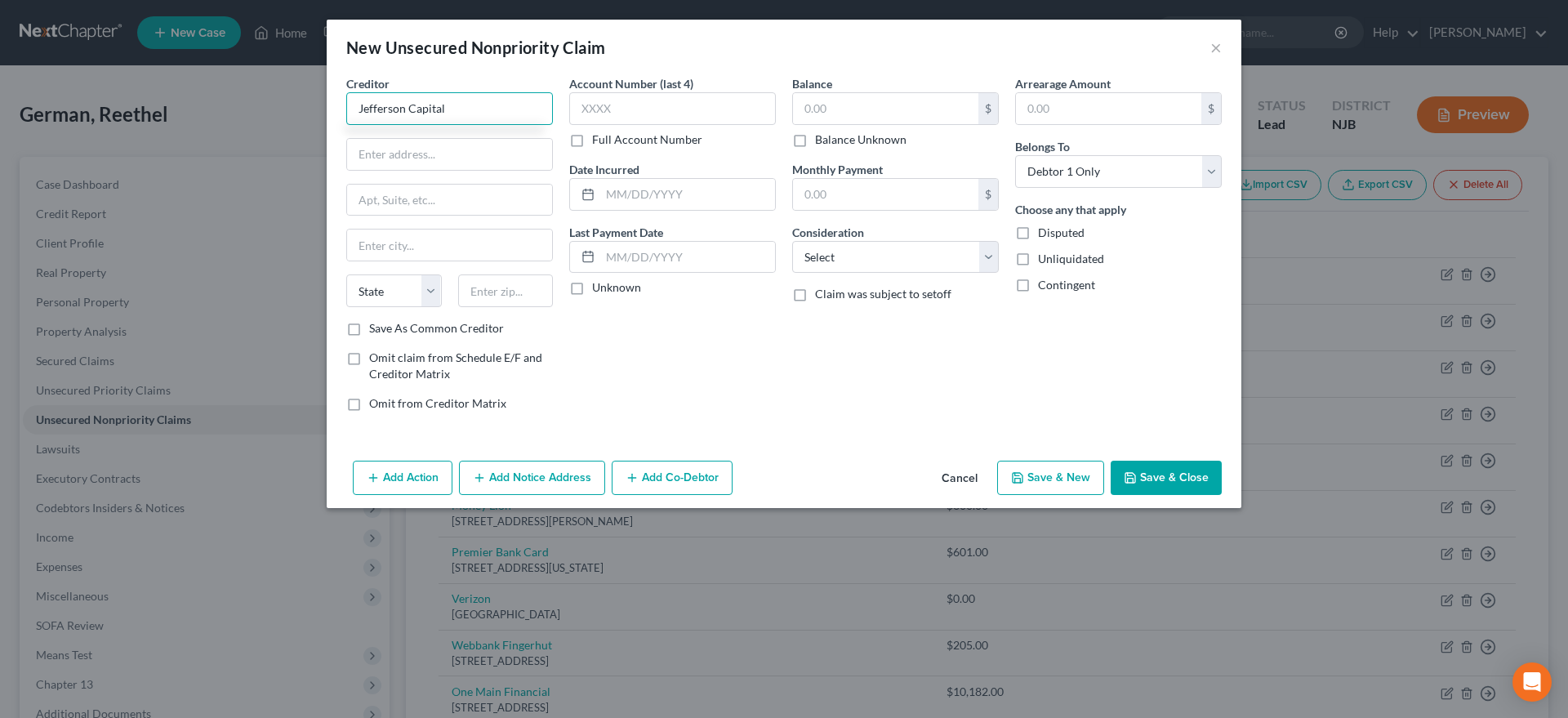
type input "Jefferson Capital"
type input "320 Big Beaver Rd."
type input "Suite 100"
type input "23502"
type input "Norfolk"
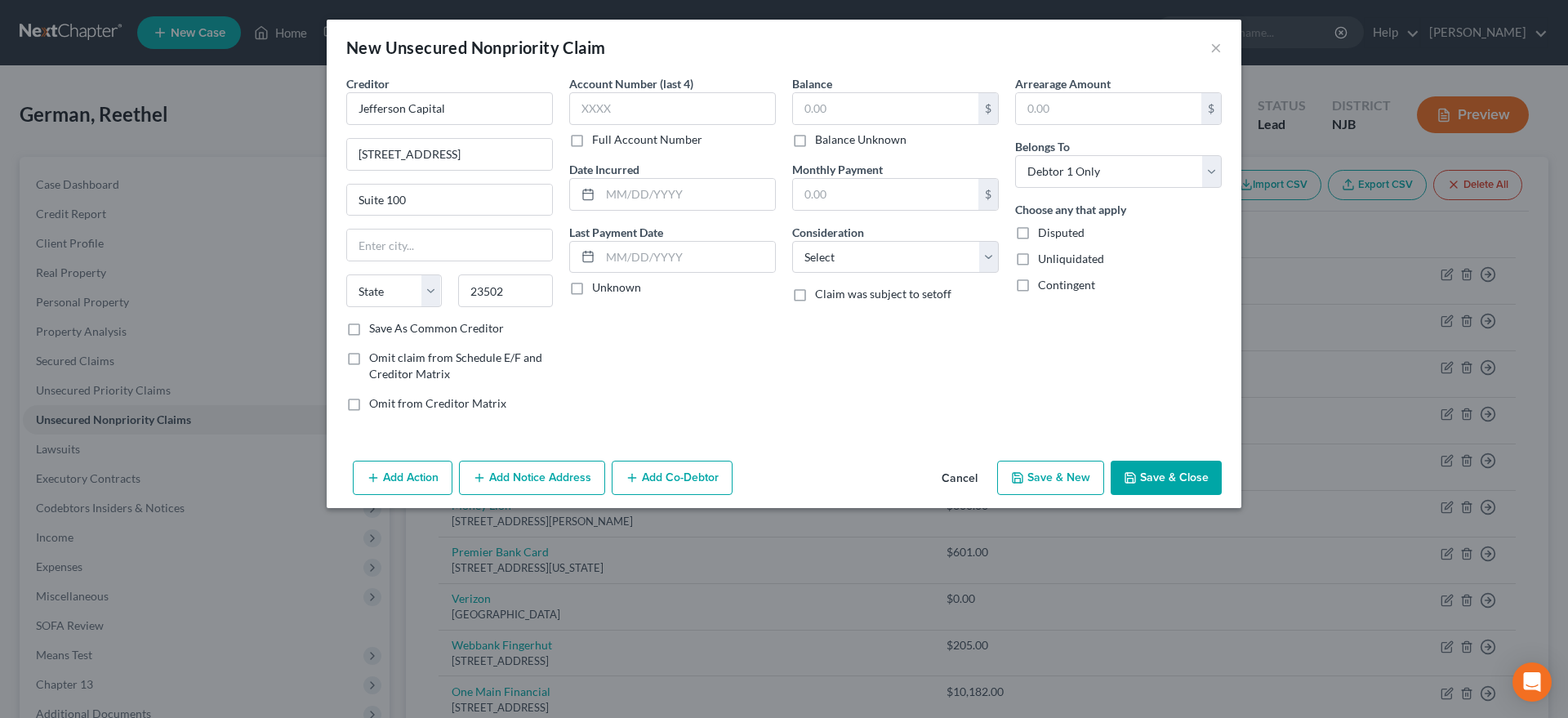
select select "48"
click at [710, 347] on div "Account Number (last 4) Full Account Number Date Incurred Last Payment Date Unk…" at bounding box center [673, 250] width 223 height 350
click at [857, 116] on input "text" at bounding box center [886, 109] width 186 height 31
click at [467, 150] on input "320 Big Beaver Rd." at bounding box center [449, 155] width 205 height 31
type input "3"
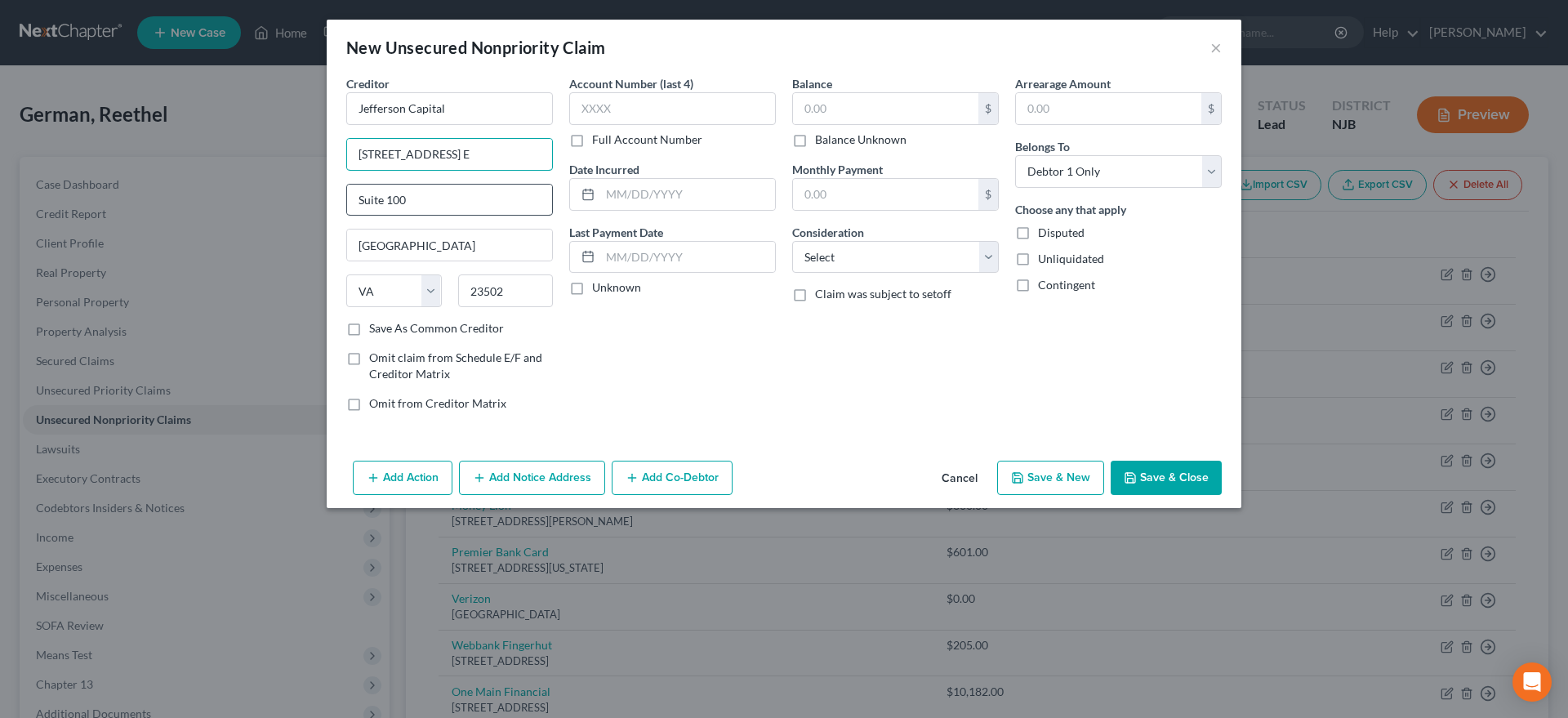
type input "200 14th Ave. E"
click at [442, 205] on input "Suite 100" at bounding box center [449, 200] width 205 height 31
type input "S"
click at [517, 292] on input "23502" at bounding box center [505, 291] width 96 height 33
type input "2"
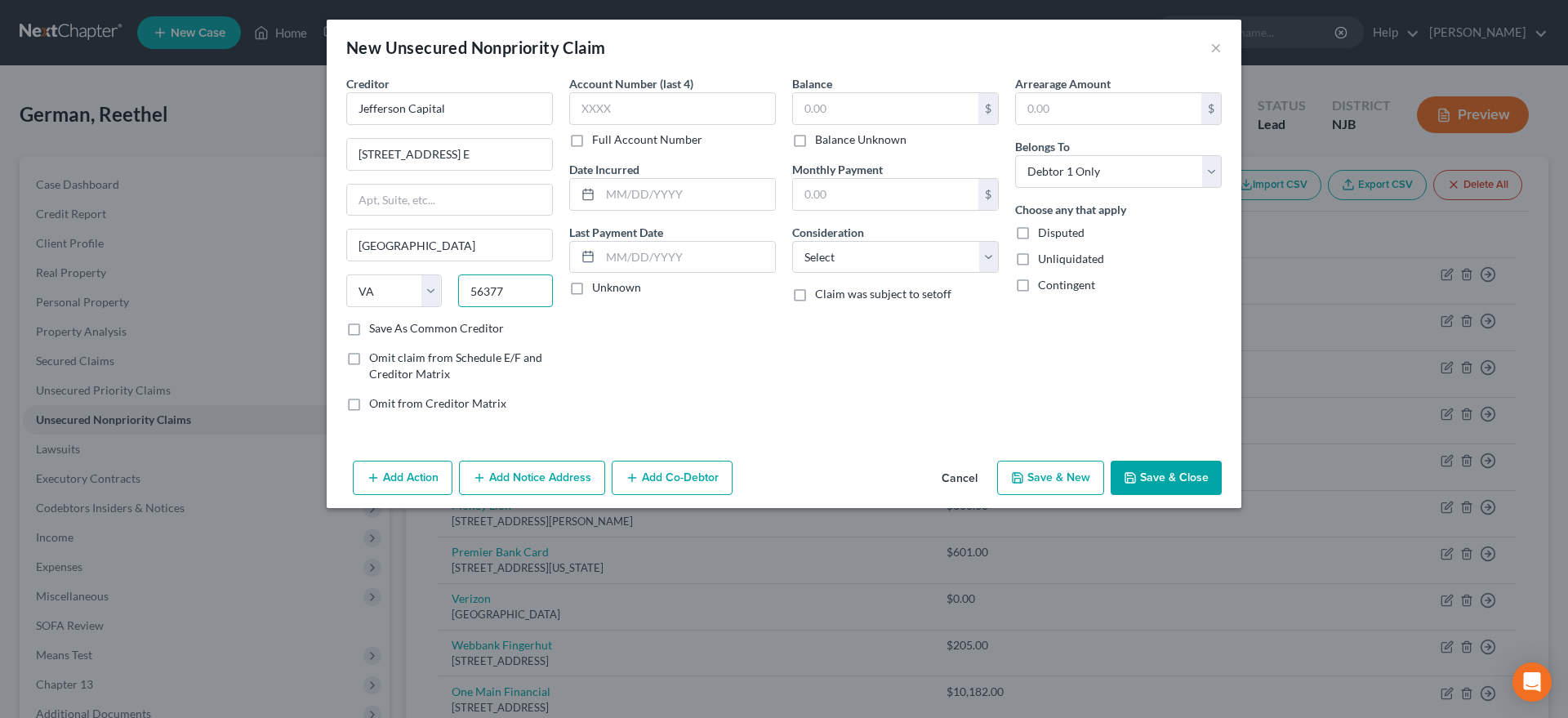
type input "56377"
click at [674, 350] on div "Account Number (last 4) Full Account Number Date Incurred Last Payment Date Unk…" at bounding box center [673, 250] width 223 height 350
type input "Sartell"
select select "24"
click at [840, 107] on input "text" at bounding box center [886, 109] width 186 height 31
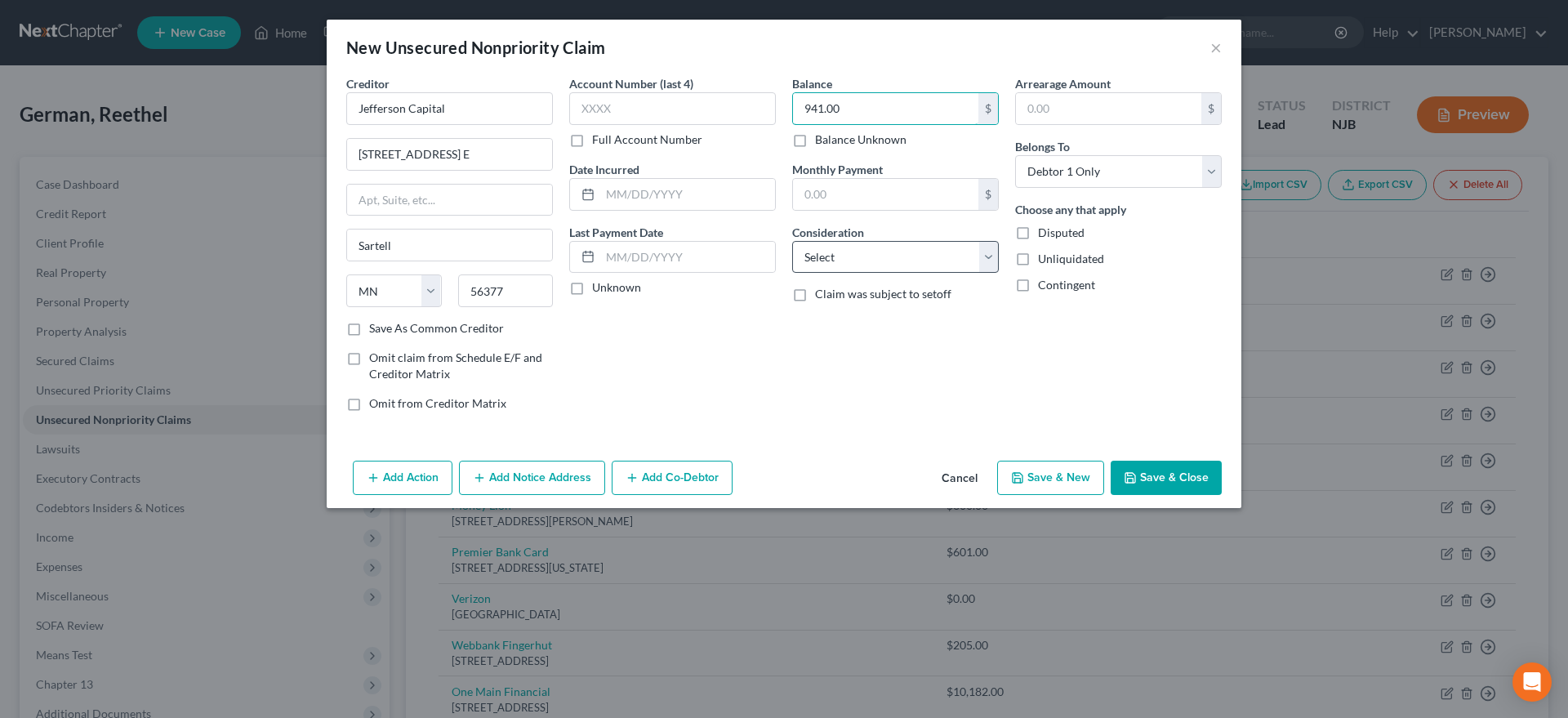
type input "941.00"
click at [792, 241] on select "Select Cable / Satellite Services Collection Agency Credit Card Debt Debt Couns…" at bounding box center [895, 257] width 206 height 33
select select "14"
click option "Other" at bounding box center [0, 0] width 0 height 0
click at [1012, 477] on button "Save & New" at bounding box center [1051, 478] width 107 height 35
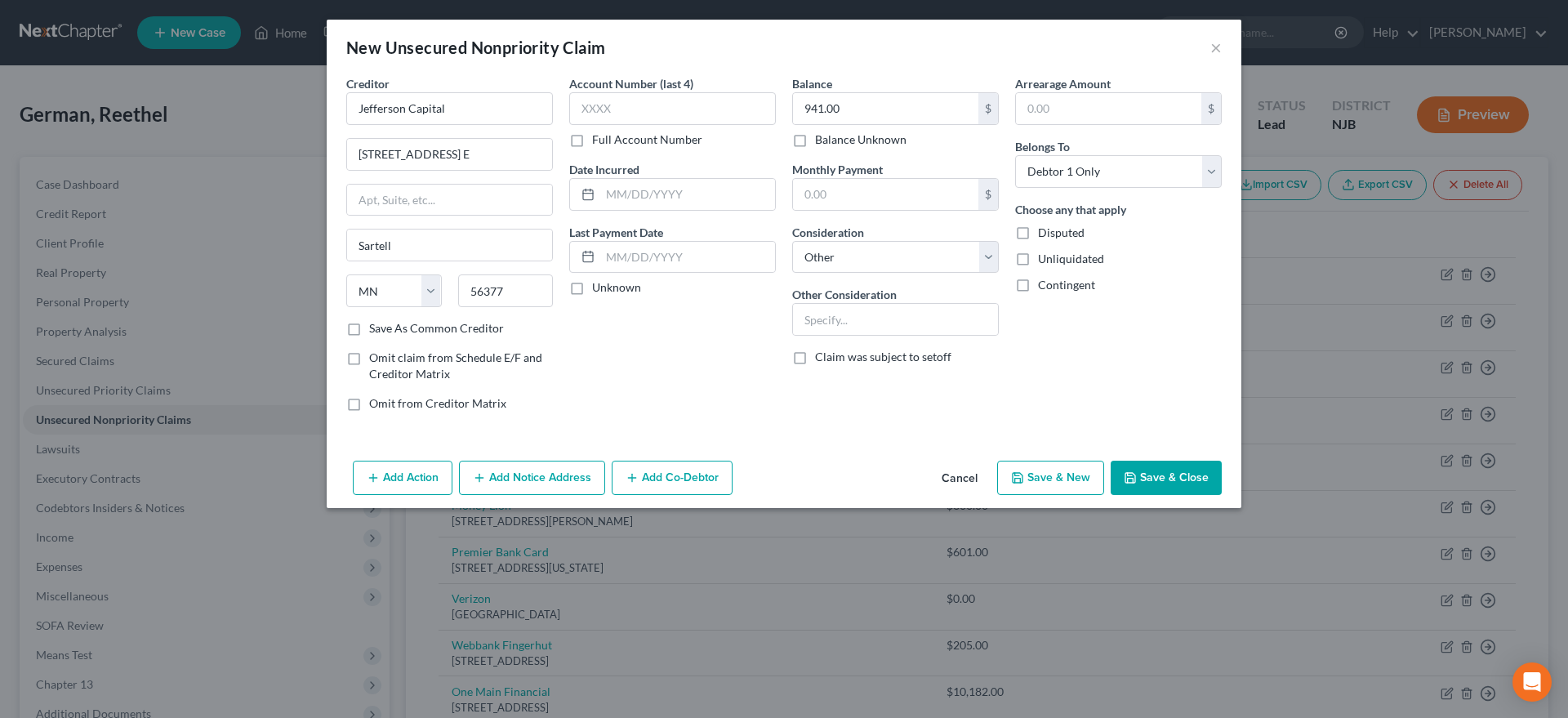
select select "0"
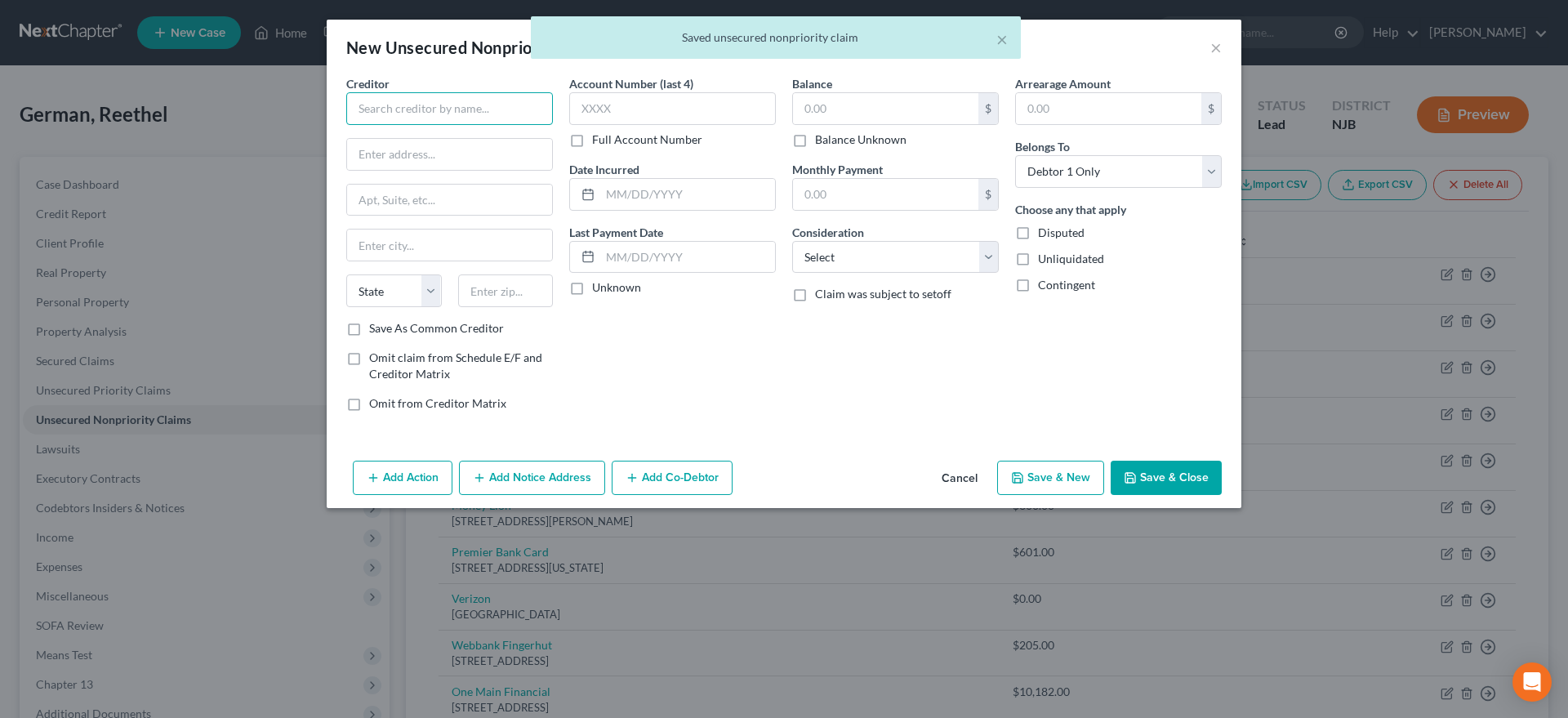
click at [400, 109] on input "text" at bounding box center [449, 109] width 206 height 33
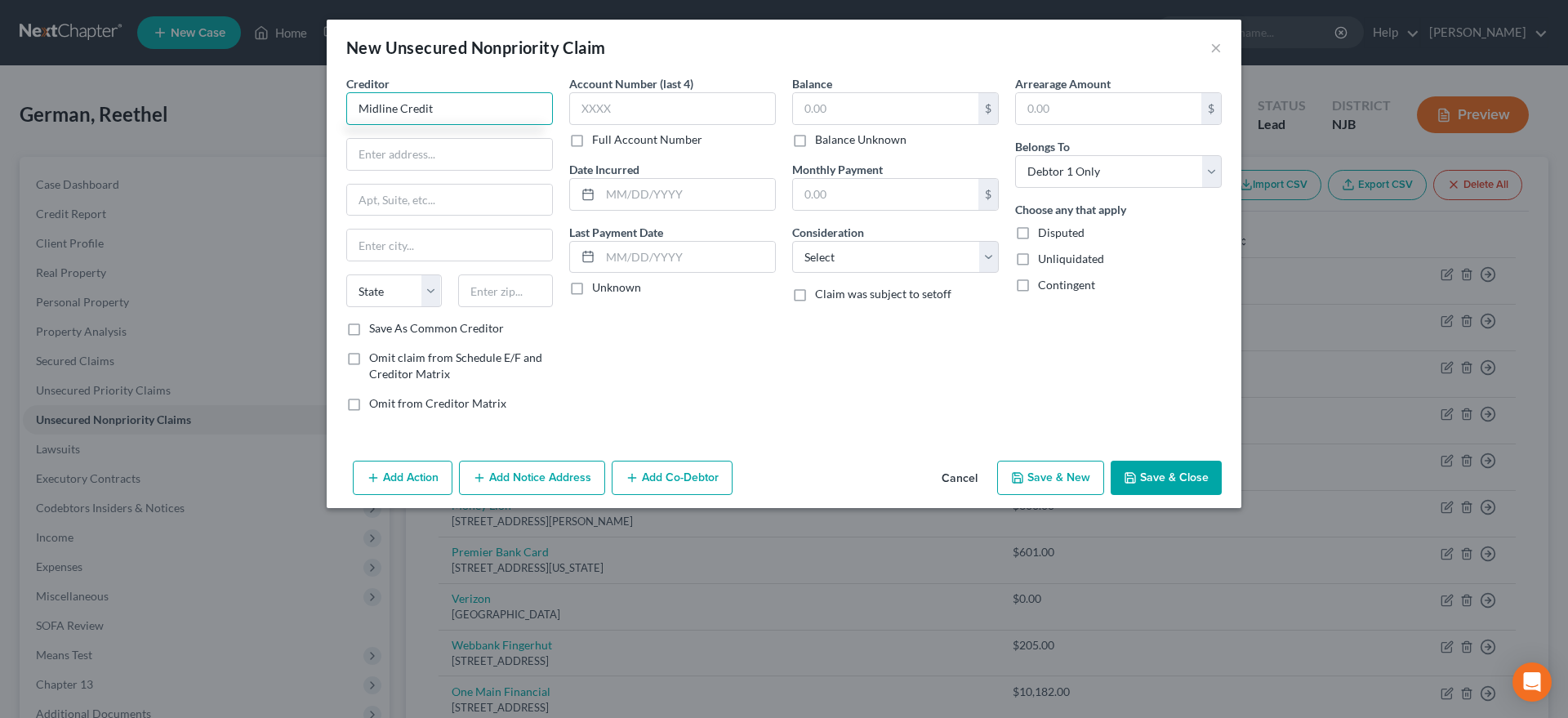
type input "Midline Credit"
type input "320 Big Beaver Rd."
type input "Suite 300"
type input "48083"
click at [690, 395] on div "Account Number (last 4) Full Account Number Date Incurred Last Payment Date Unk…" at bounding box center [673, 250] width 223 height 350
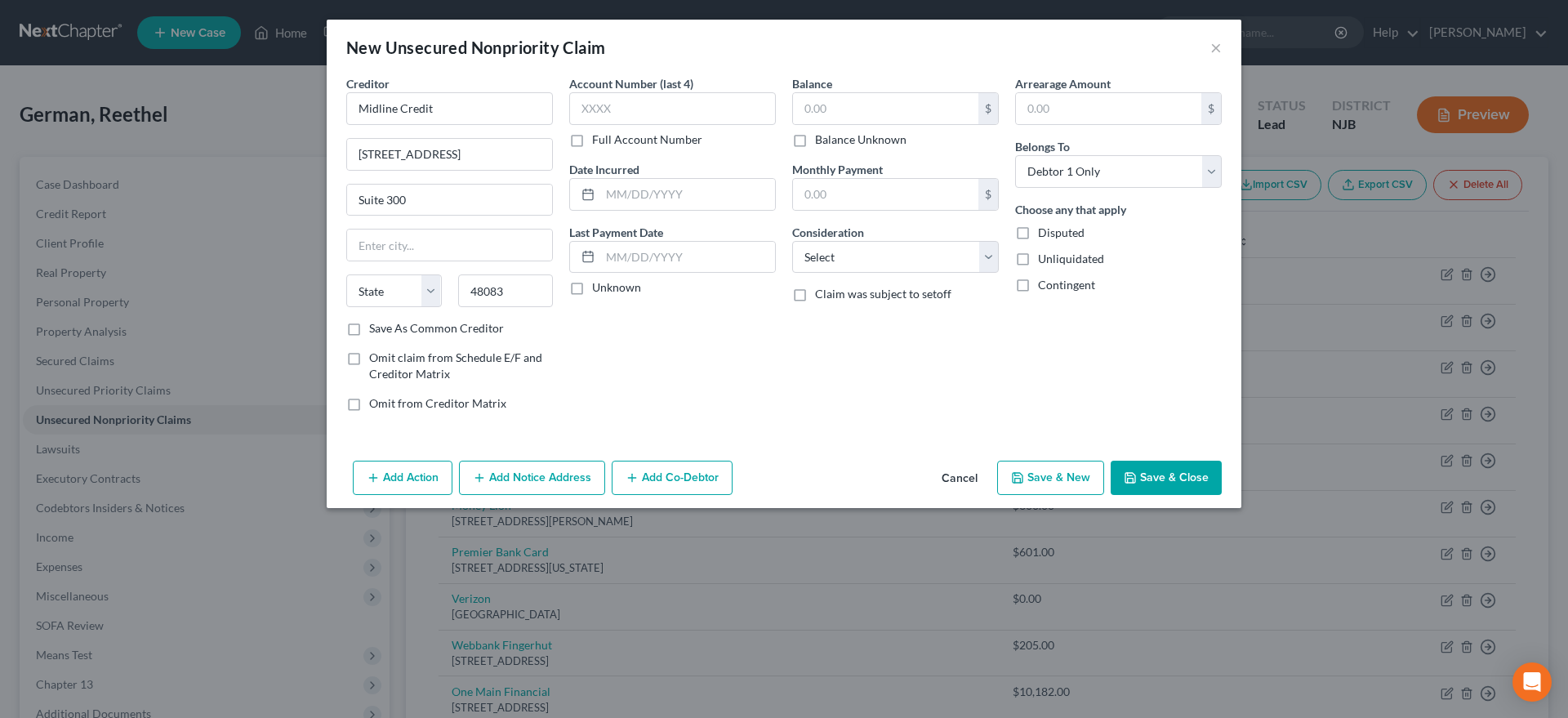
type input "Troy"
select select "23"
click at [690, 395] on div "Account Number (last 4) Full Account Number Date Incurred Last Payment Date Unk…" at bounding box center [673, 250] width 223 height 350
click at [831, 112] on input "text" at bounding box center [886, 109] width 186 height 31
type input "761.00"
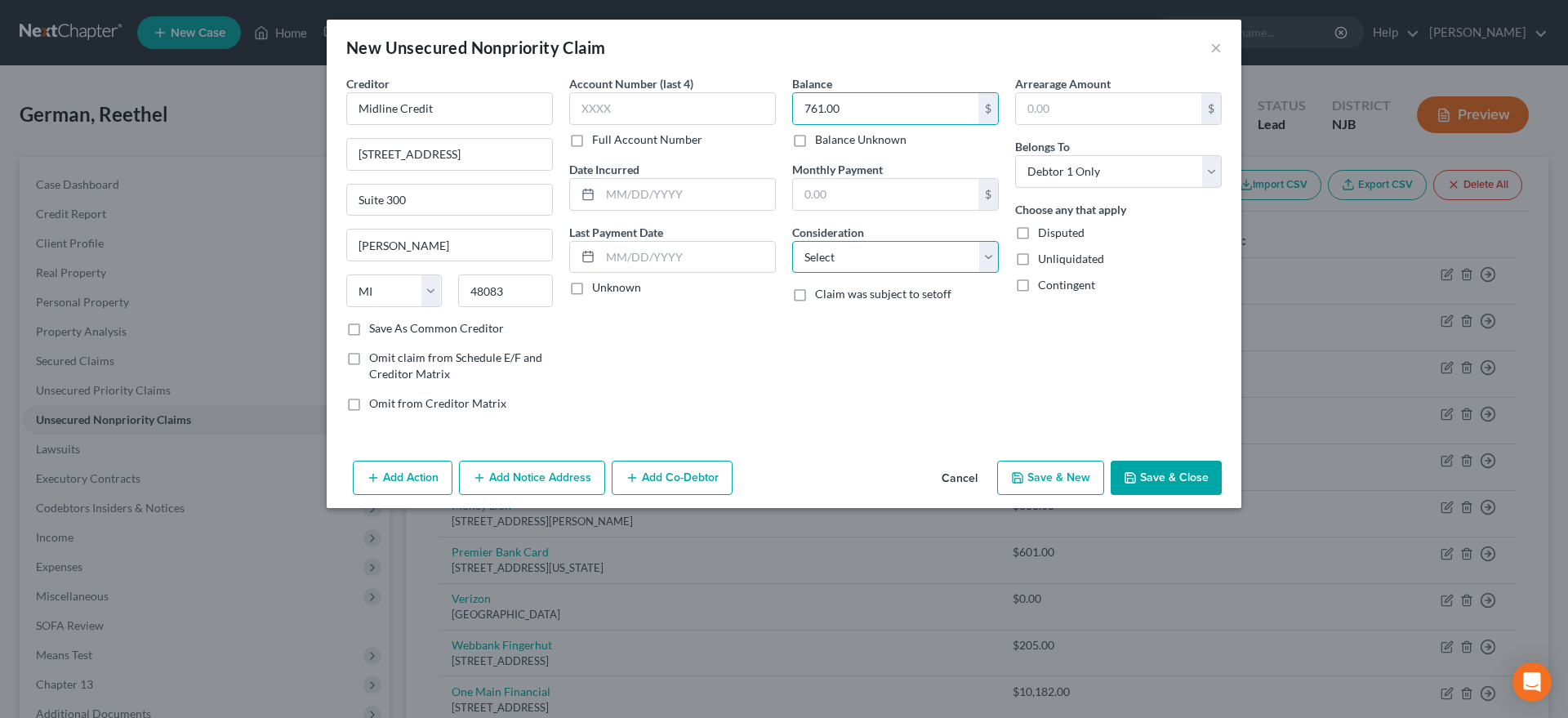
click at [792, 241] on select "Select Cable / Satellite Services Collection Agency Credit Card Debt Debt Couns…" at bounding box center [895, 257] width 206 height 33
select select "14"
click option "Other" at bounding box center [0, 0] width 0 height 0
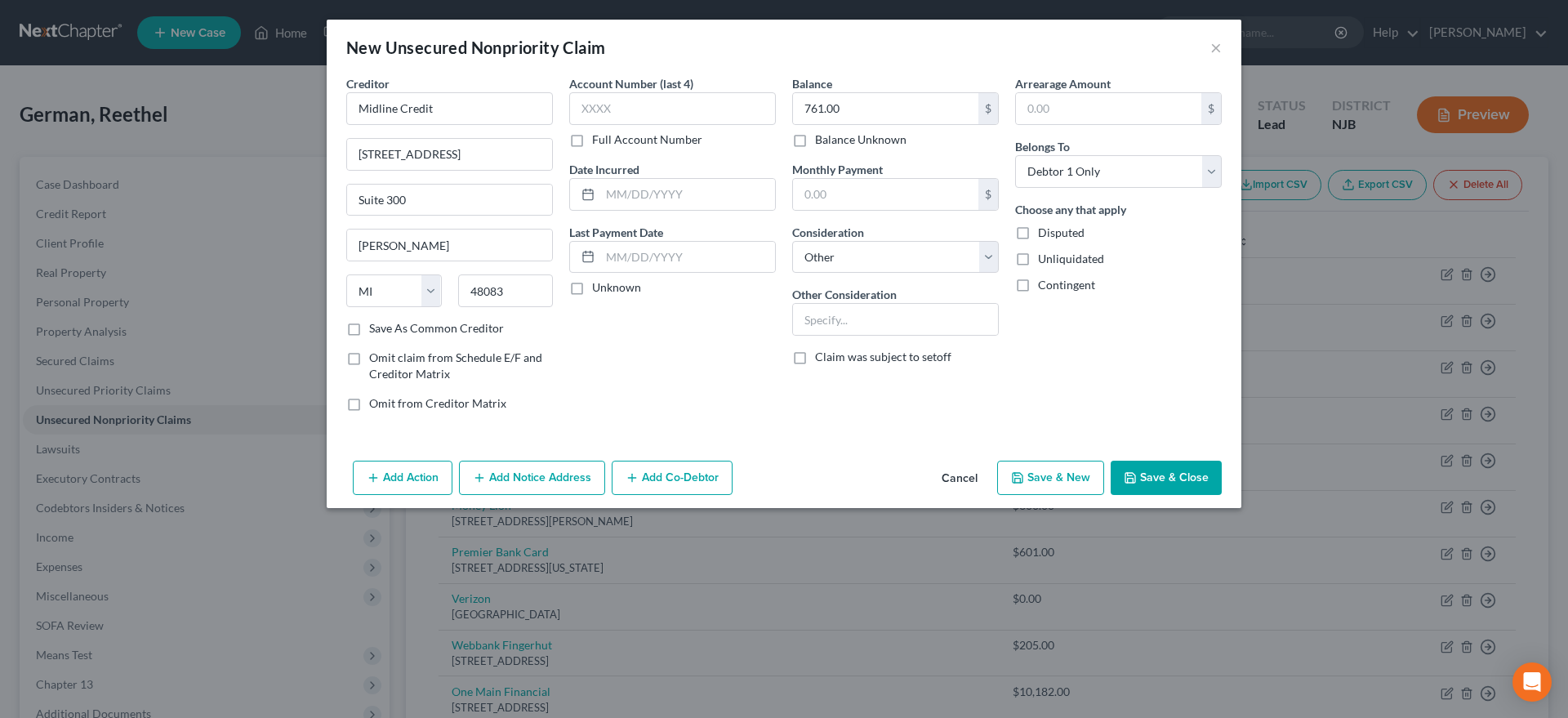
click at [1025, 487] on button "Save & New" at bounding box center [1051, 478] width 107 height 35
select select "0"
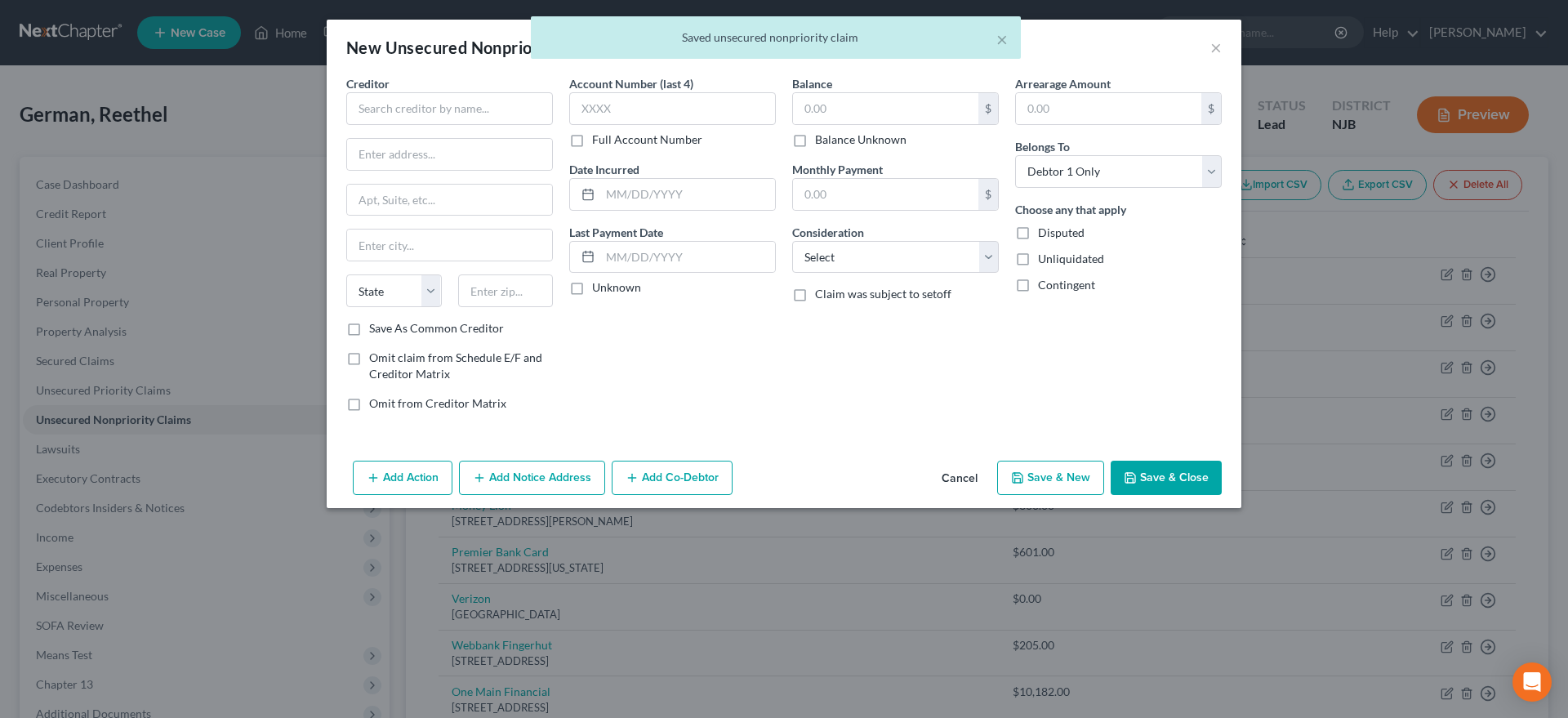
click at [615, 370] on div "Account Number (last 4) Full Account Number Date Incurred Last Payment Date Unk…" at bounding box center [673, 250] width 223 height 350
click at [391, 117] on input "text" at bounding box center [449, 109] width 206 height 33
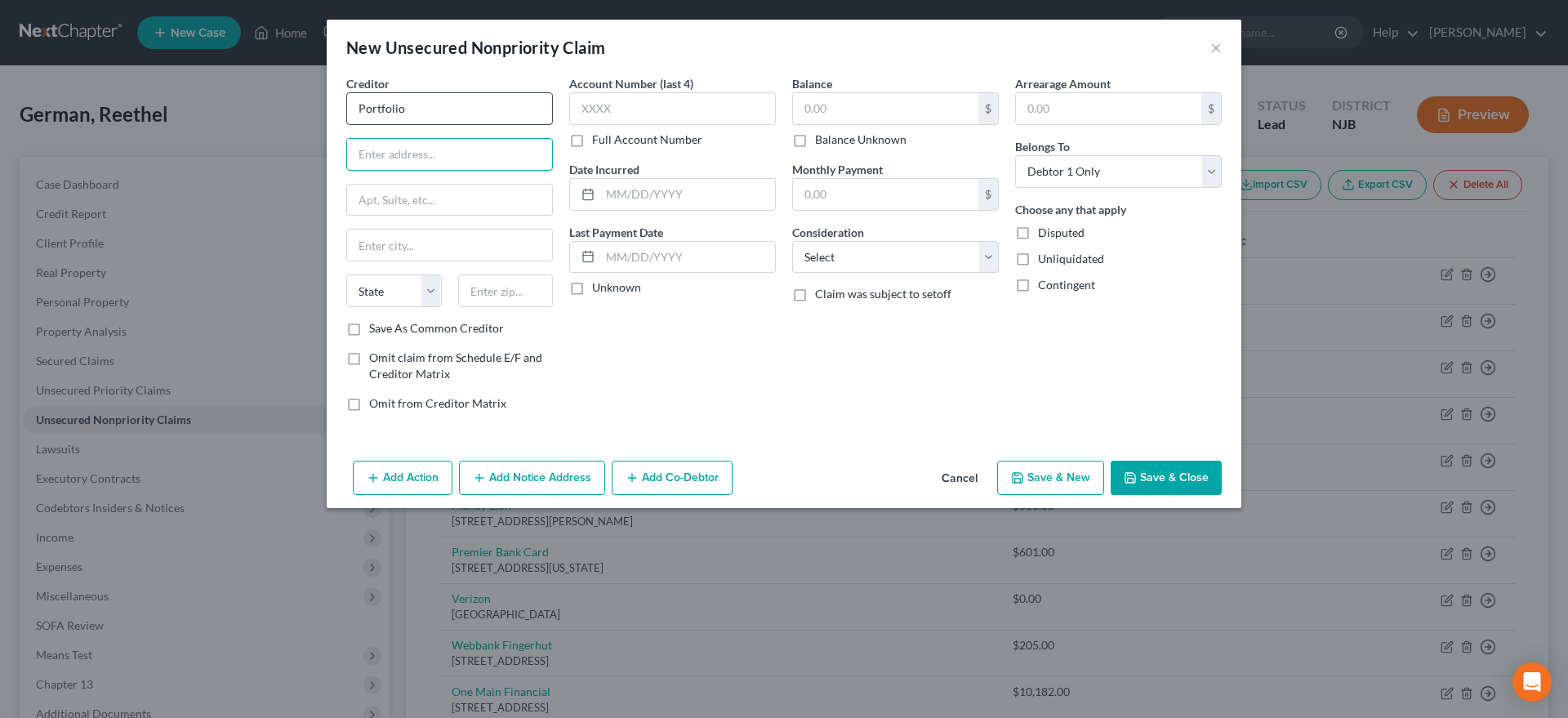
type input "Portfolio"
type input "20 Corporate Blvd."
type input "Suite 100"
type input "23502"
click at [655, 361] on div "Account Number (last 4) Full Account Number Date Incurred Last Payment Date Unk…" at bounding box center [673, 250] width 223 height 350
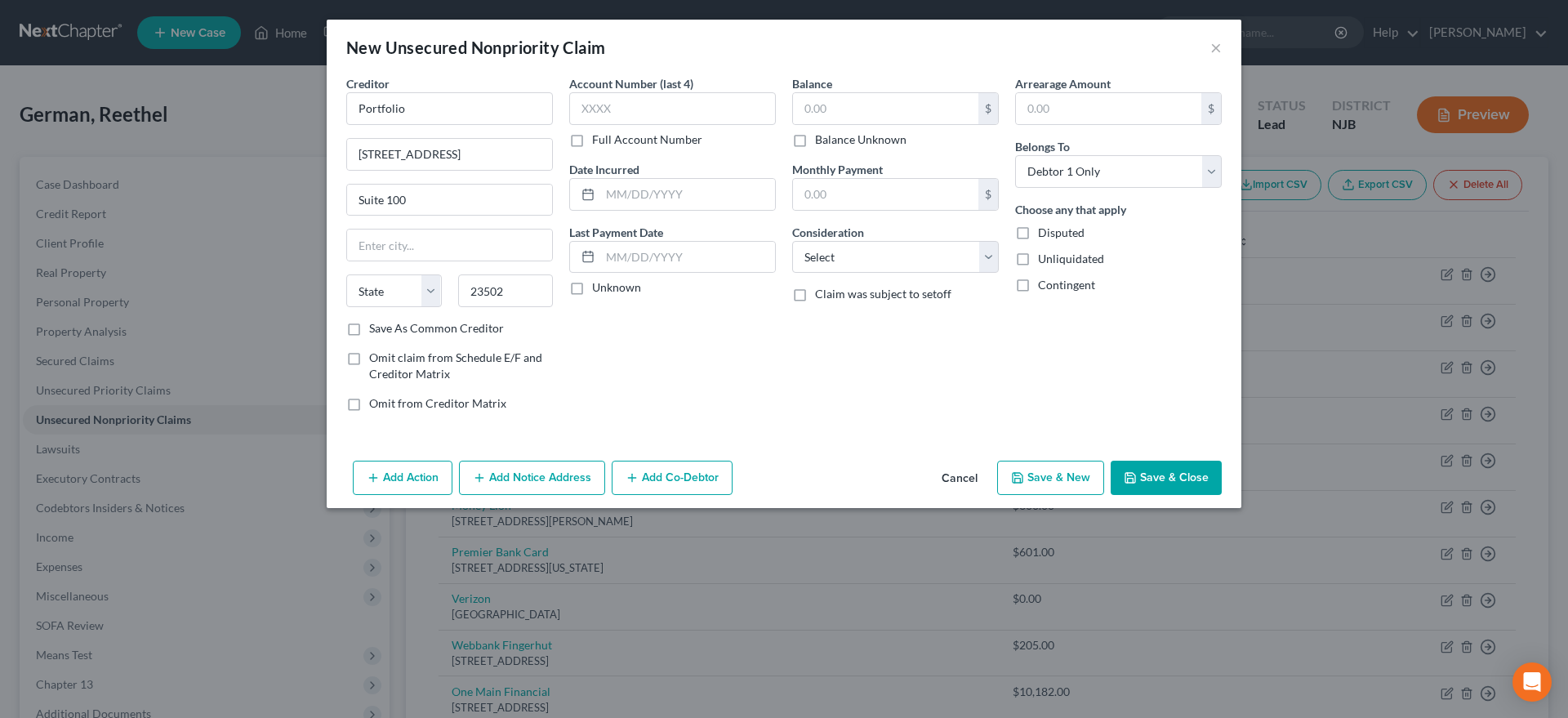
type input "Norfolk"
select select "48"
click at [817, 115] on input "text" at bounding box center [886, 109] width 186 height 31
type input "793.00"
select select "14"
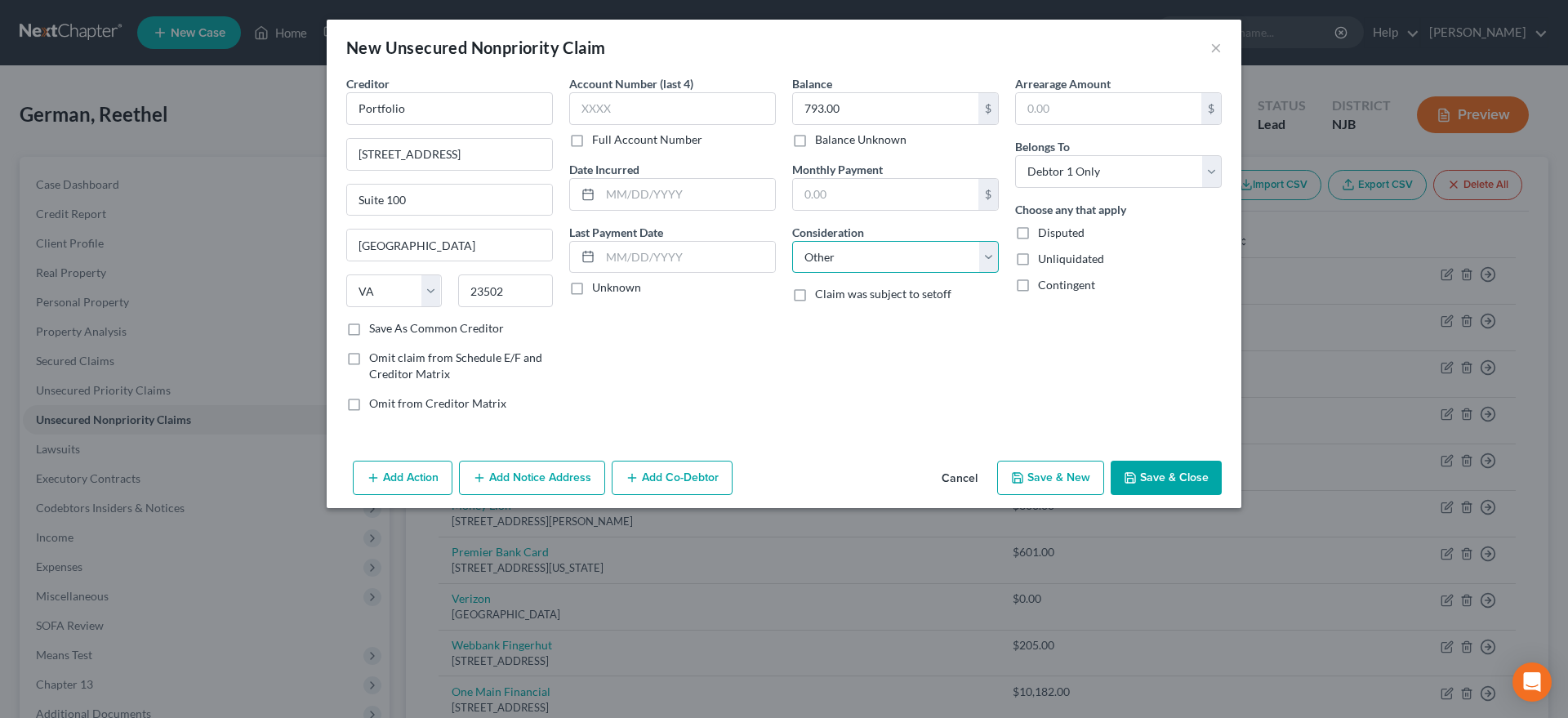
click option "Other" at bounding box center [0, 0] width 0 height 0
click at [1029, 486] on button "Save & New" at bounding box center [1051, 478] width 107 height 35
select select "0"
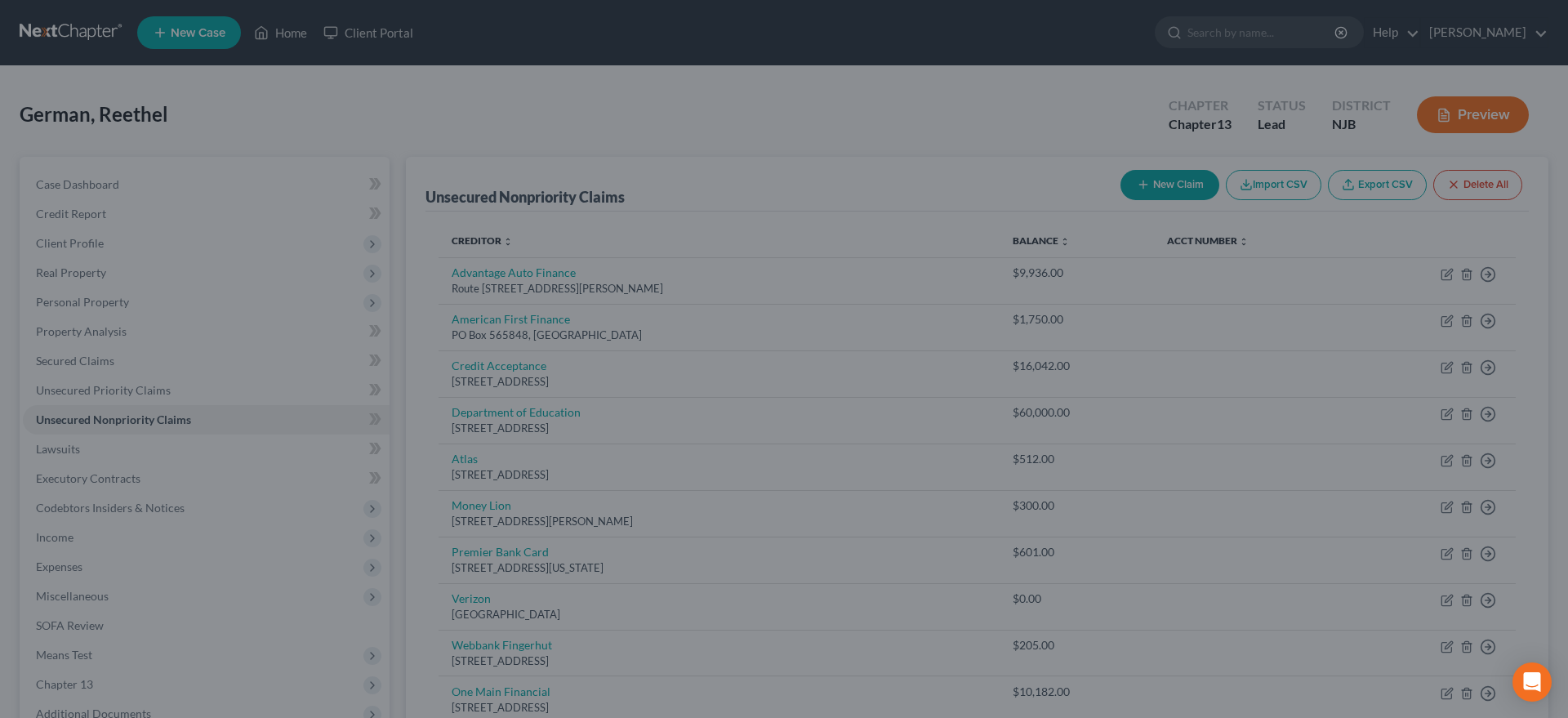
type input "0.00"
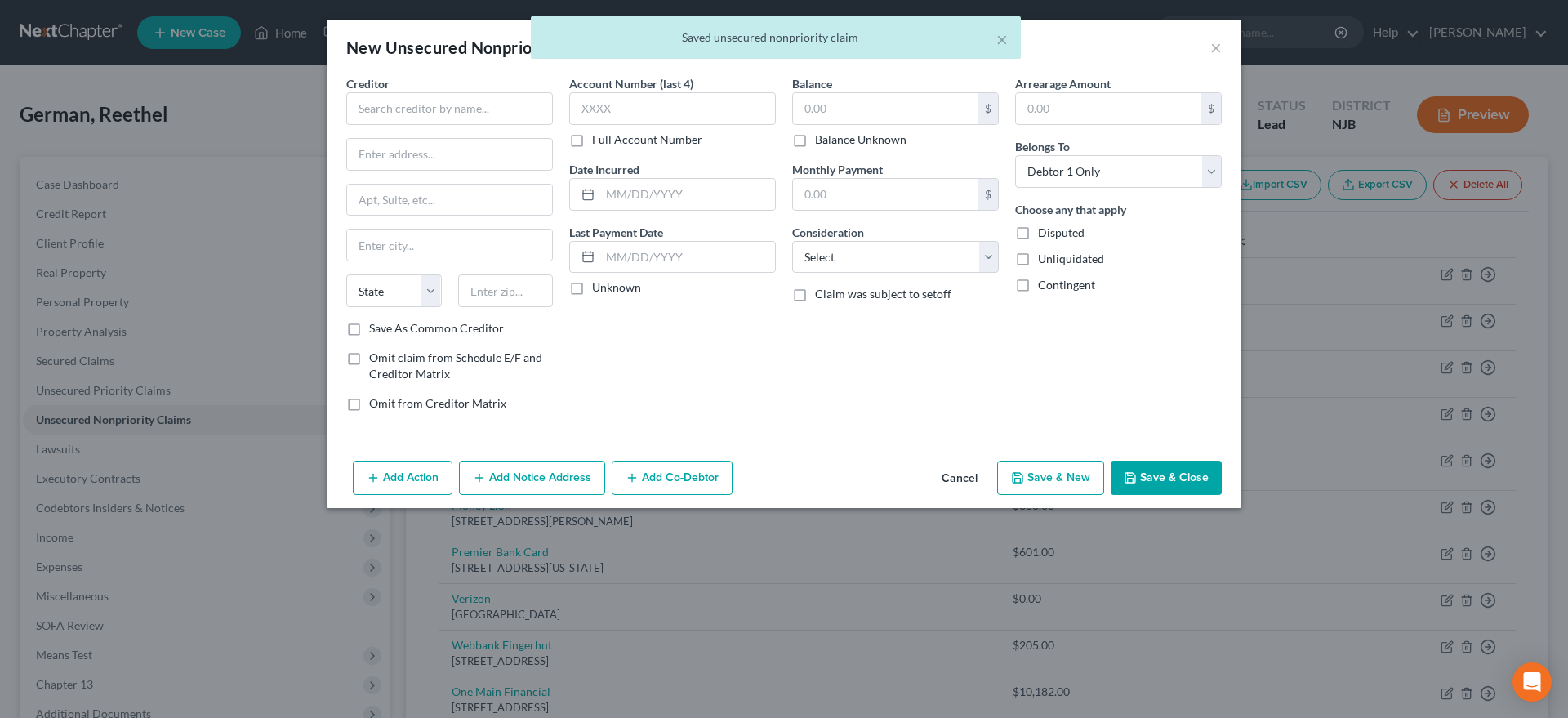
click at [615, 387] on div "Account Number (last 4) Full Account Number Date Incurred Last Payment Date Unk…" at bounding box center [673, 250] width 223 height 350
click at [393, 110] on input "text" at bounding box center [449, 109] width 206 height 33
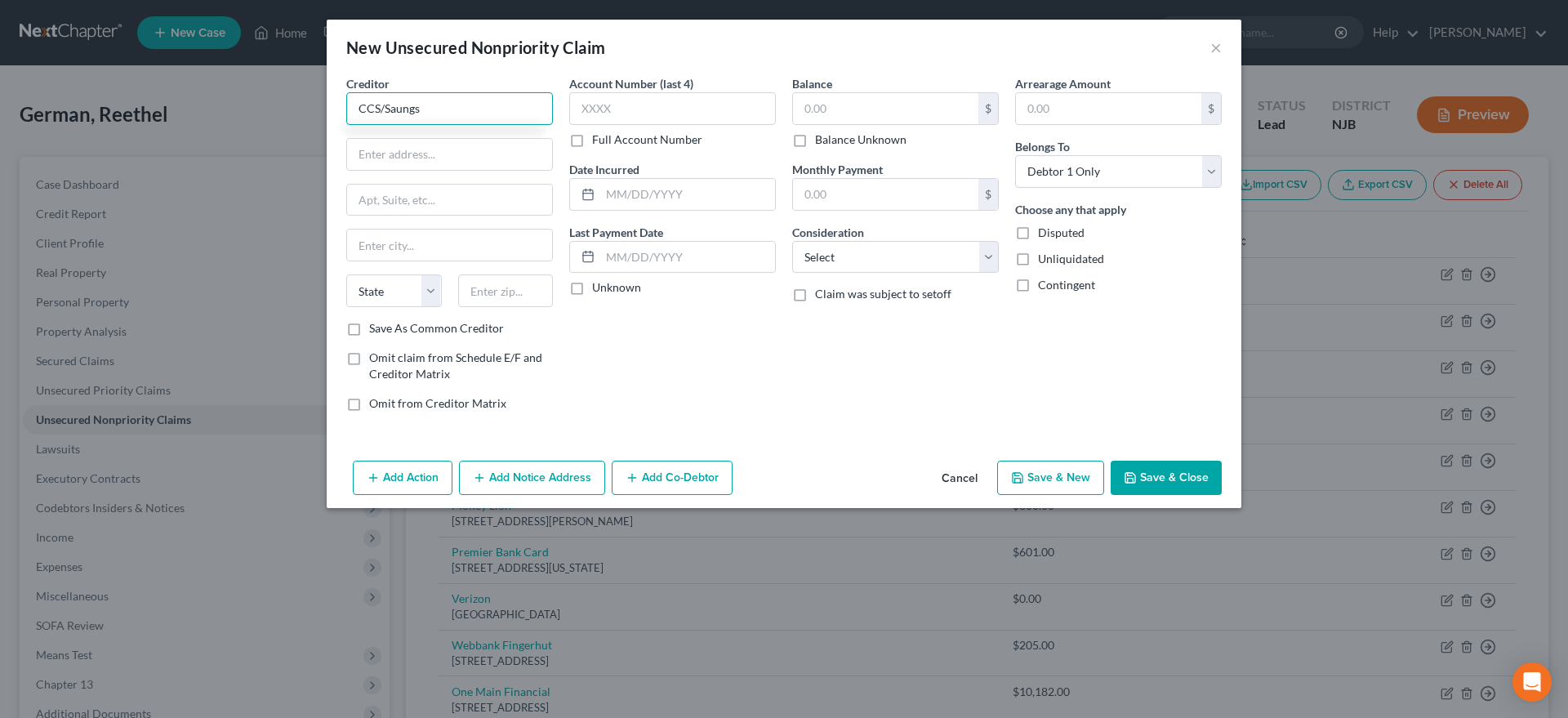
type input "CCS/Saungs"
type input "1500 S. Highline Ave."
type input "57110"
type input "Sioux Falls"
select select "43"
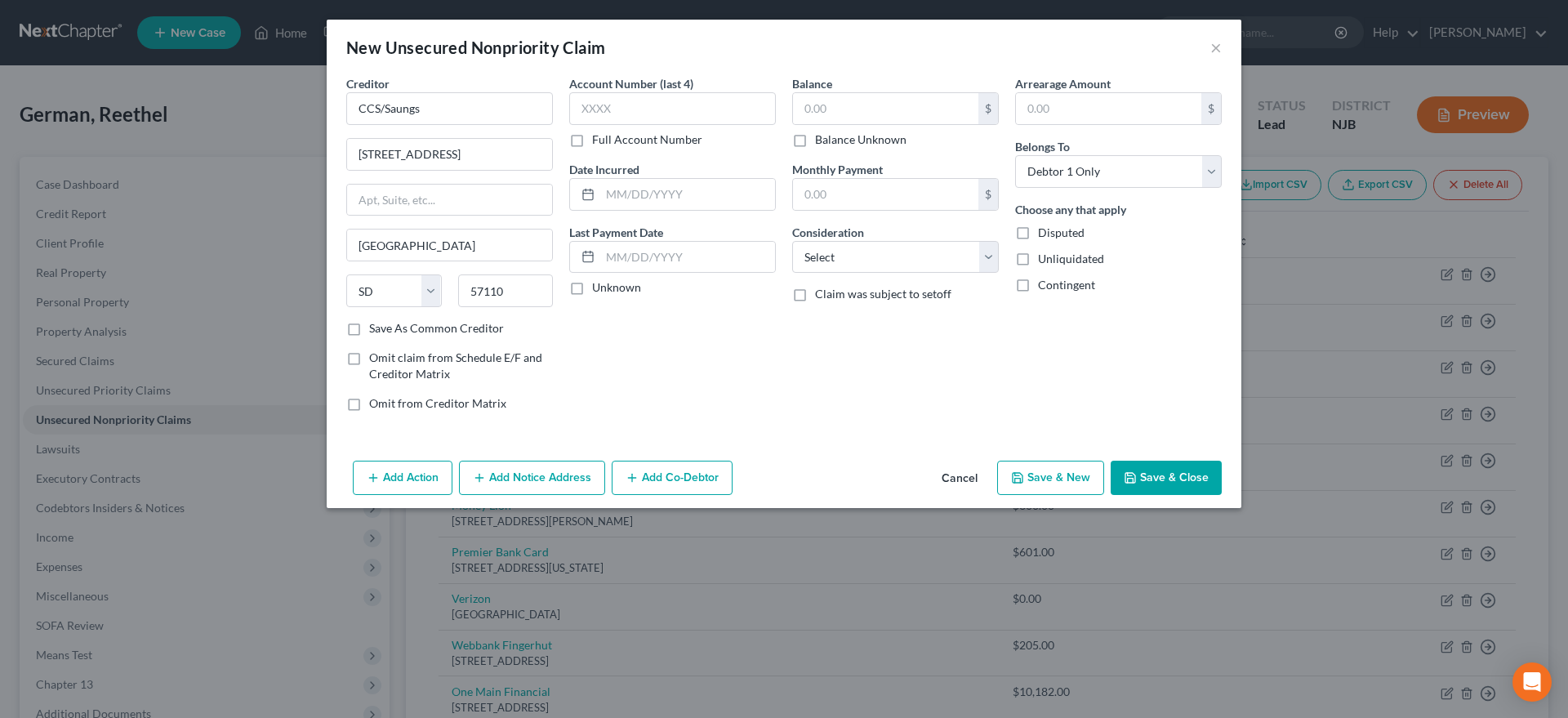
click at [659, 320] on div "Account Number (last 4) Full Account Number Date Incurred Last Payment Date Unk…" at bounding box center [673, 250] width 223 height 350
click at [827, 111] on input "text" at bounding box center [886, 109] width 186 height 31
type input "512.00"
click at [792, 241] on select "Select Cable / Satellite Services Collection Agency Credit Card Debt Debt Couns…" at bounding box center [895, 257] width 206 height 33
select select "14"
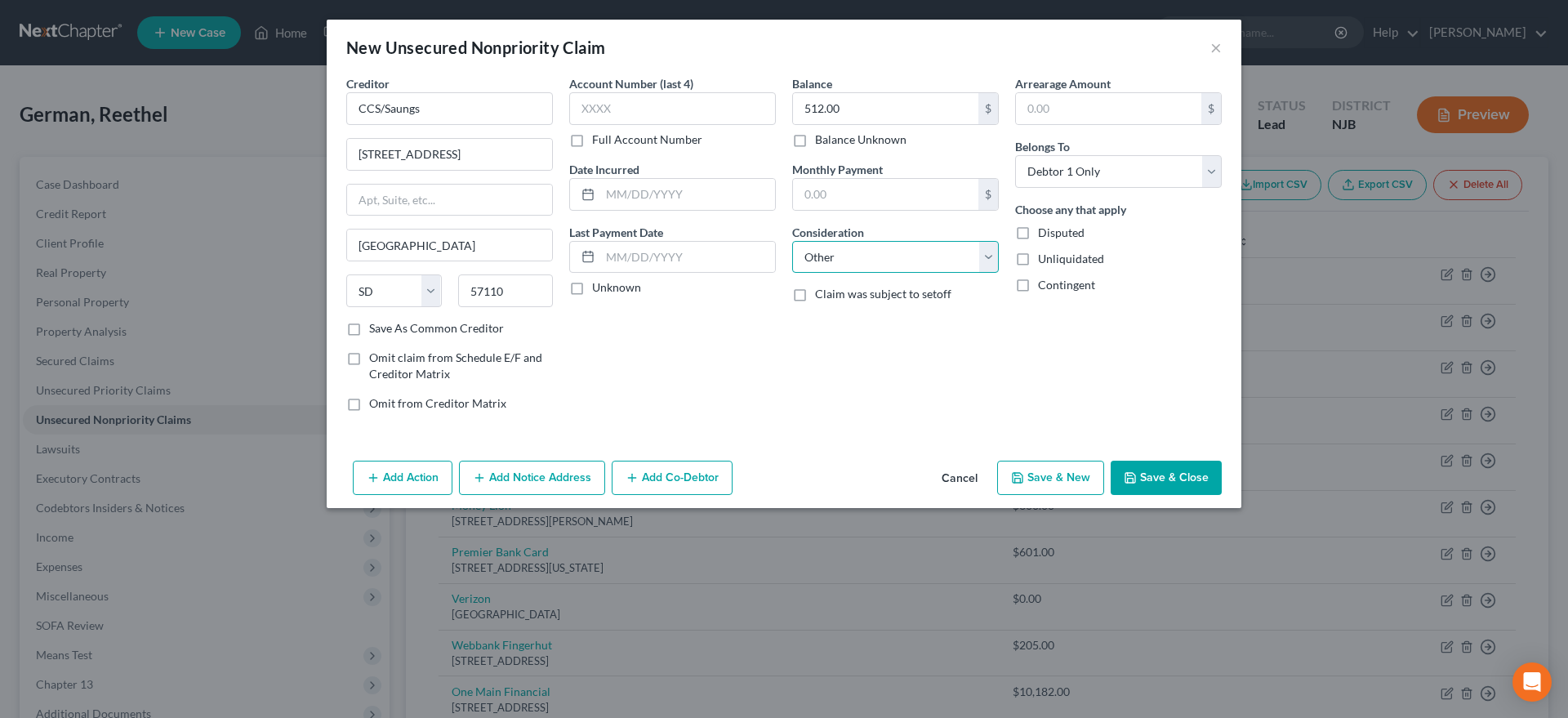
click option "Other" at bounding box center [0, 0] width 0 height 0
click at [1035, 484] on button "Save & New" at bounding box center [1051, 478] width 107 height 35
select select "0"
type input "0.00"
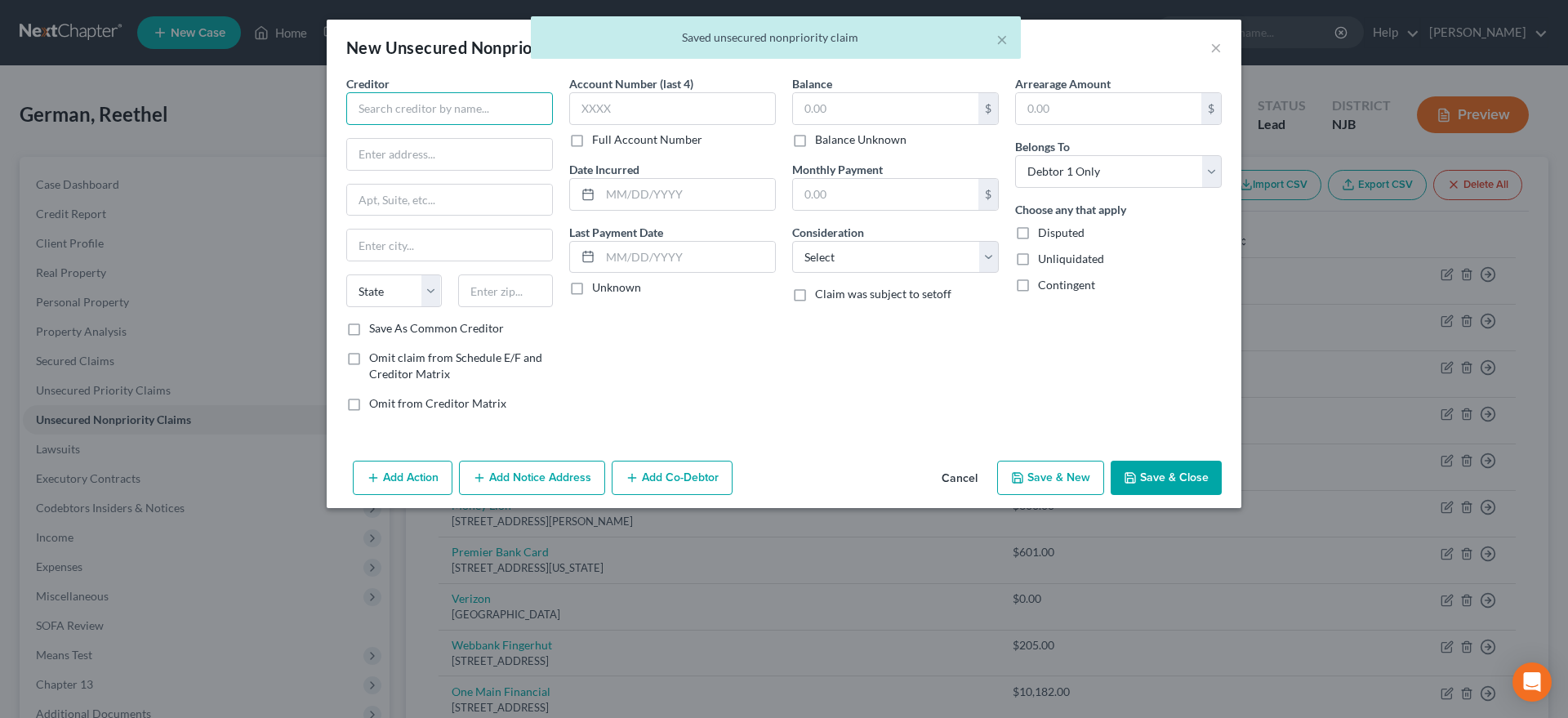
click at [421, 113] on input "text" at bounding box center [449, 109] width 206 height 33
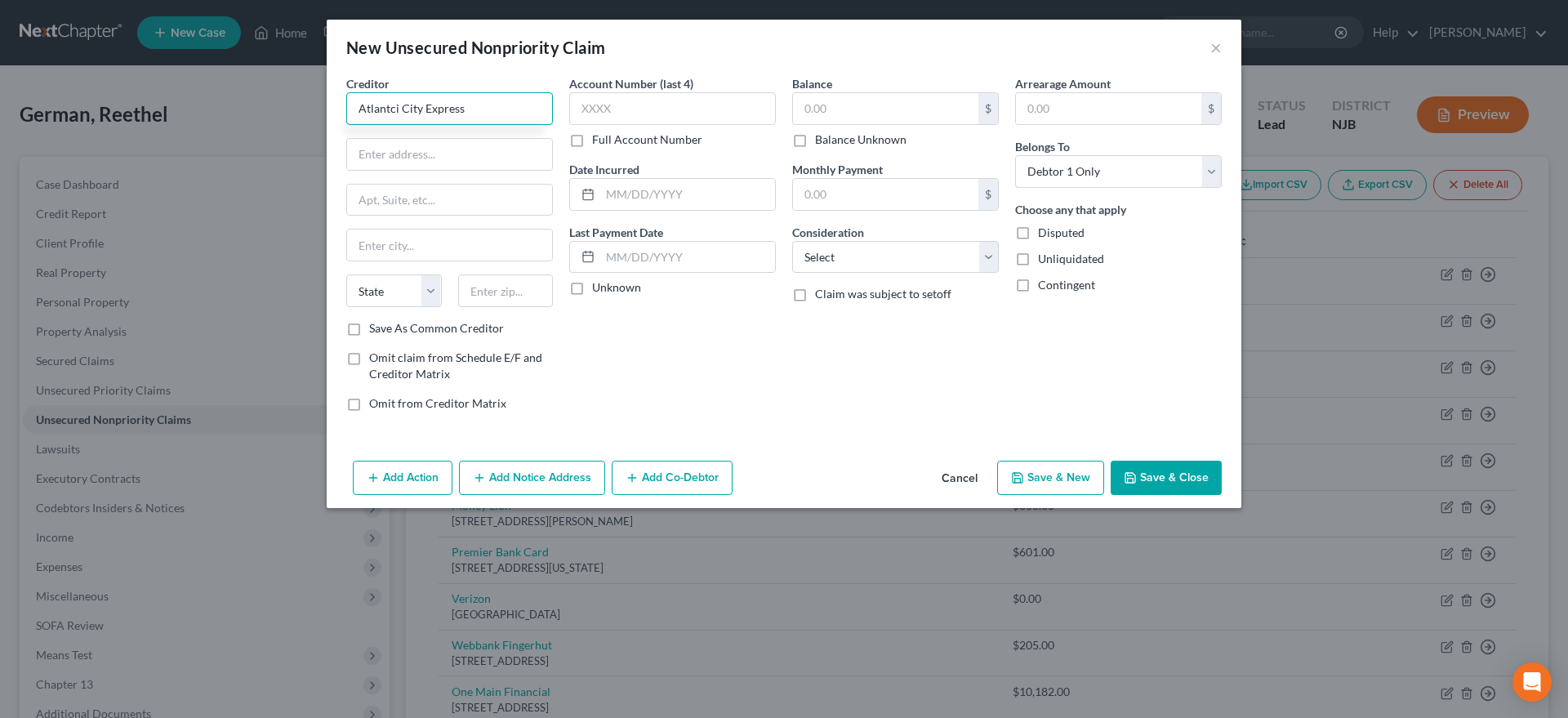
type input "Atlantci City Express"
type input "PO Box 4971"
type input "08650"
type input "Trenton"
select select "33"
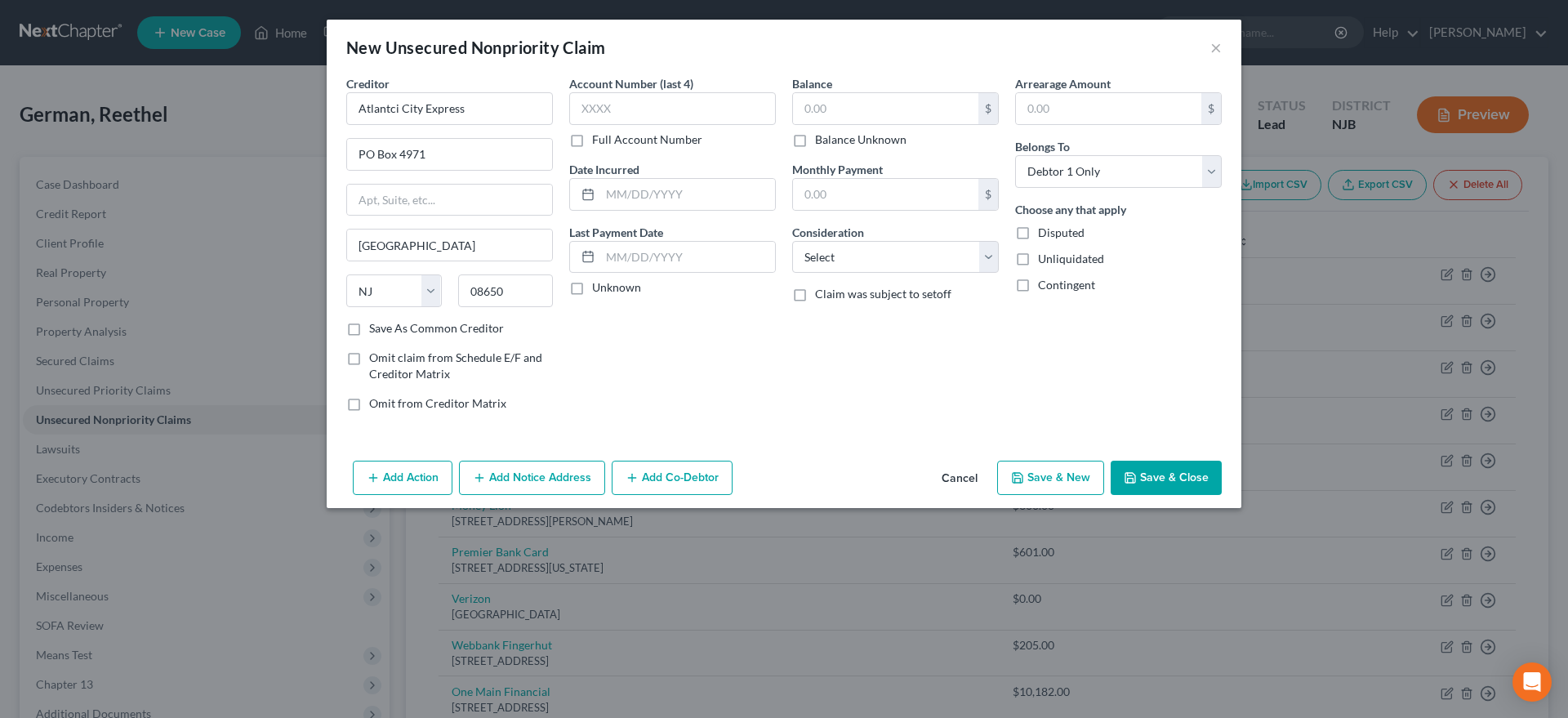
click at [676, 380] on div "Account Number (last 4) Full Account Number Date Incurred Last Payment Date Unk…" at bounding box center [673, 250] width 223 height 350
click at [870, 118] on input "text" at bounding box center [886, 109] width 186 height 31
type input "5,000.00"
click at [792, 241] on select "Select Cable / Satellite Services Collection Agency Credit Card Debt Debt Couns…" at bounding box center [895, 257] width 206 height 33
select select "14"
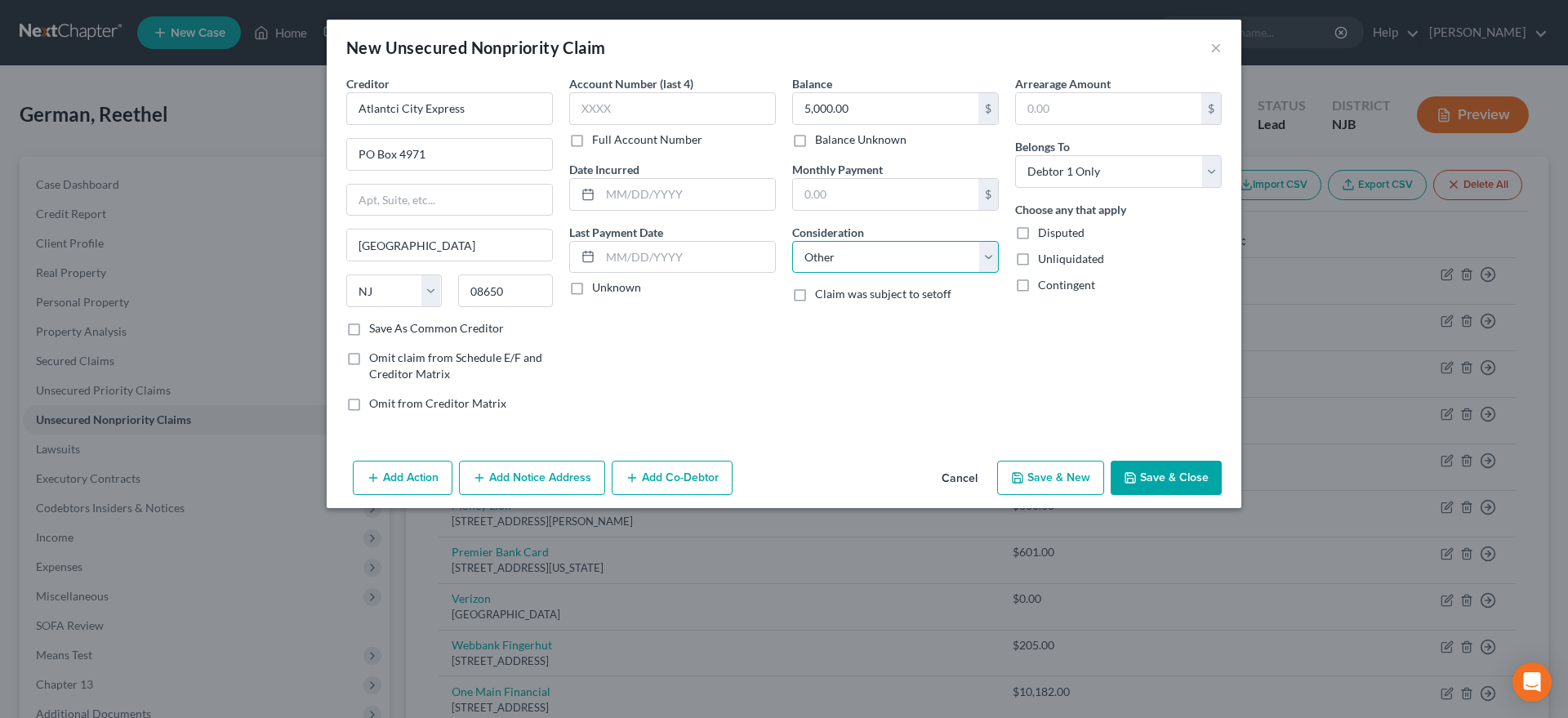
click option "Other" at bounding box center [0, 0] width 0 height 0
click at [1012, 478] on button "Save & New" at bounding box center [1051, 478] width 107 height 35
select select "0"
type input "0.00"
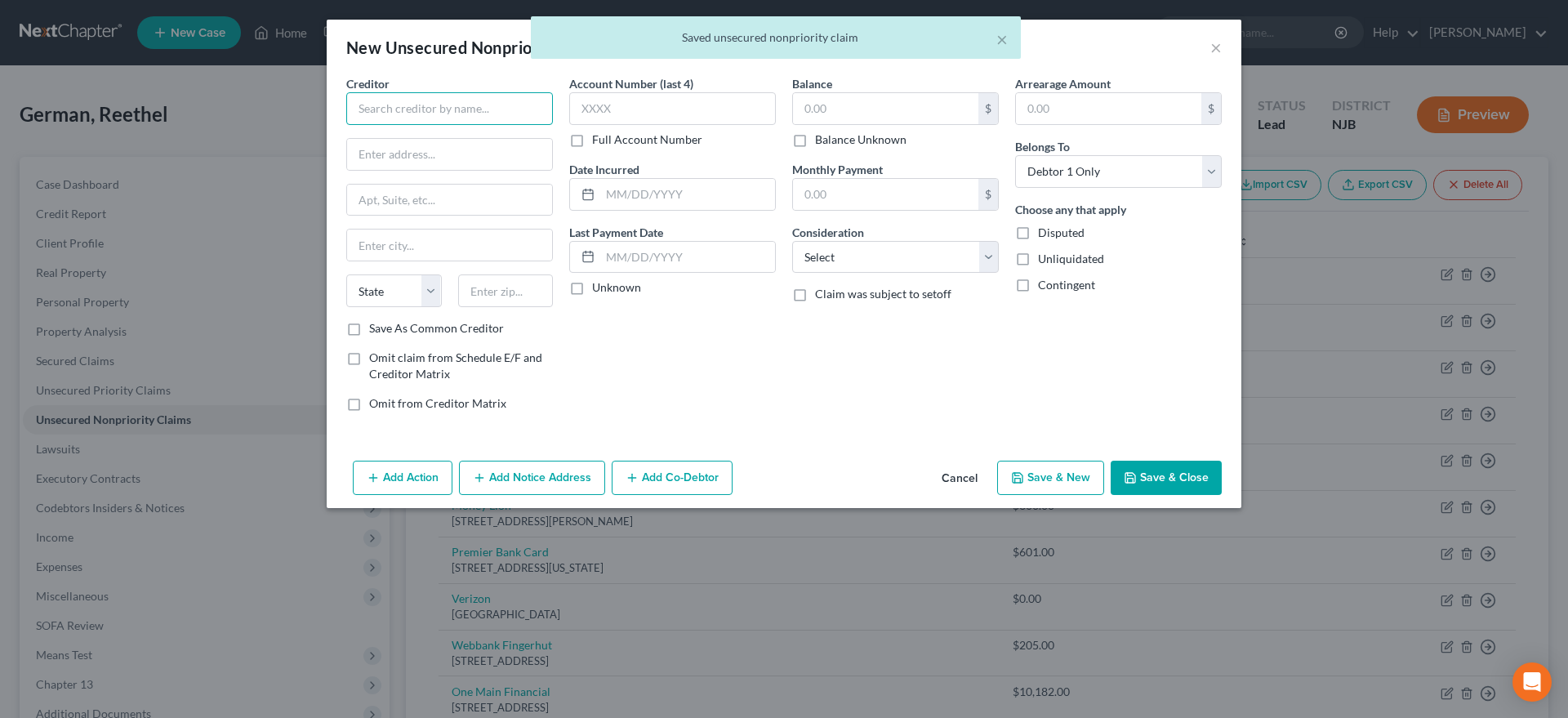
click at [400, 111] on input "text" at bounding box center [449, 109] width 206 height 33
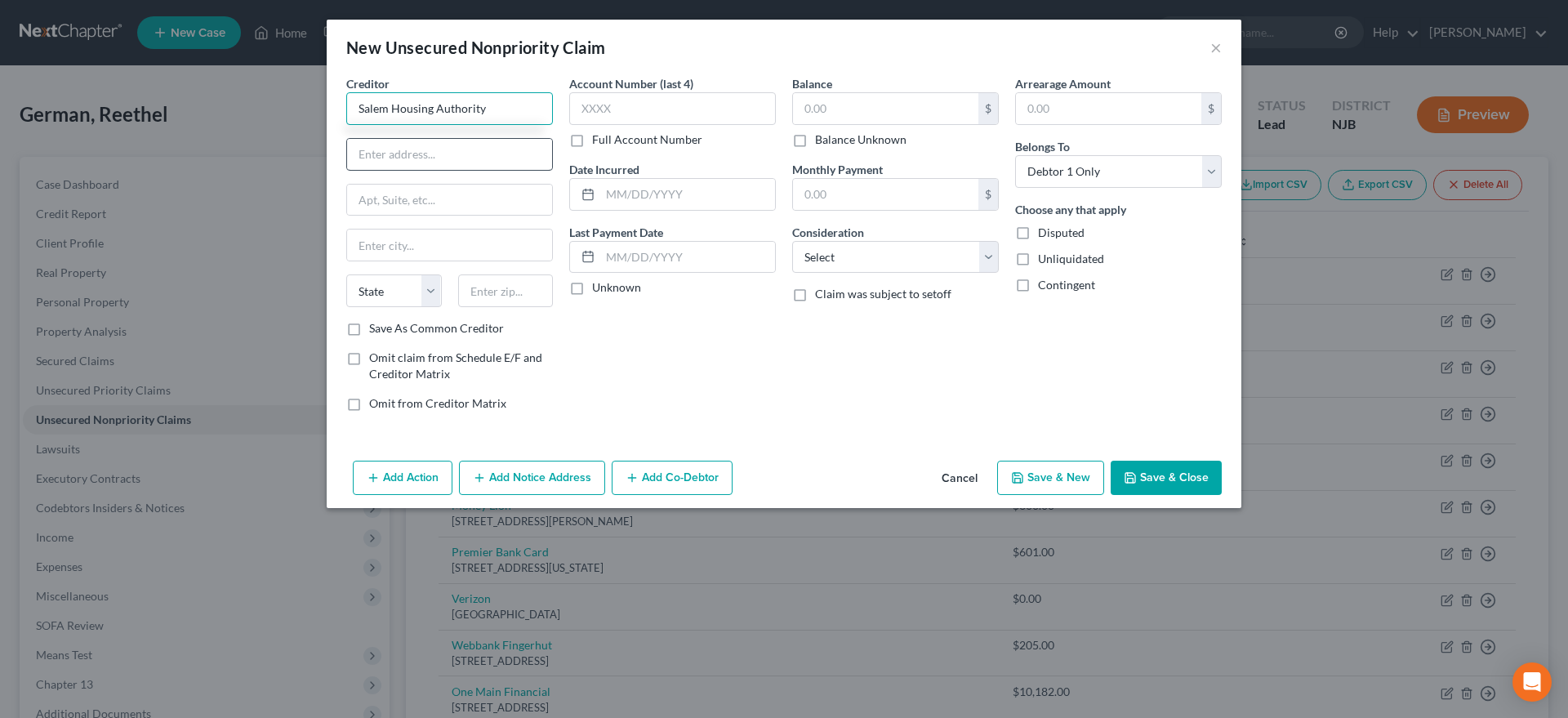
type input "Salem Housing Authority"
click at [367, 162] on input "text" at bounding box center [449, 155] width 205 height 31
type input "205 7th Street"
type input "08079"
type input "Salem"
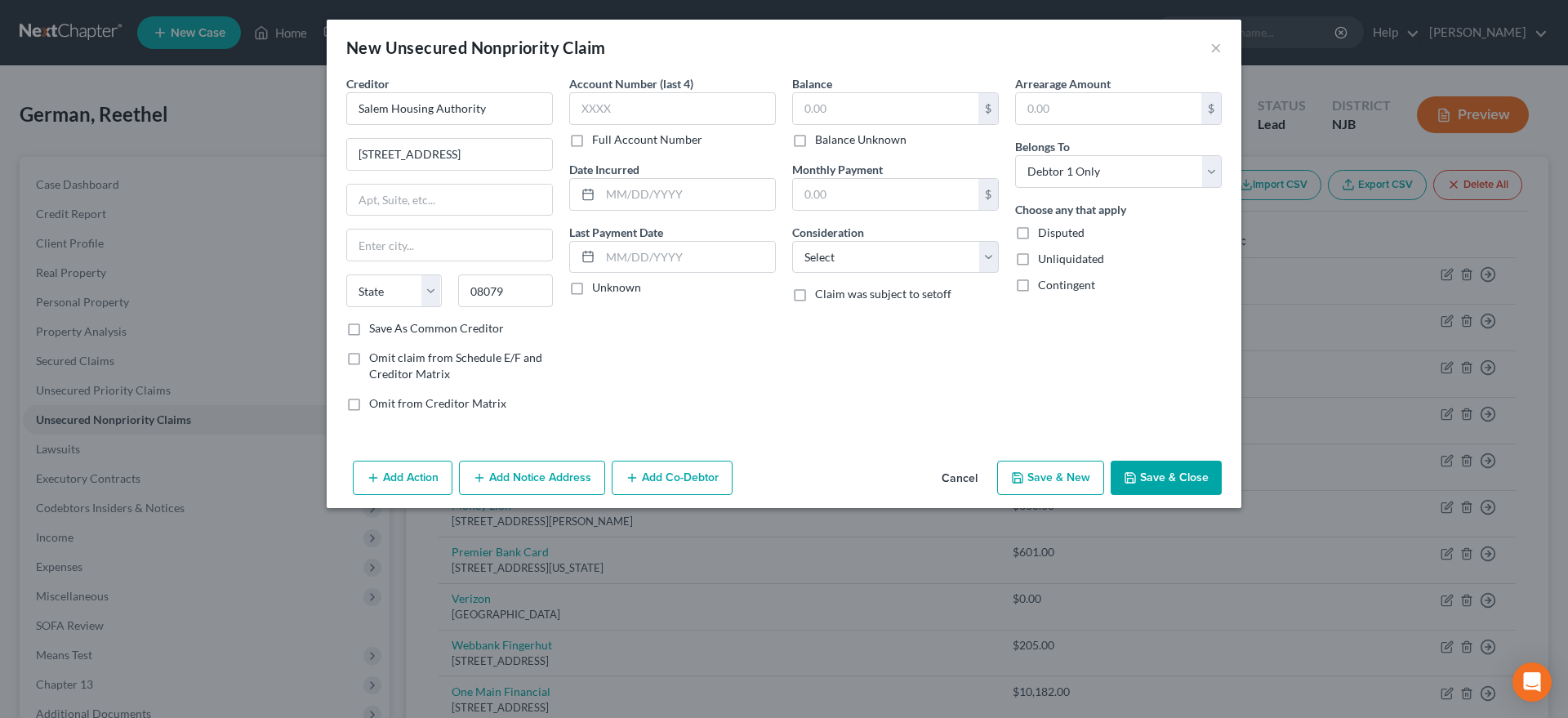
select select "33"
click at [643, 366] on div "Account Number (last 4) Full Account Number Date Incurred Last Payment Date Unk…" at bounding box center [673, 250] width 223 height 350
click at [875, 112] on input "text" at bounding box center [886, 109] width 186 height 31
type input "10,687.00"
click at [792, 241] on select "Select Cable / Satellite Services Collection Agency Credit Card Debt Debt Couns…" at bounding box center [895, 257] width 206 height 33
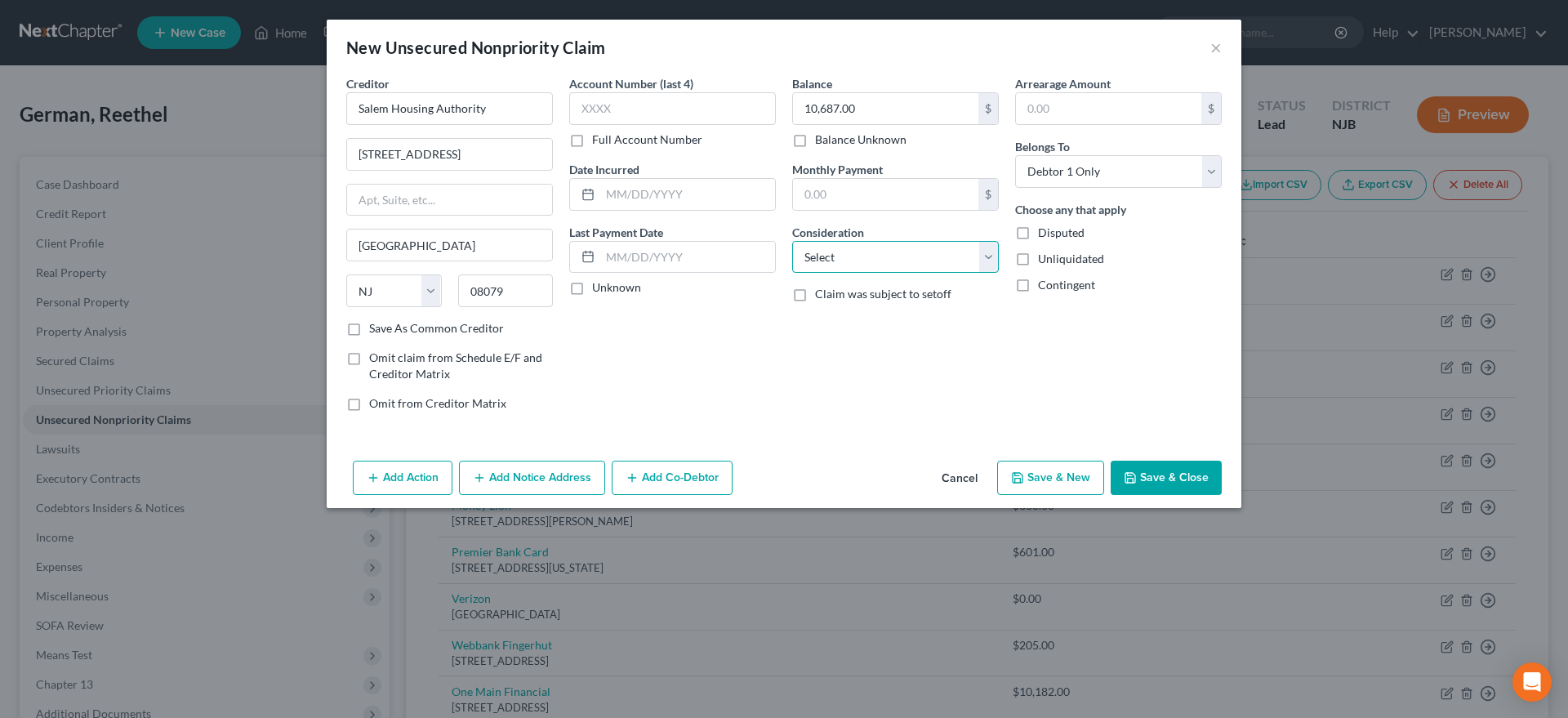
select select "14"
click option "Other" at bounding box center [0, 0] width 0 height 0
click at [1035, 487] on button "Save & New" at bounding box center [1051, 478] width 107 height 35
type input "0.00"
select select "0"
